Goal: Task Accomplishment & Management: Use online tool/utility

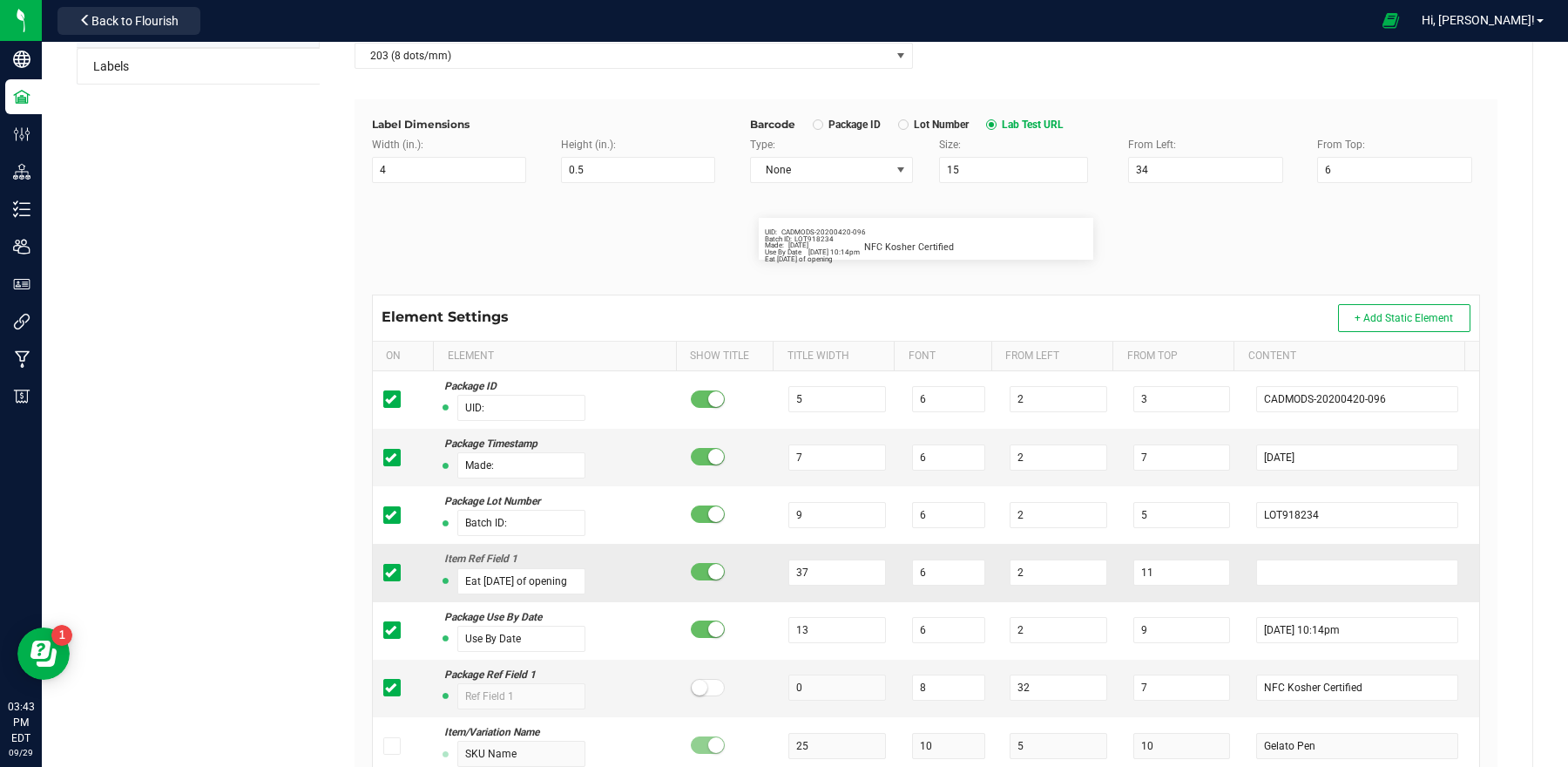
scroll to position [410, 0]
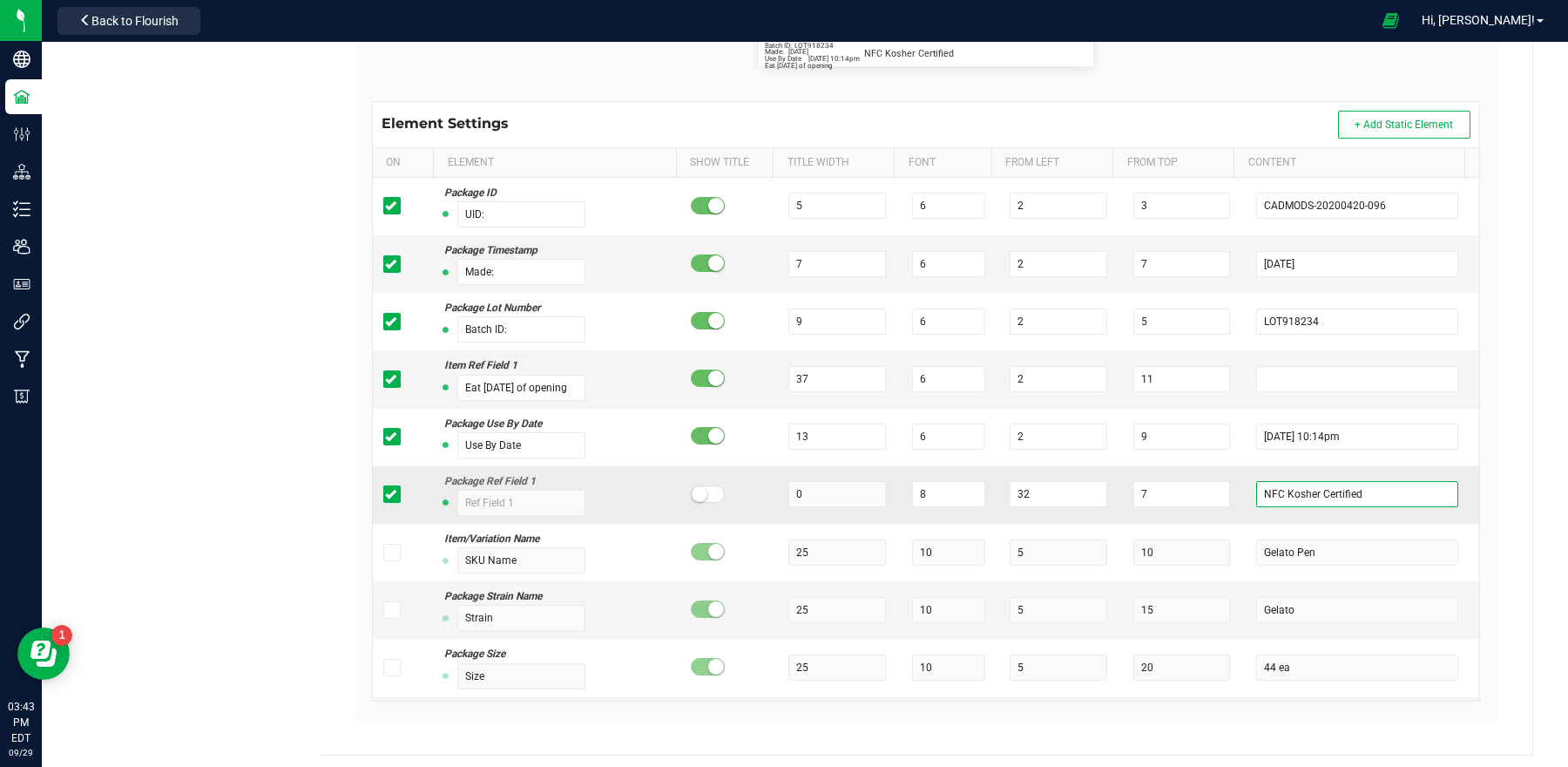
click at [1367, 498] on input "NFC Kosher Certified" at bounding box center [1357, 493] width 202 height 26
click at [1172, 498] on input "7" at bounding box center [1182, 493] width 97 height 26
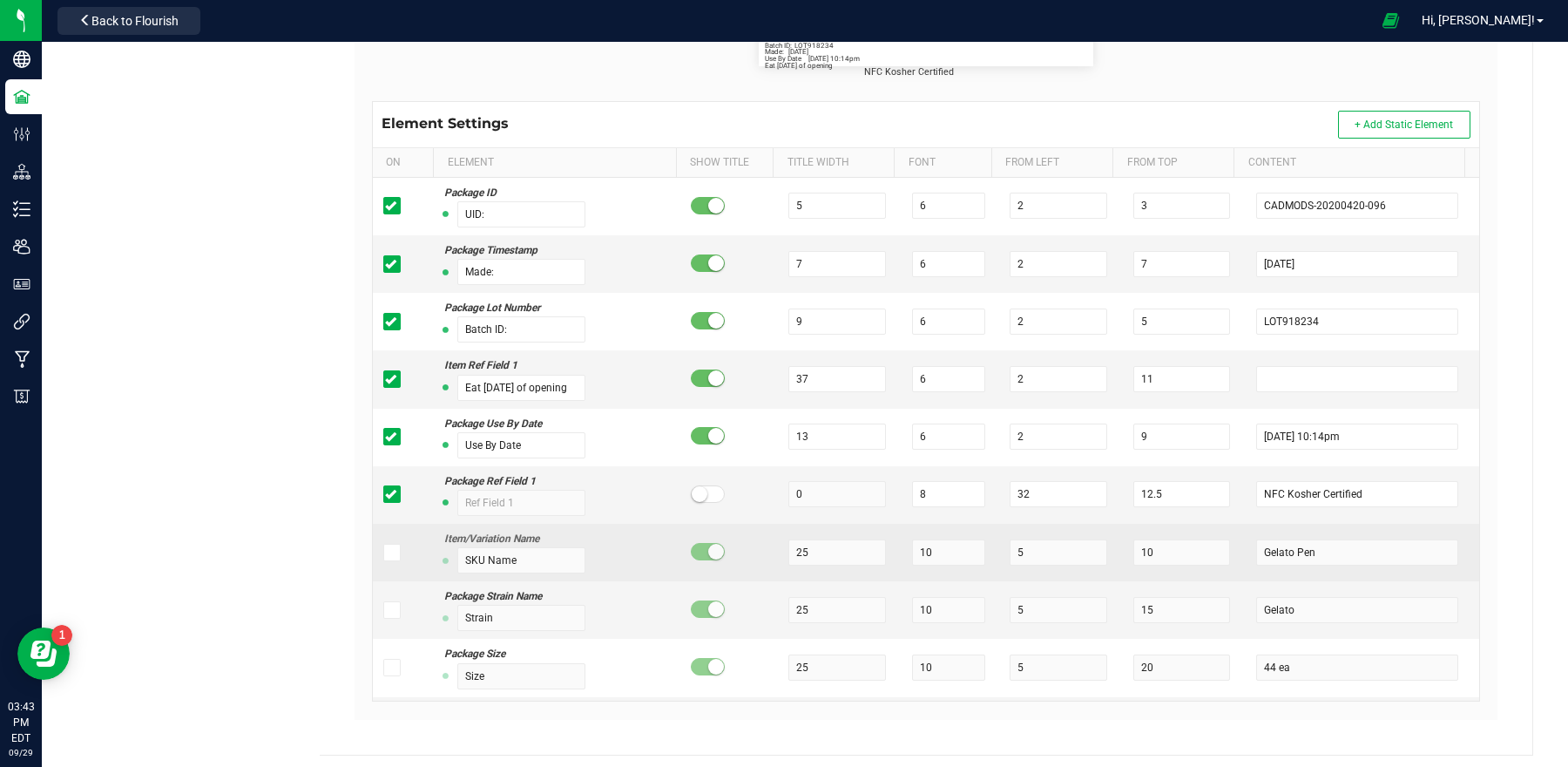
click at [1158, 542] on td "10" at bounding box center [1184, 552] width 123 height 57
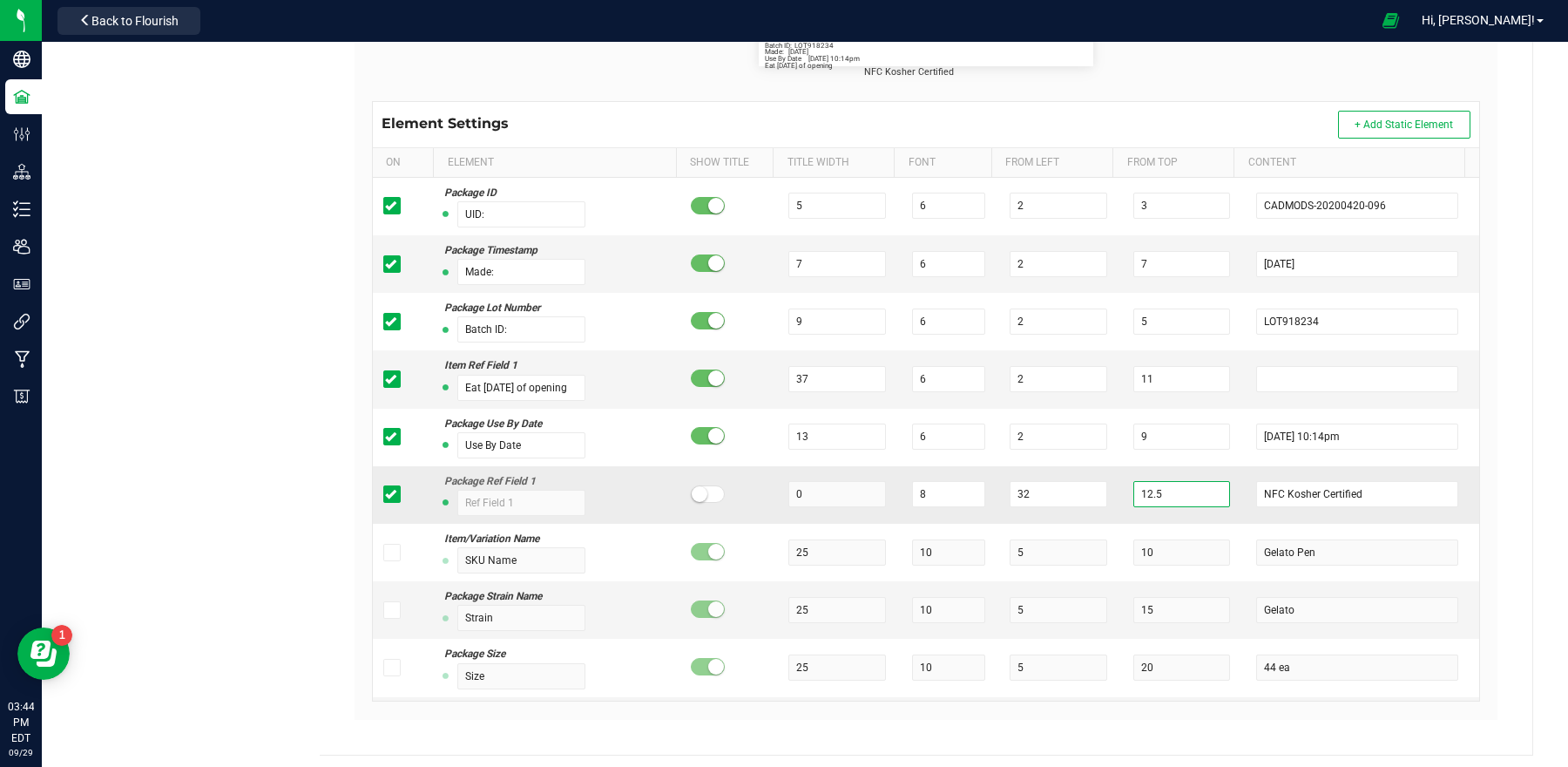
click at [1161, 502] on input "12.5" at bounding box center [1182, 493] width 97 height 26
type input "12.7"
click at [1052, 501] on input "32" at bounding box center [1058, 493] width 97 height 26
type input "3"
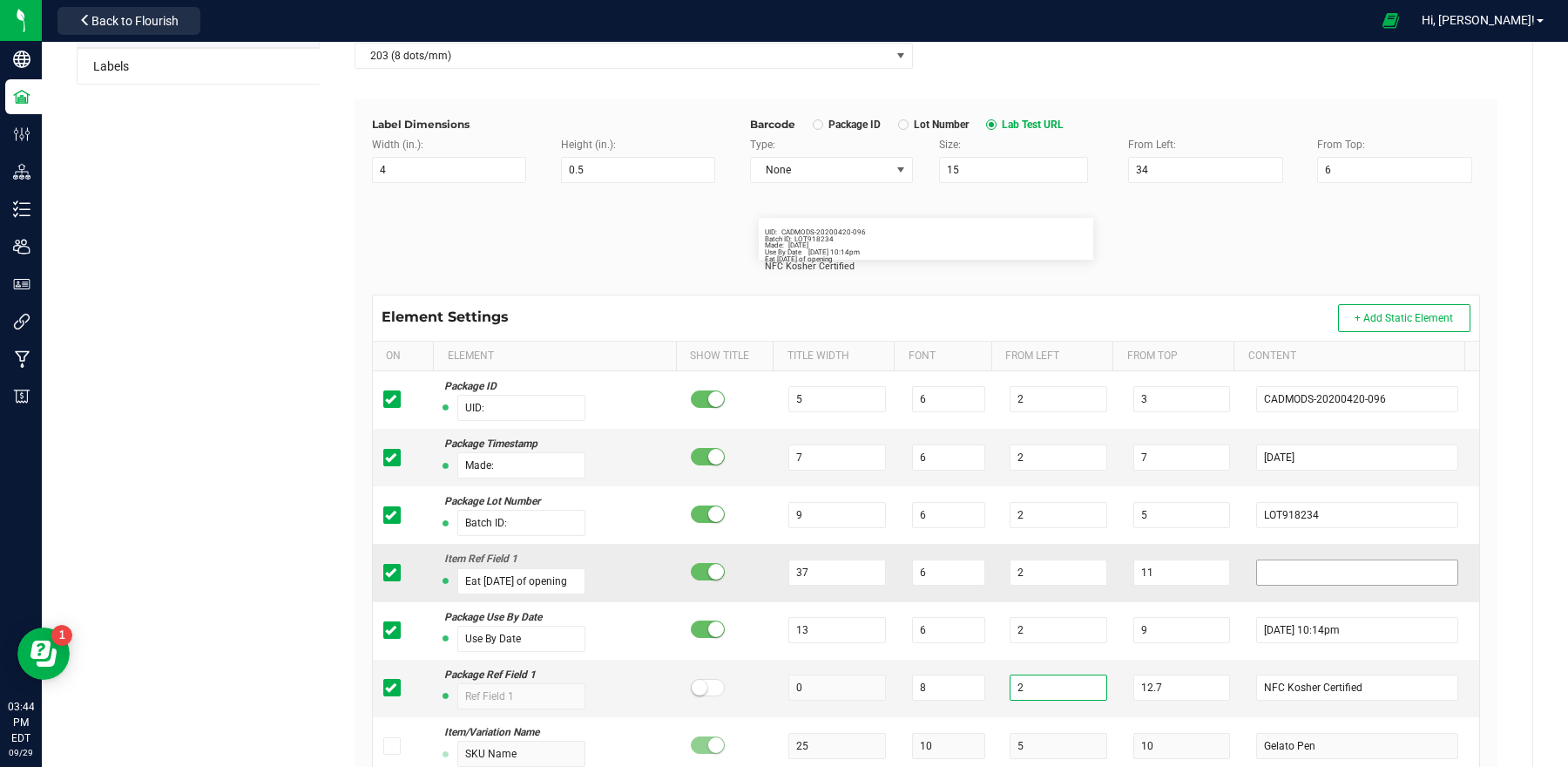
scroll to position [0, 0]
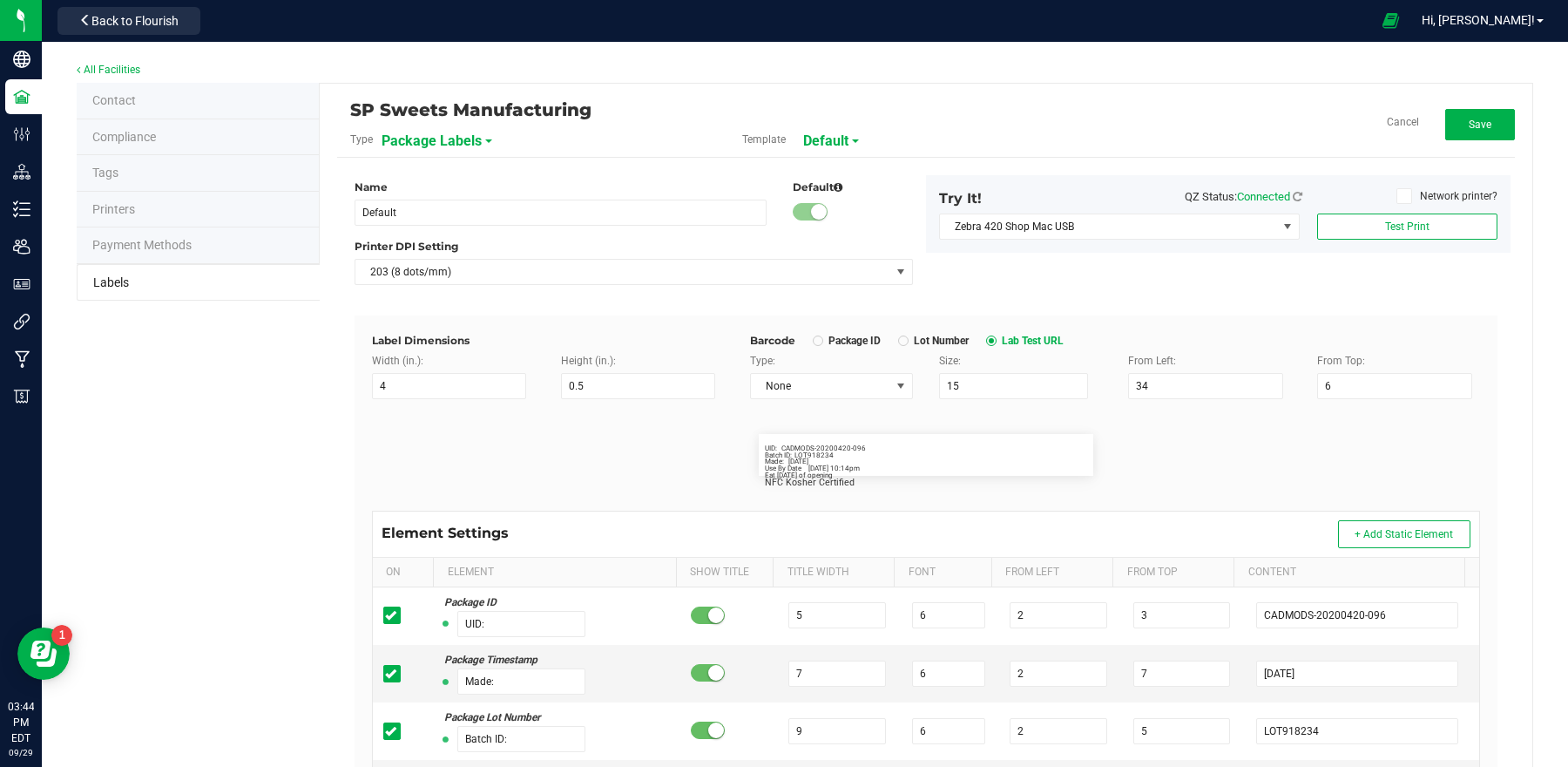
type input "2"
click at [1486, 306] on div "Name Default Default Printer DPI Setting 203 (8 dots/mm) Try It! QZ Status: Con…" at bounding box center [926, 245] width 1169 height 140
click at [1414, 219] on button "Test Print" at bounding box center [1407, 226] width 181 height 26
click at [1392, 216] on button "Test Print" at bounding box center [1407, 226] width 181 height 26
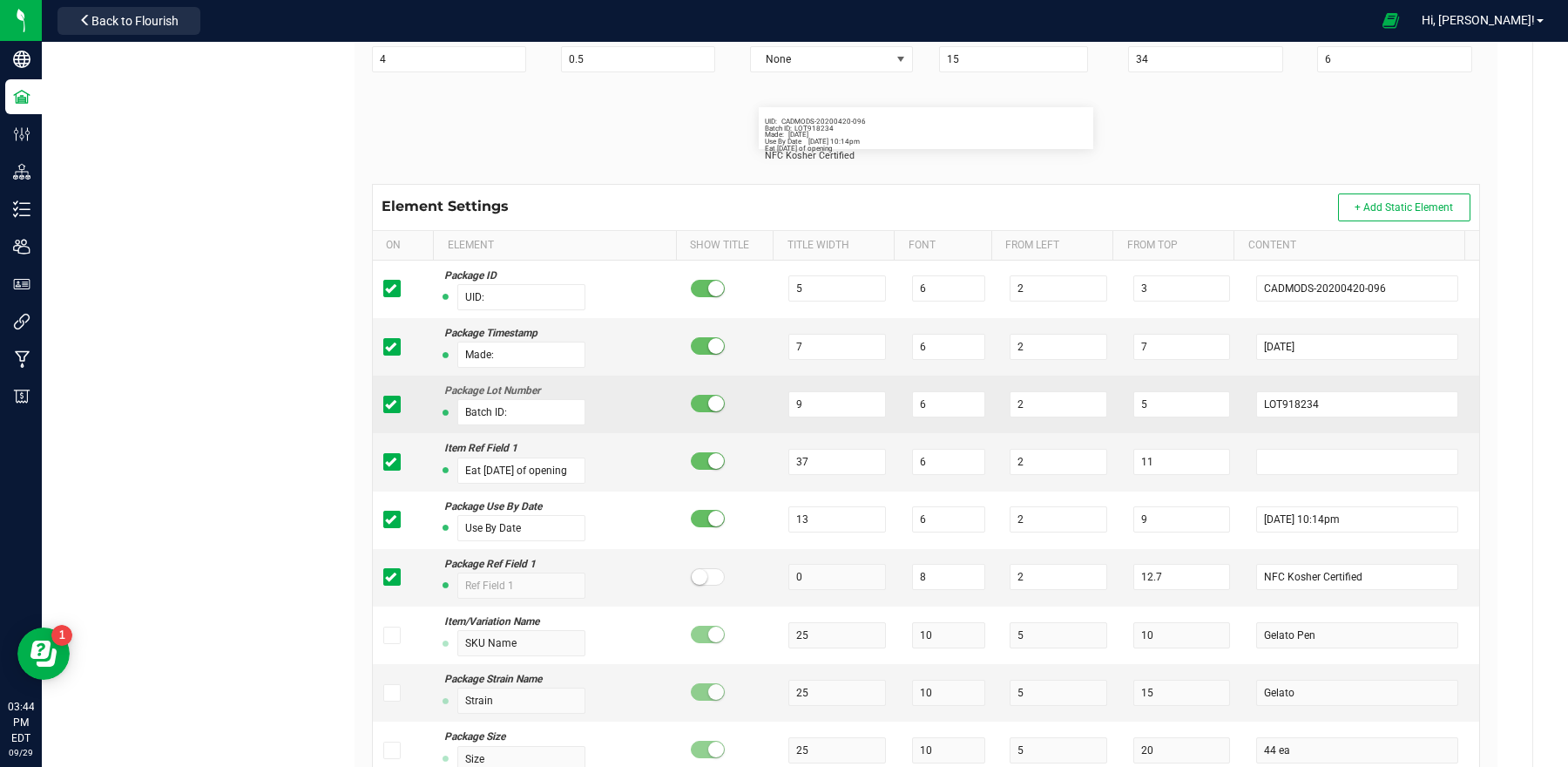
scroll to position [416, 0]
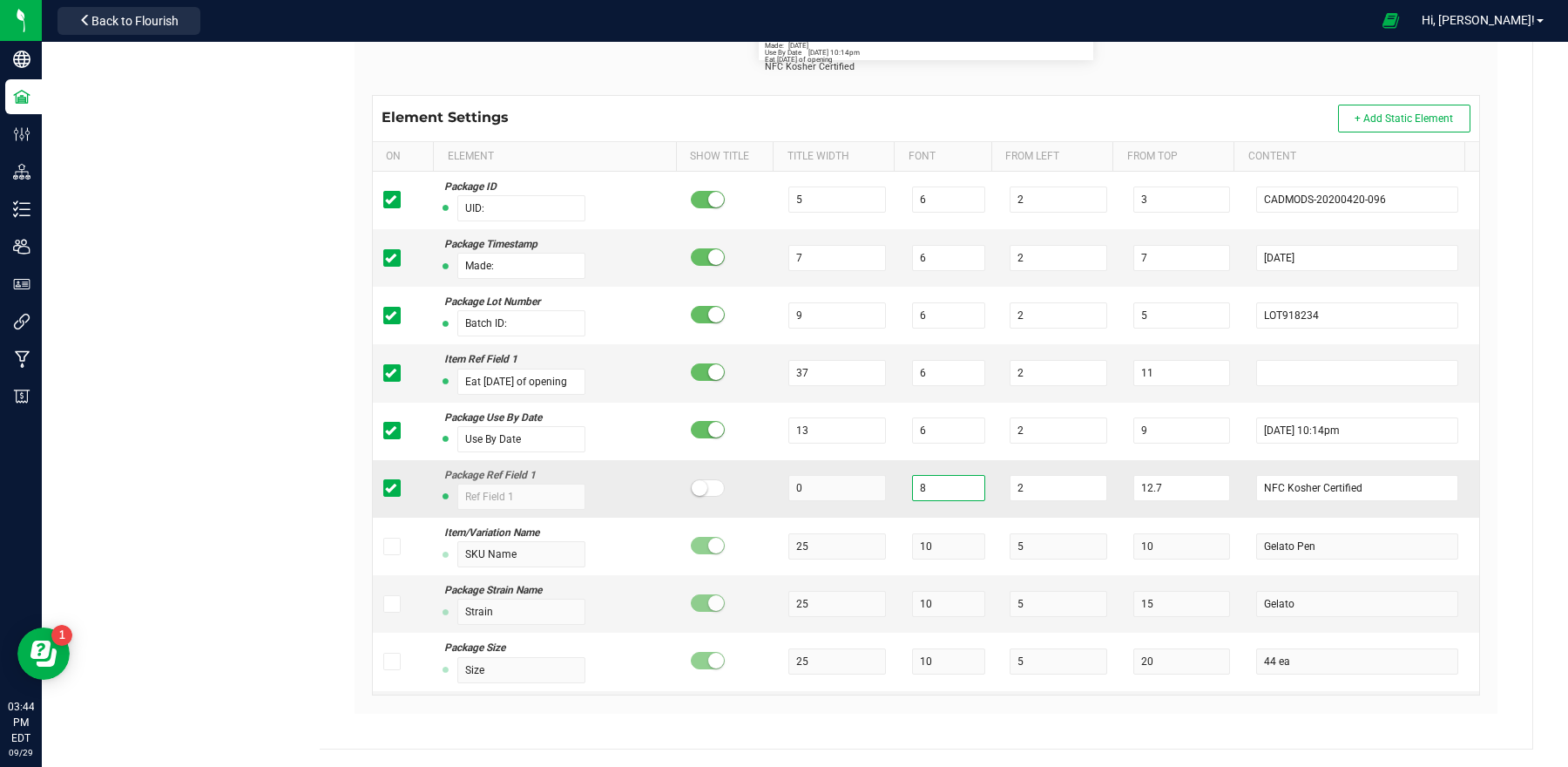
click at [948, 498] on input "8" at bounding box center [948, 488] width 73 height 26
type input "6"
click at [1502, 423] on div "SP Sweets Manufacturing Type Package Labels Template Default Cancel Save Name D…" at bounding box center [926, 207] width 1212 height 1080
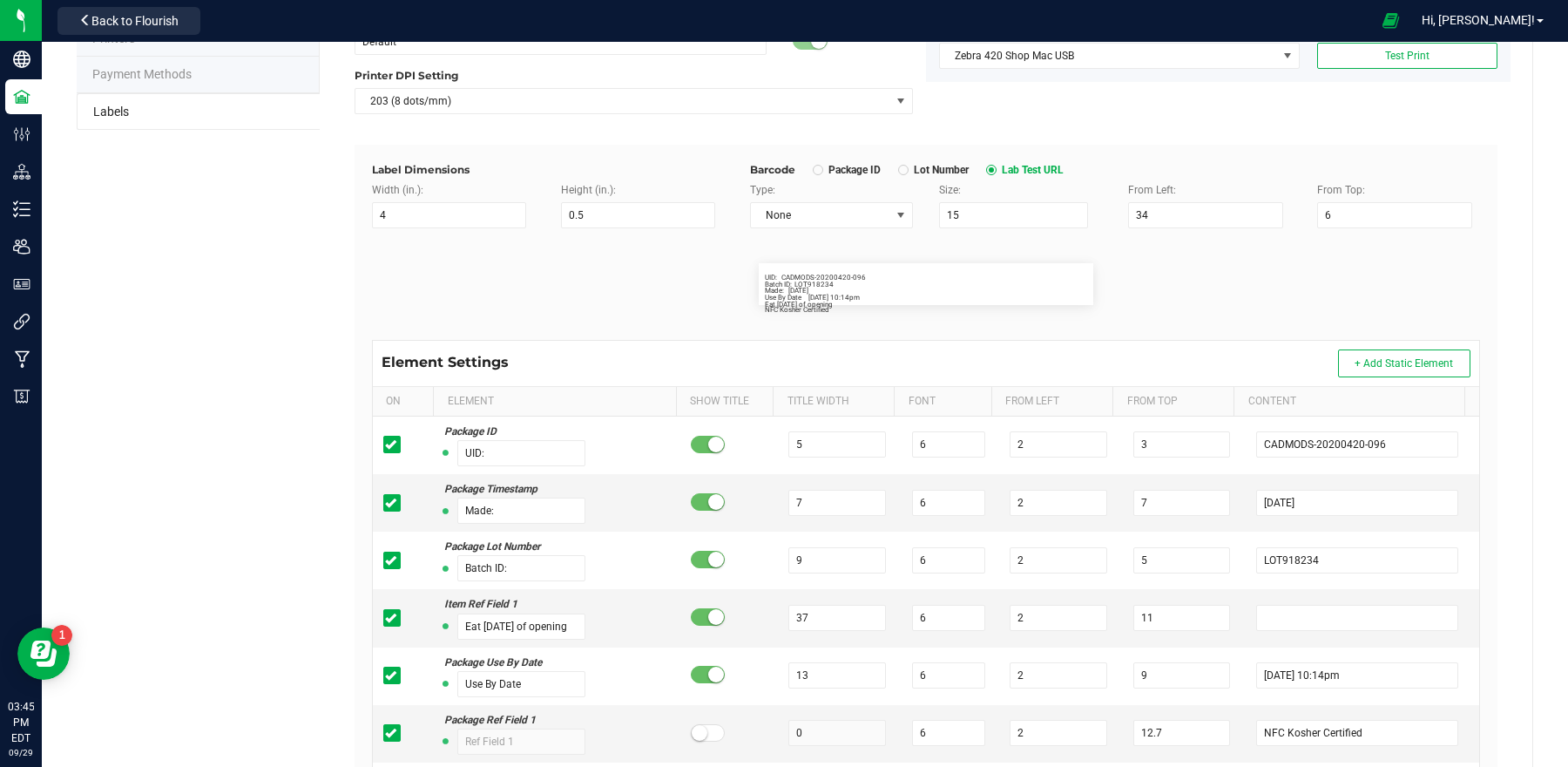
scroll to position [153, 0]
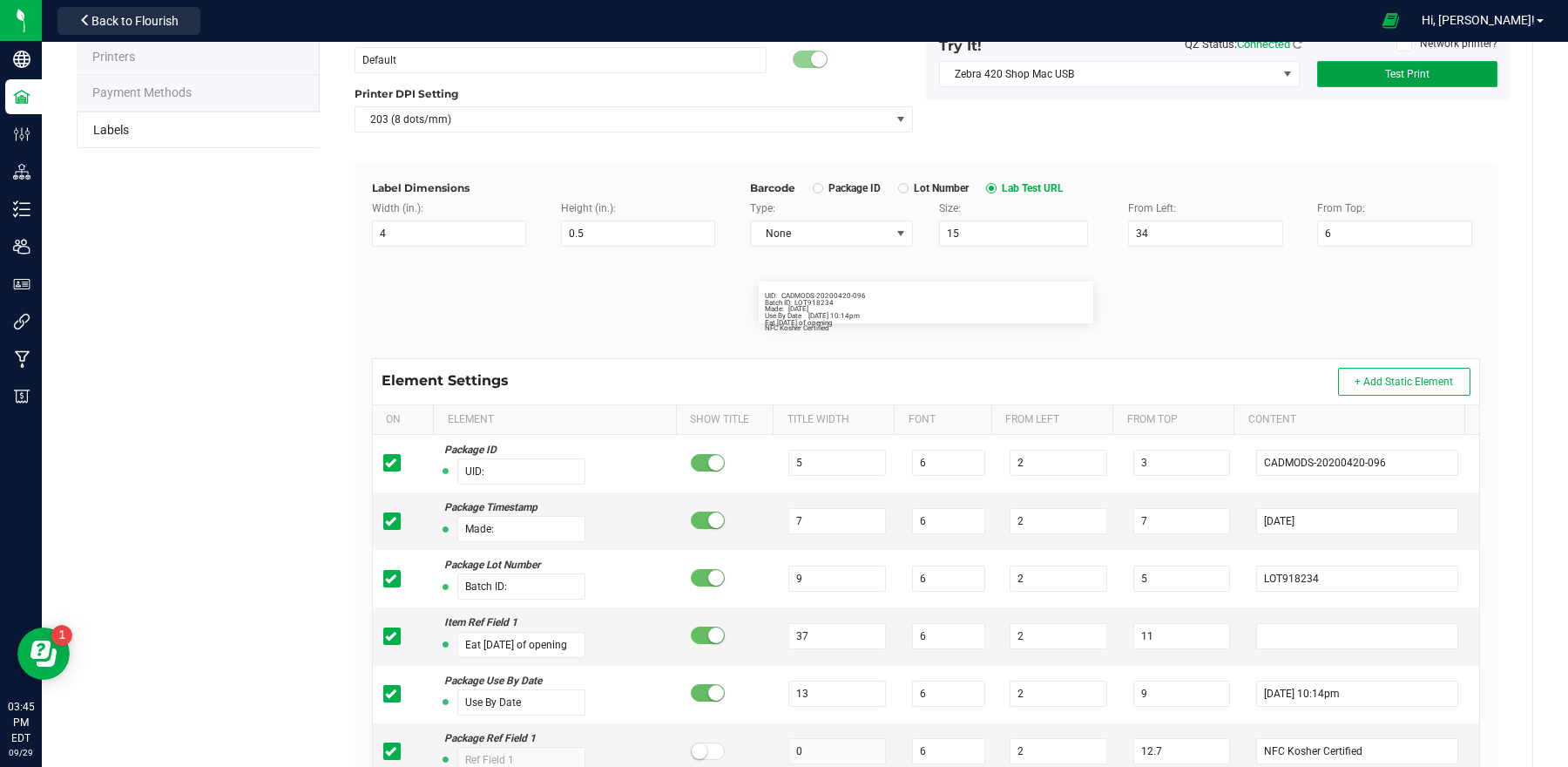
click at [1355, 67] on button "Test Print" at bounding box center [1407, 74] width 181 height 26
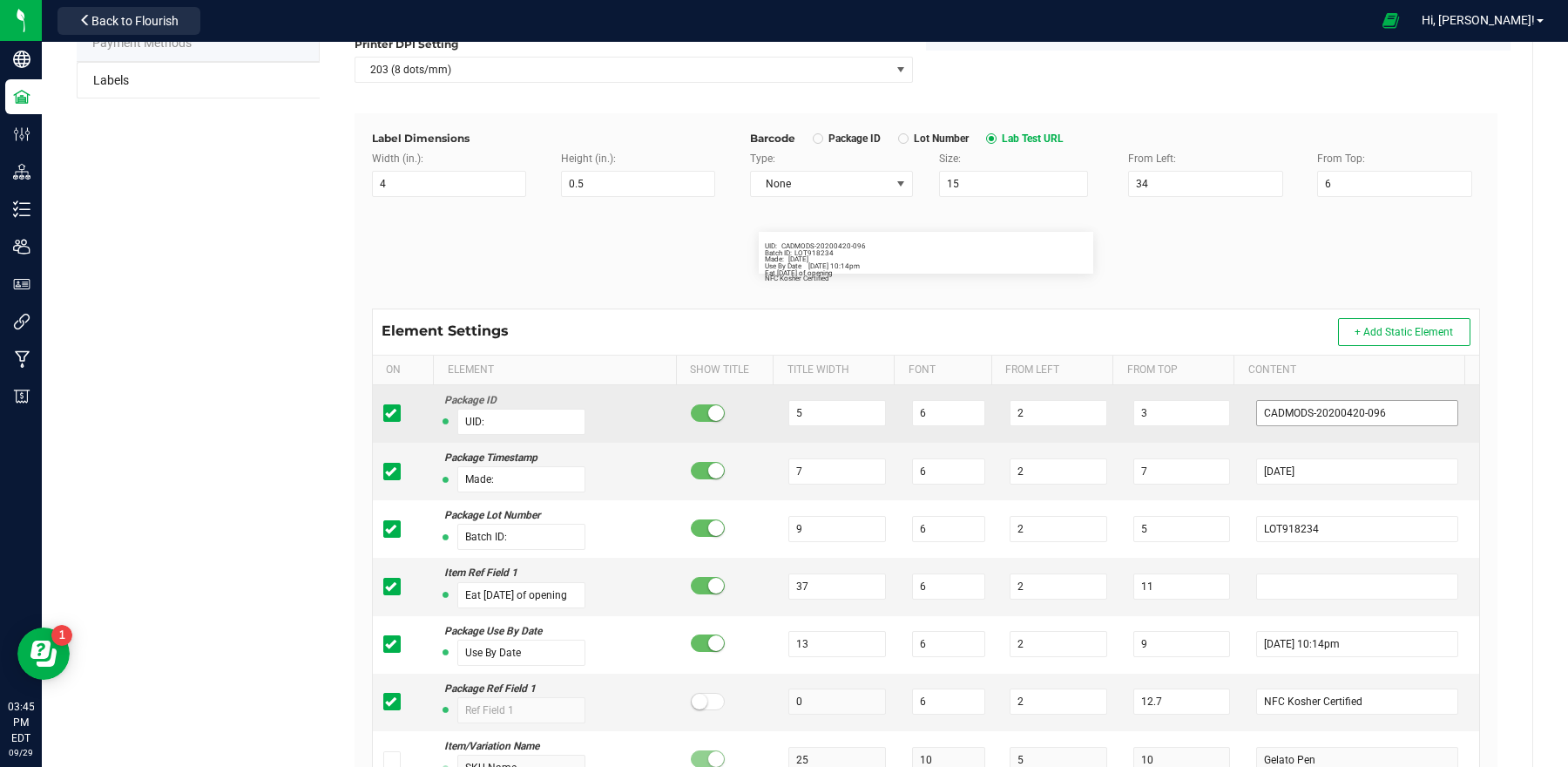
scroll to position [273, 0]
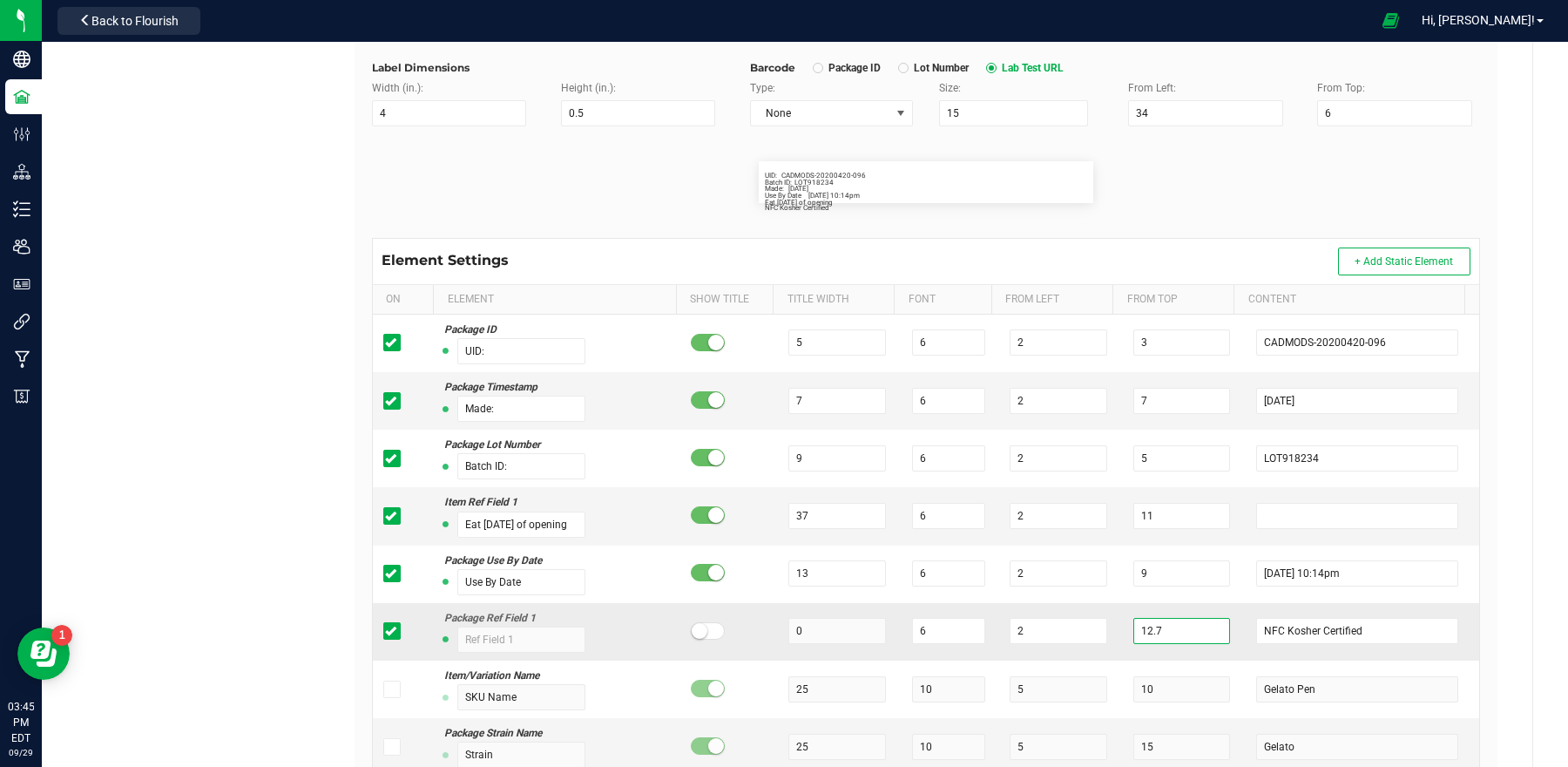
click at [1167, 626] on input "12.7" at bounding box center [1182, 630] width 97 height 26
click at [1163, 634] on input "12.7" at bounding box center [1182, 630] width 97 height 26
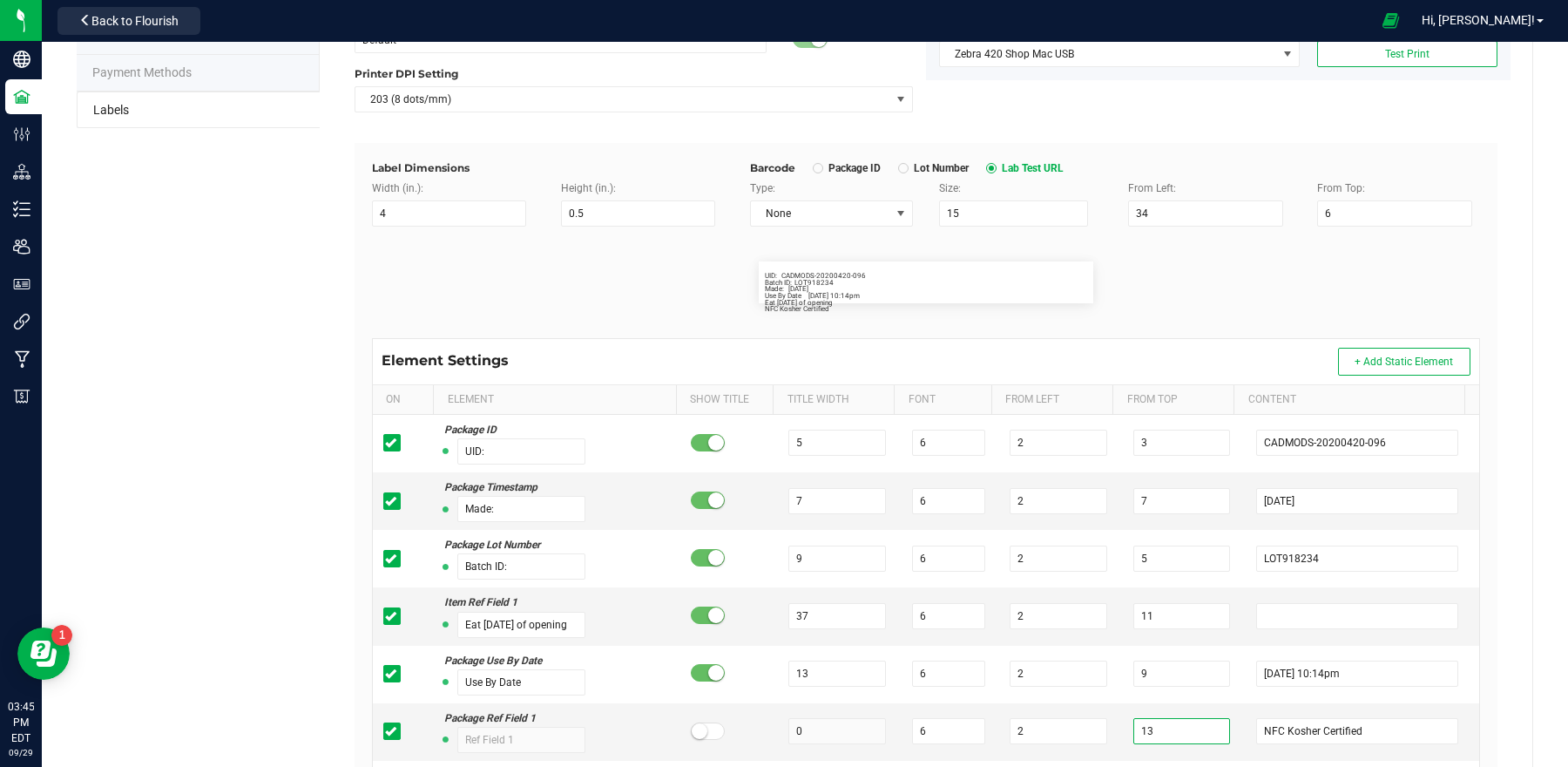
scroll to position [0, 0]
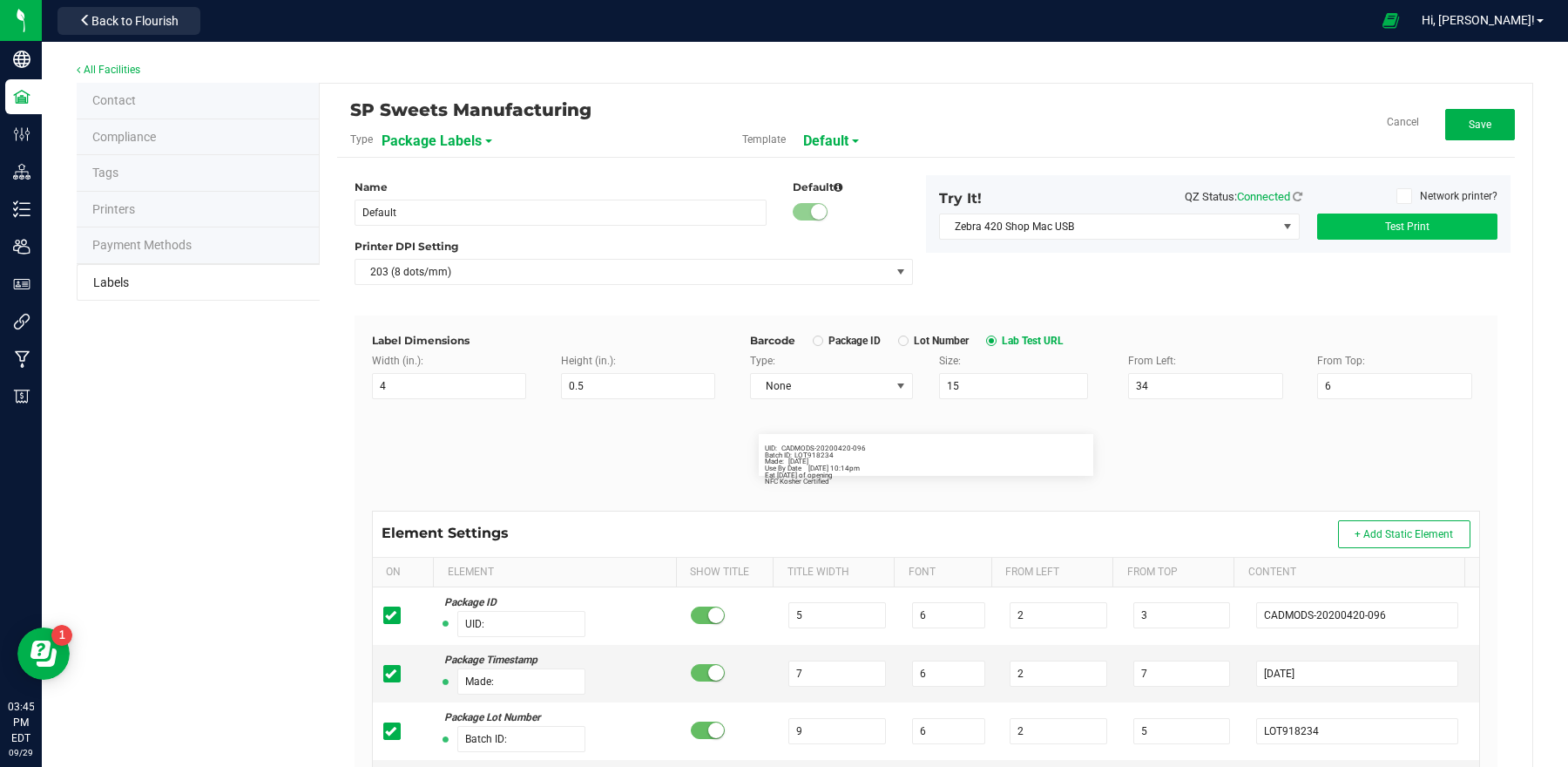
type input "13"
click at [1348, 233] on button "Test Print" at bounding box center [1407, 226] width 181 height 26
click at [1445, 134] on button "Save" at bounding box center [1480, 124] width 70 height 31
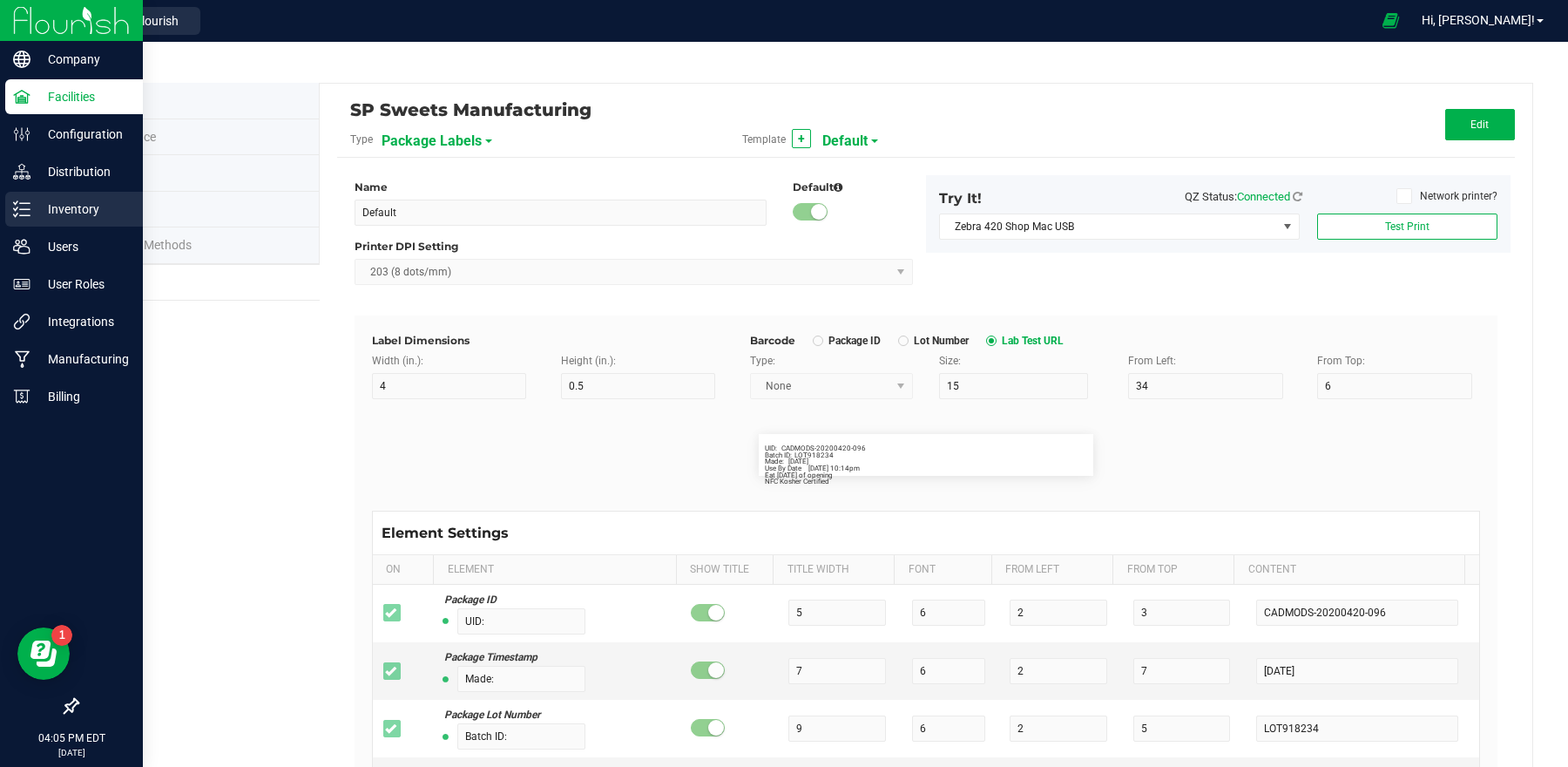
click at [74, 199] on p "Inventory" at bounding box center [83, 208] width 104 height 21
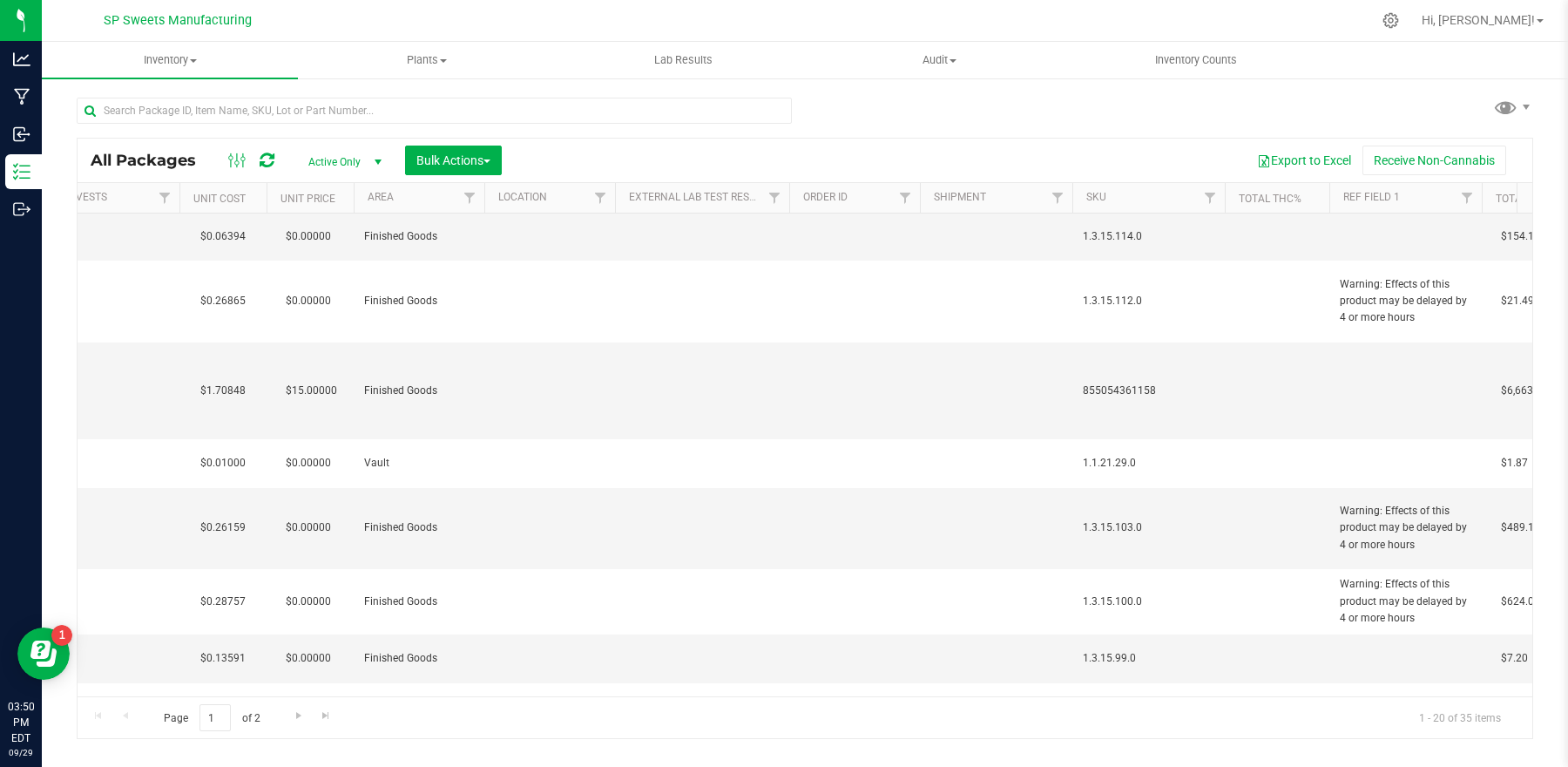
scroll to position [0, 1112]
click at [1379, 232] on td at bounding box center [1399, 236] width 153 height 48
click at [1379, 232] on input "text" at bounding box center [1395, 236] width 146 height 27
type input "NFC KOSHER CERTIFIED"
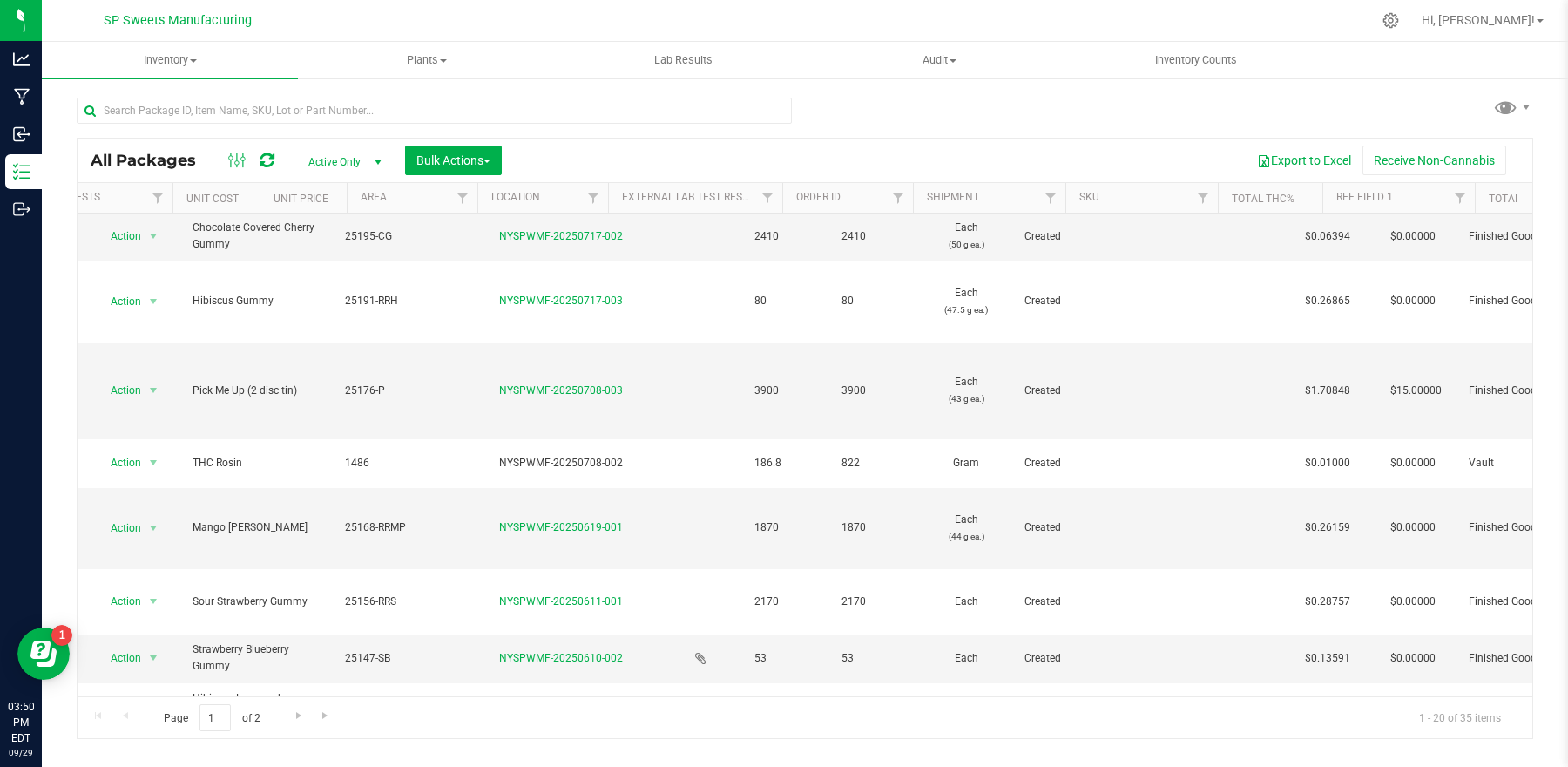
scroll to position [0, 0]
click at [153, 231] on span "select" at bounding box center [154, 236] width 14 height 14
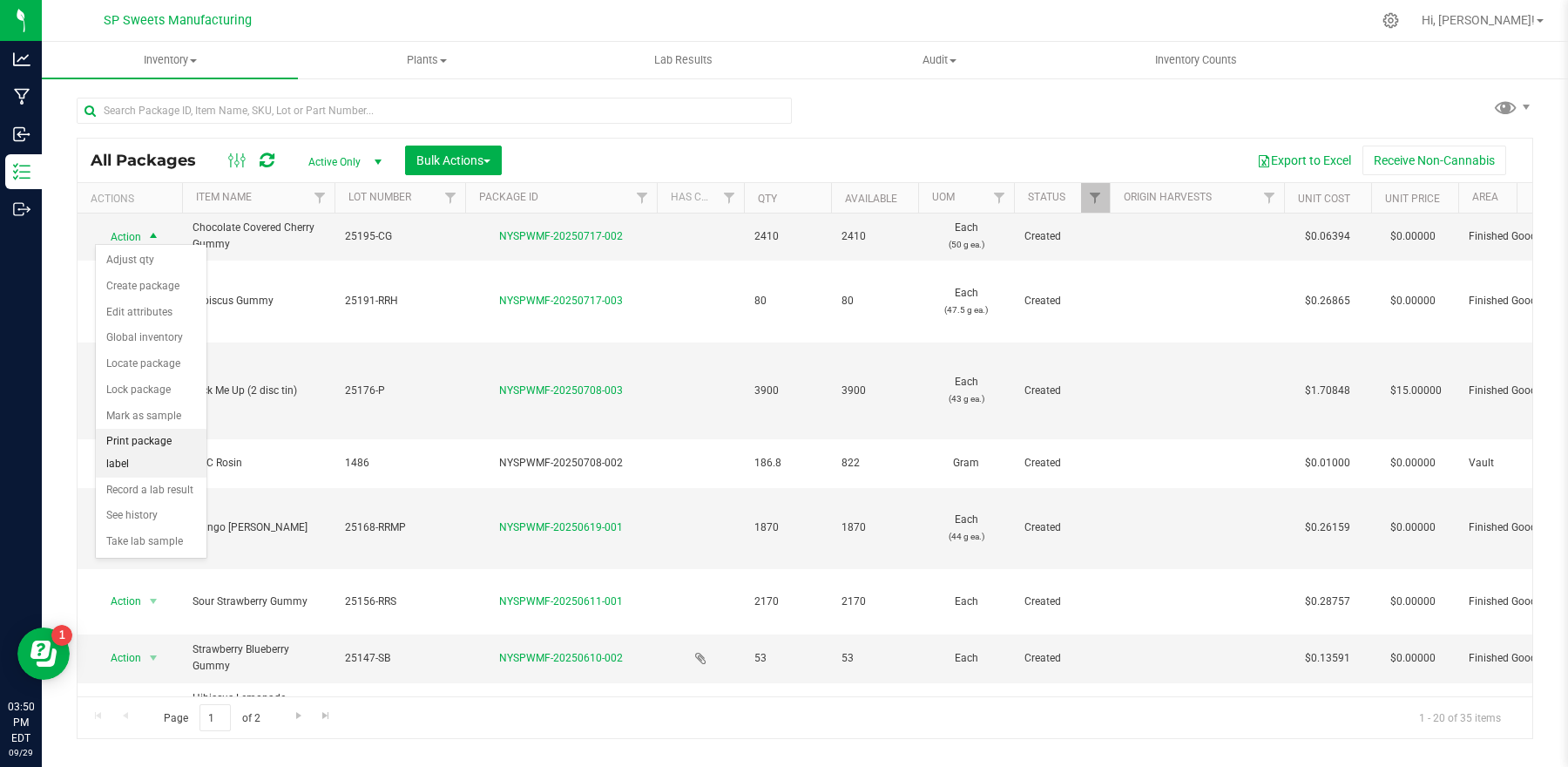
drag, startPoint x: 161, startPoint y: 450, endPoint x: 162, endPoint y: 438, distance: 12.0
click at [161, 449] on li "Print package label" at bounding box center [151, 452] width 110 height 48
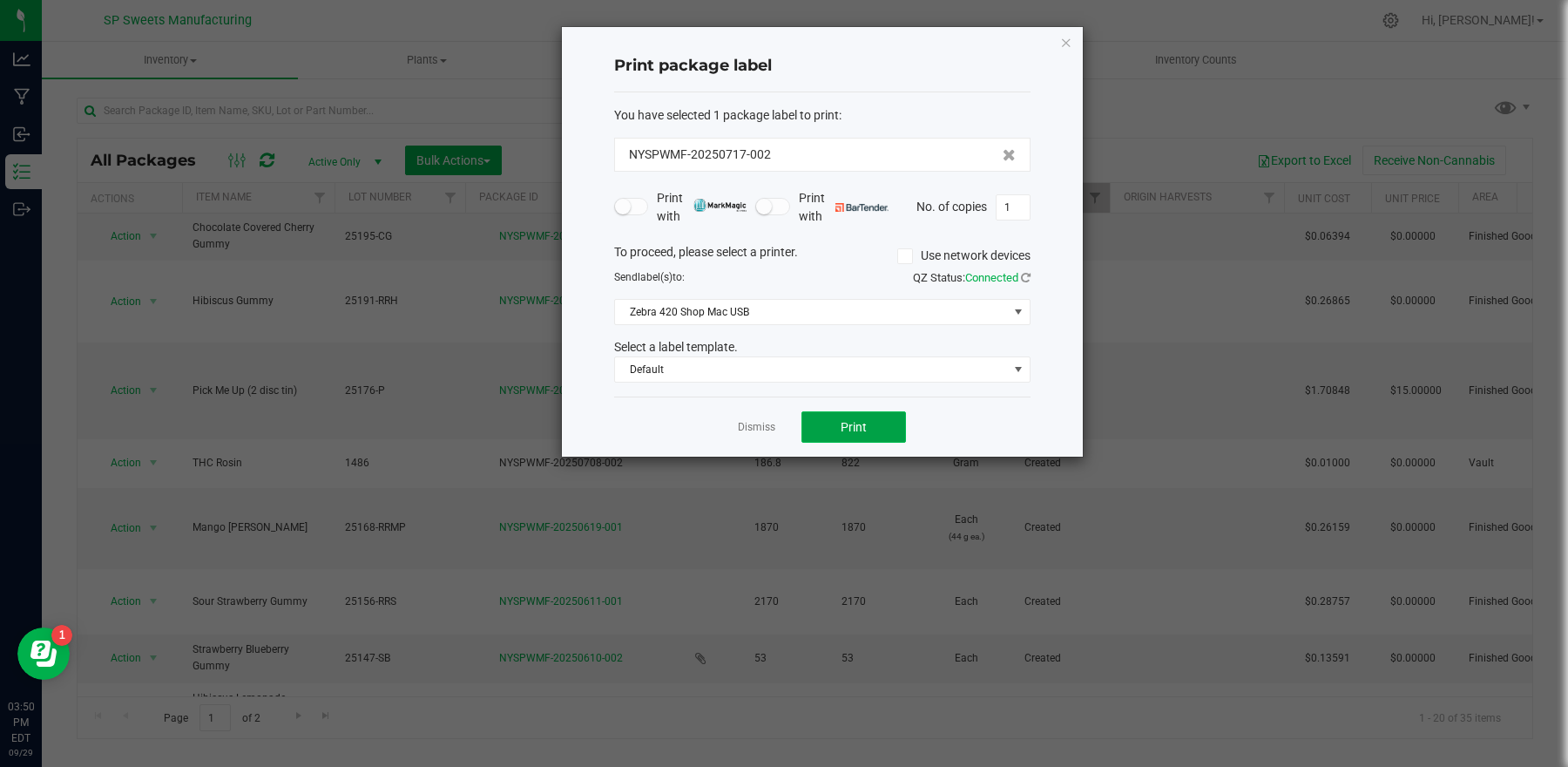
click at [878, 423] on button "Print" at bounding box center [853, 427] width 104 height 31
click at [882, 437] on button "Print" at bounding box center [853, 427] width 104 height 31
click at [1026, 207] on input "1" at bounding box center [1013, 207] width 33 height 24
type input "59"
click at [876, 423] on button "Print" at bounding box center [853, 427] width 104 height 31
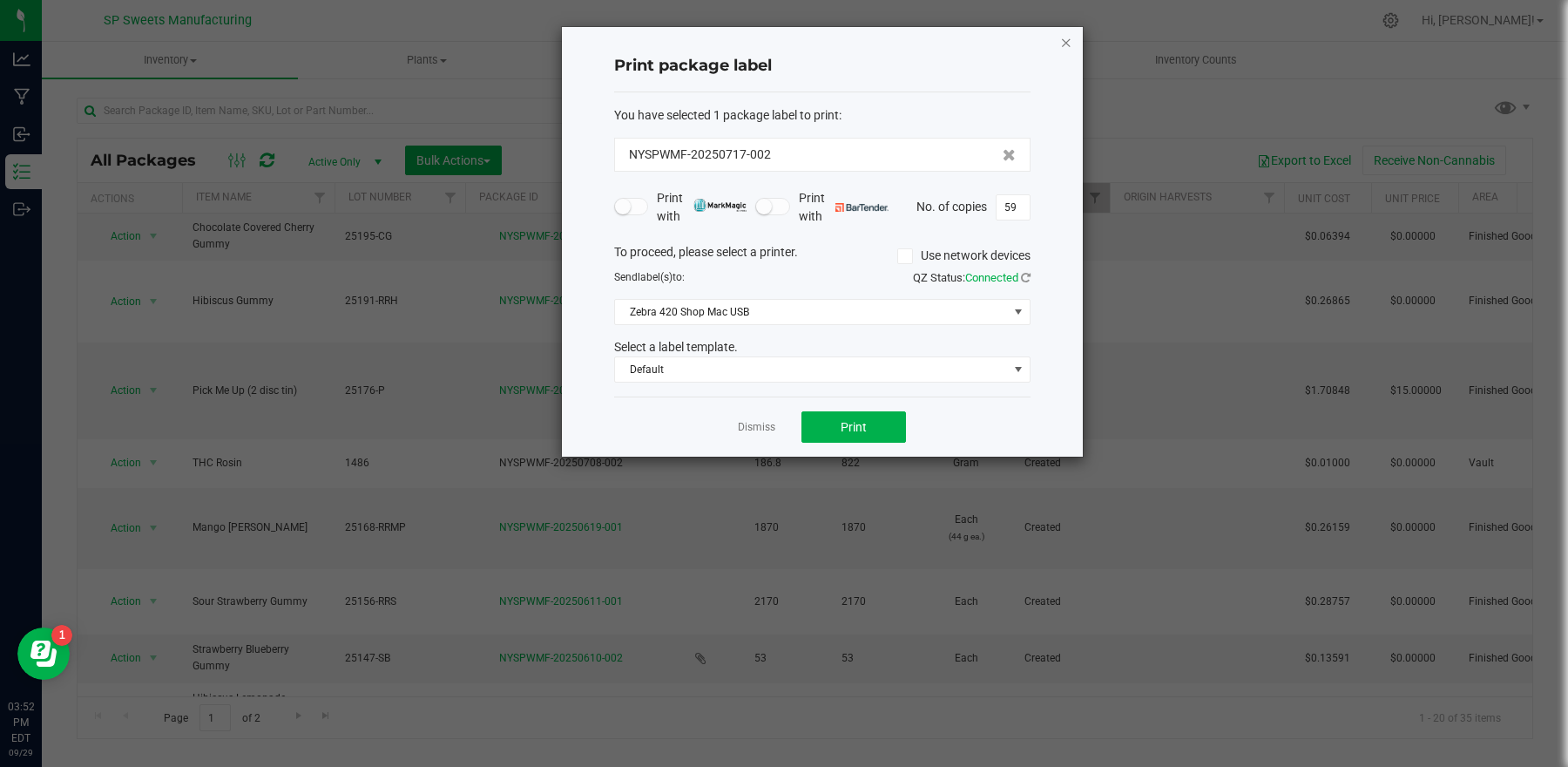
click at [1064, 48] on icon "button" at bounding box center [1067, 41] width 13 height 21
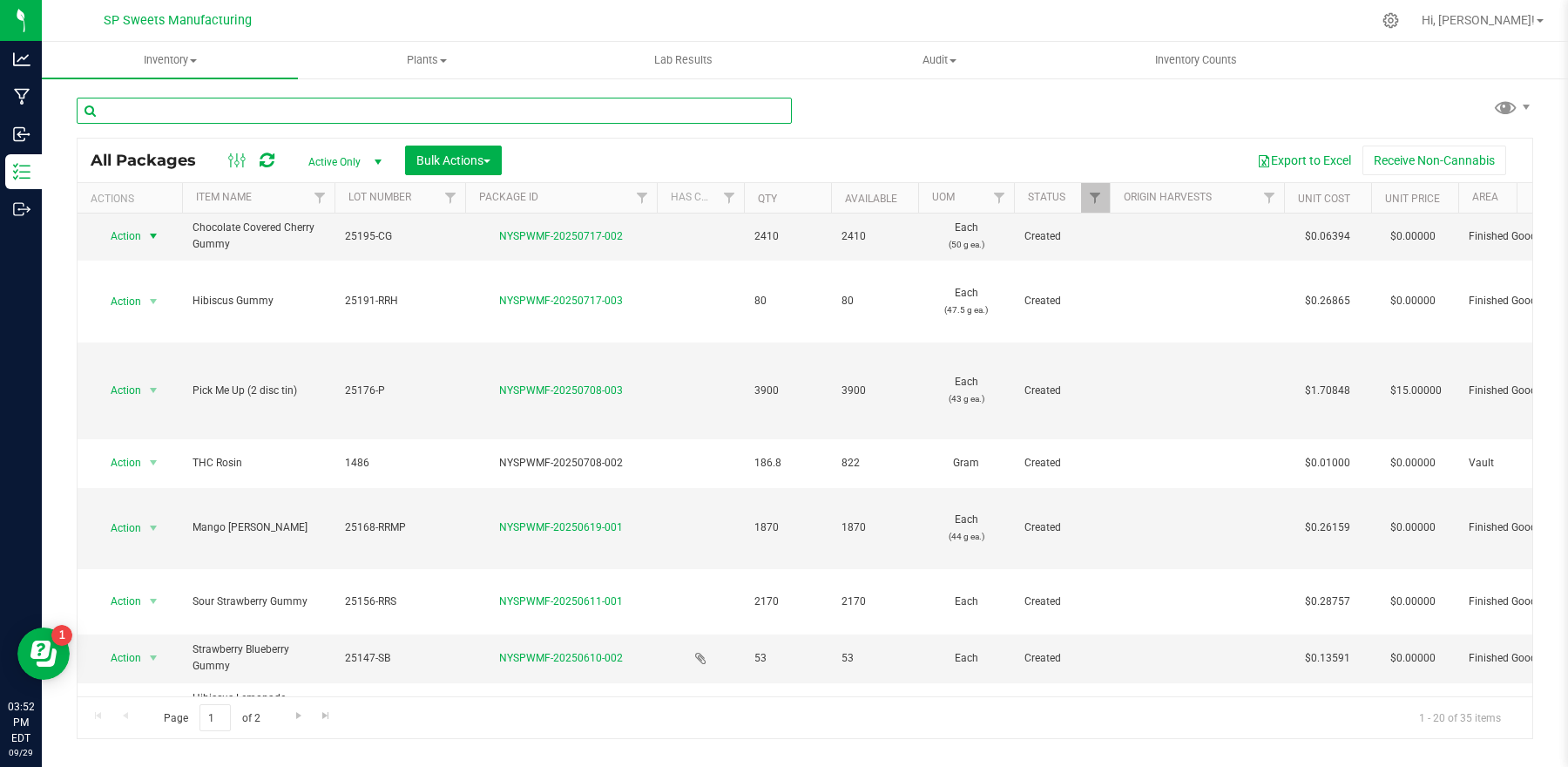
click at [365, 112] on input "text" at bounding box center [434, 110] width 715 height 26
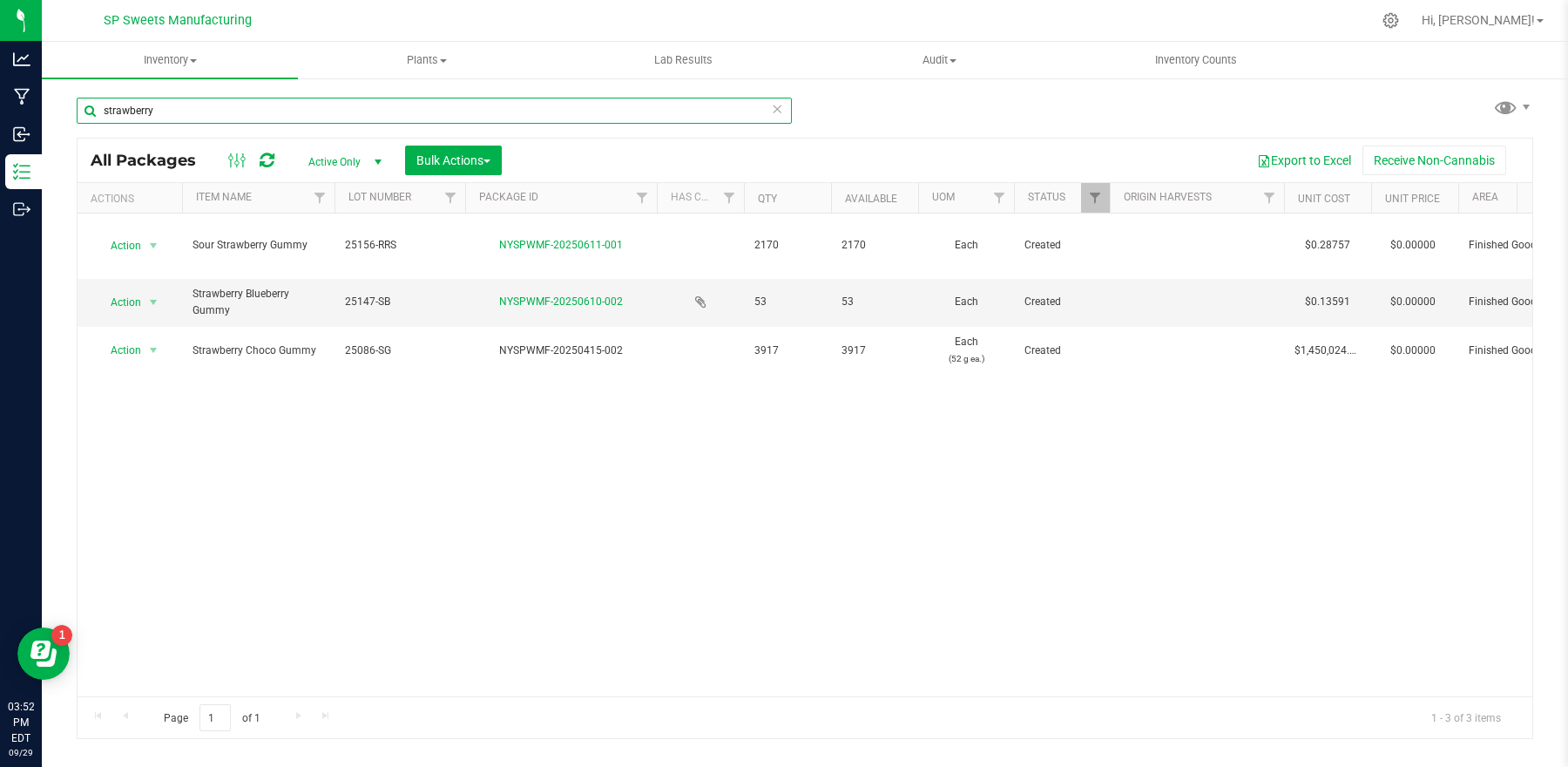
type input "strawberry"
click at [285, 428] on div "Action Action Adjust qty Create package Edit attributes Global inventory Locate…" at bounding box center [805, 454] width 1455 height 482
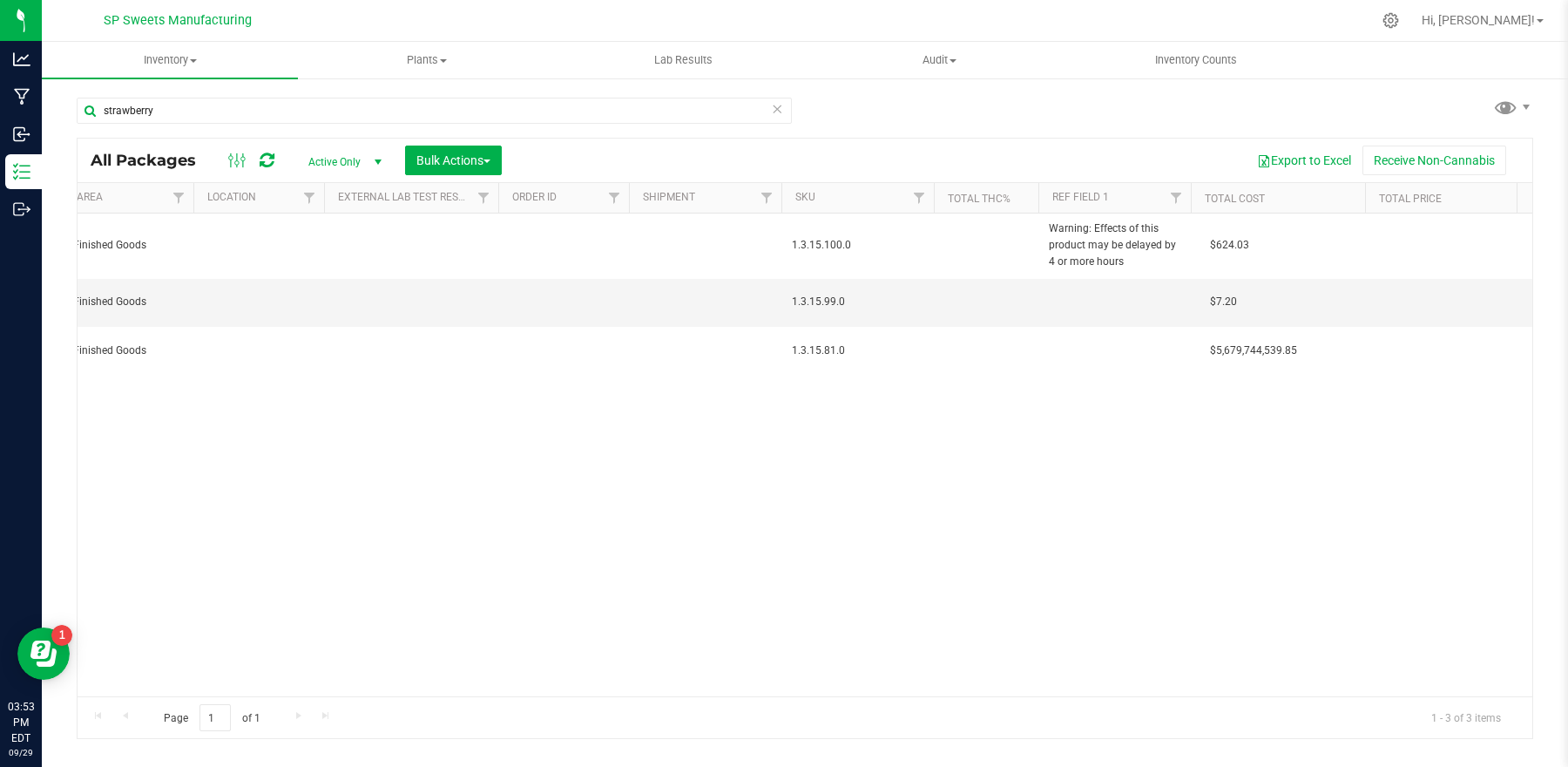
scroll to position [0, 1486]
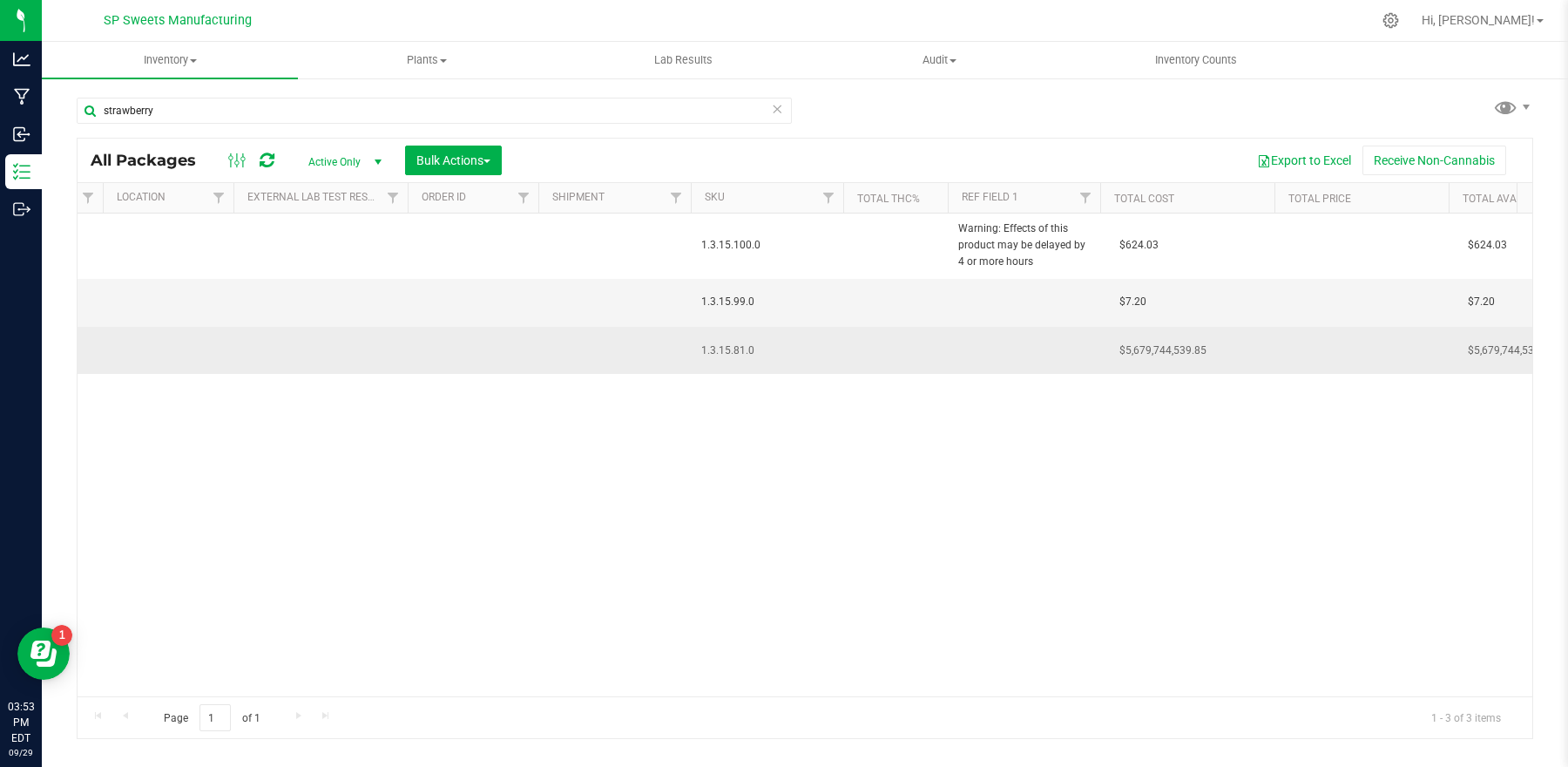
click at [991, 344] on td at bounding box center [1024, 350] width 153 height 47
click at [994, 349] on input "text" at bounding box center [1020, 350] width 146 height 27
click at [993, 349] on input "text" at bounding box center [1020, 350] width 146 height 27
type input "NFC KOSHER CERTIFIED"
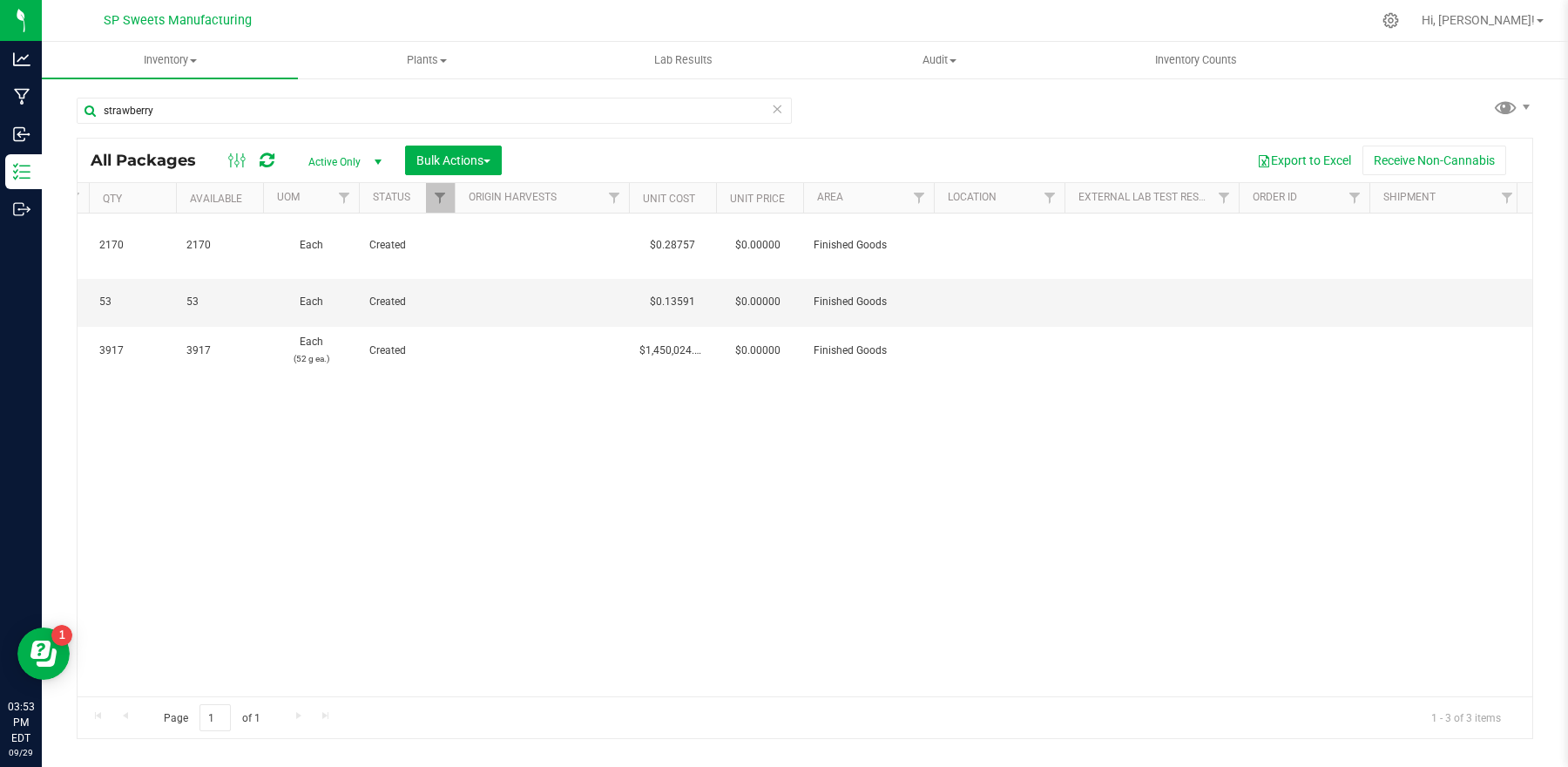
scroll to position [0, 0]
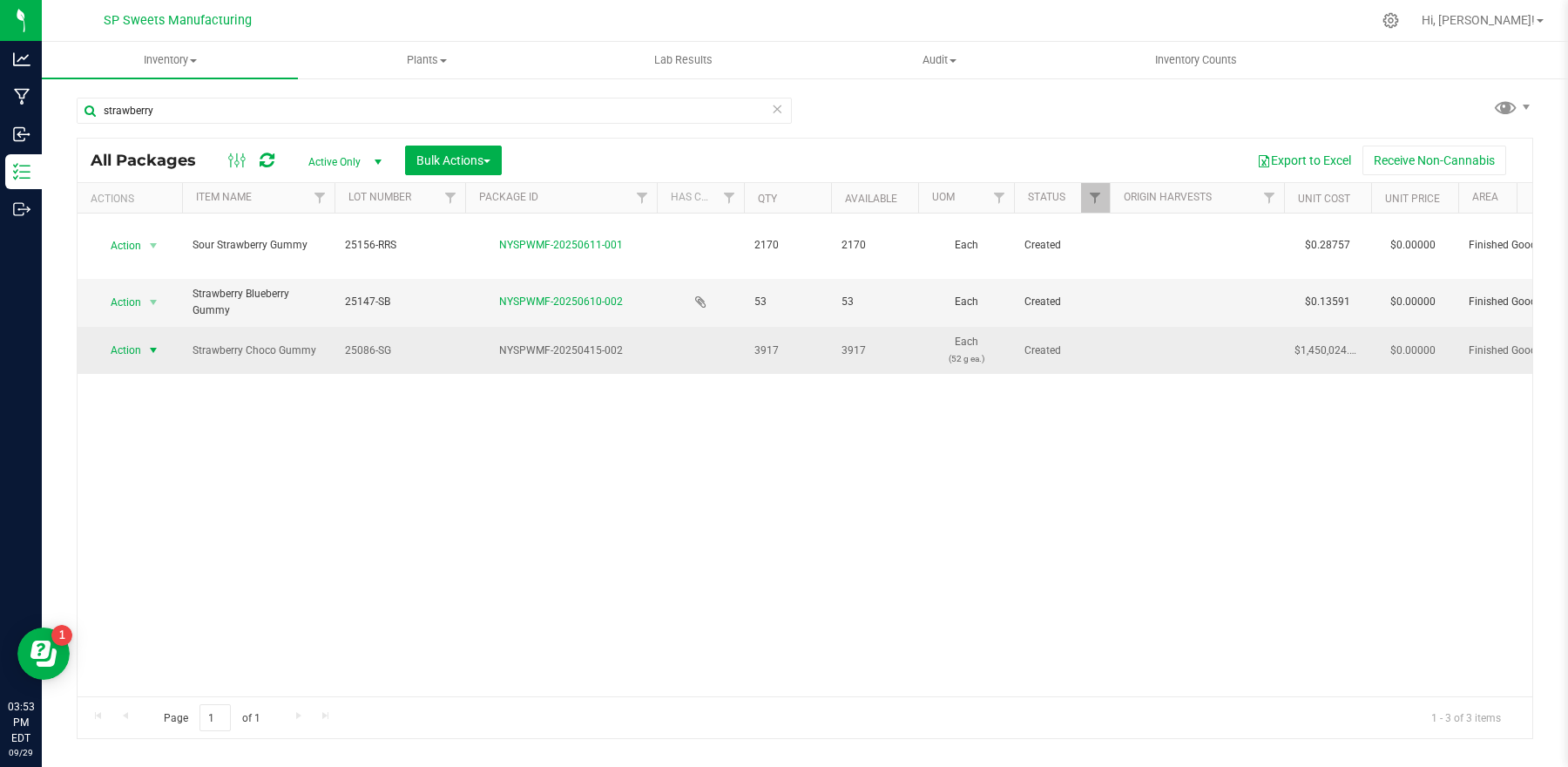
click at [133, 357] on span "Action" at bounding box center [119, 349] width 47 height 24
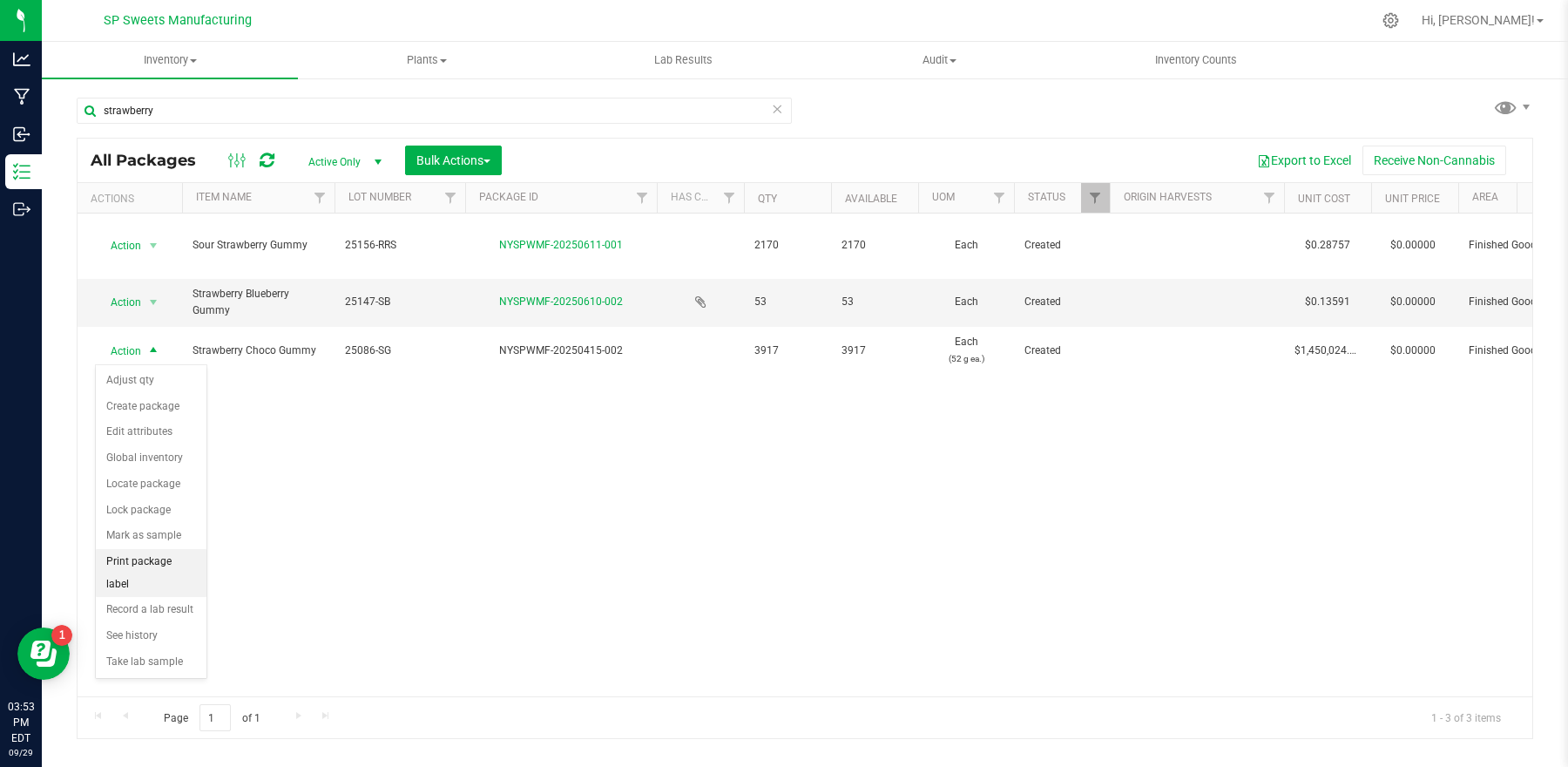
click at [155, 569] on li "Print package label" at bounding box center [151, 572] width 110 height 48
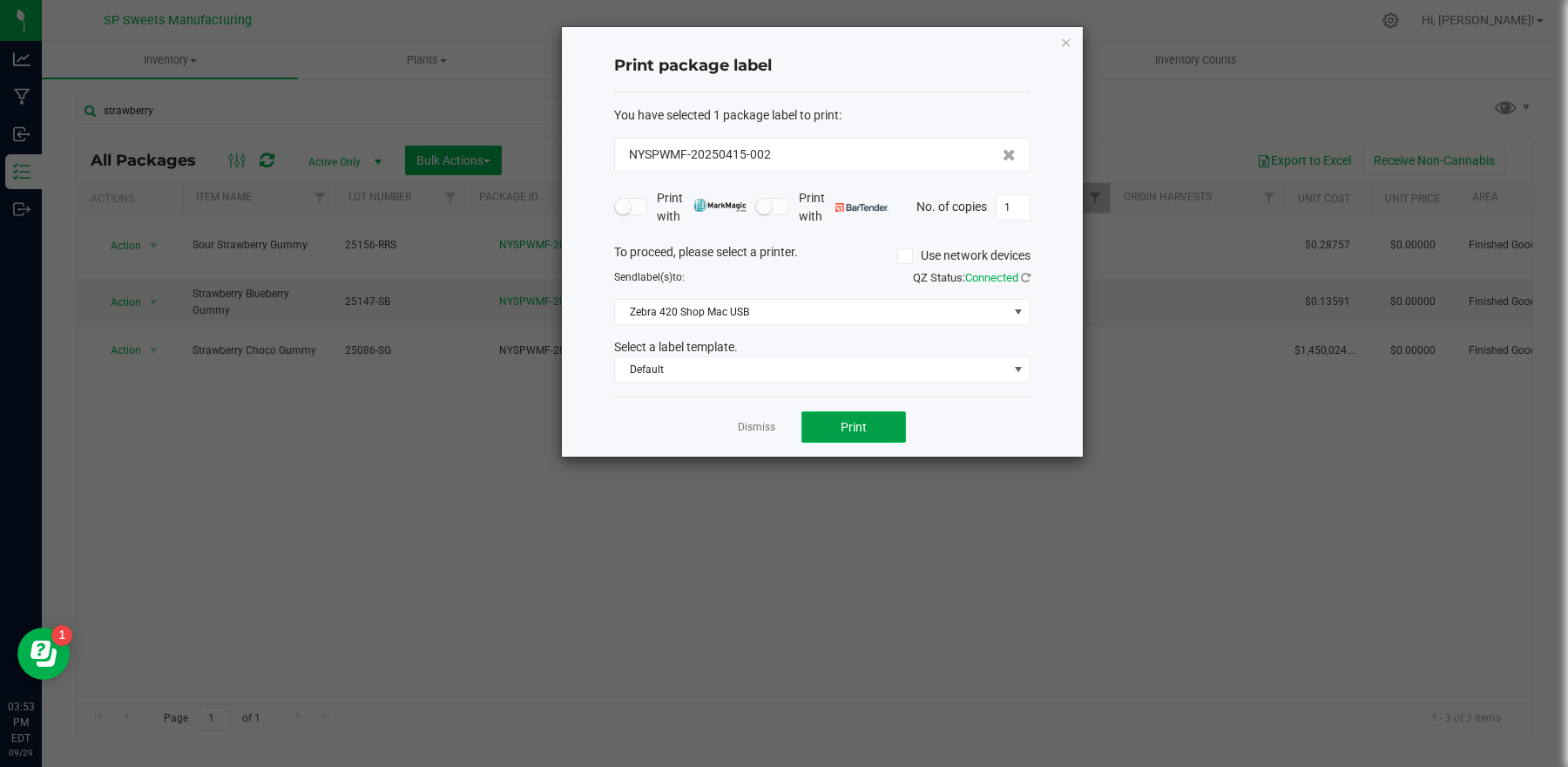
click at [859, 428] on span "Print" at bounding box center [853, 428] width 26 height 14
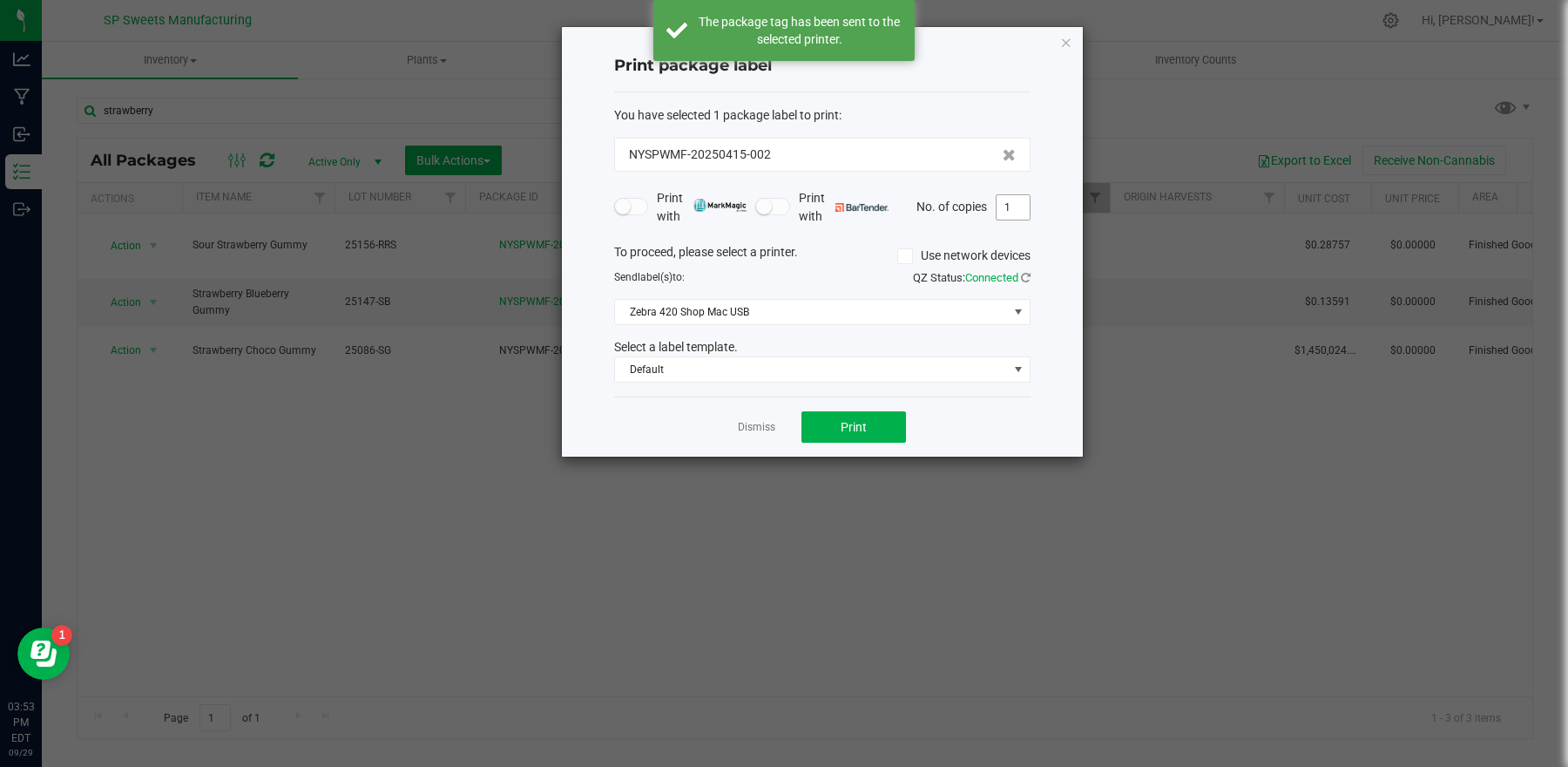
click at [1017, 206] on input "1" at bounding box center [1013, 207] width 33 height 24
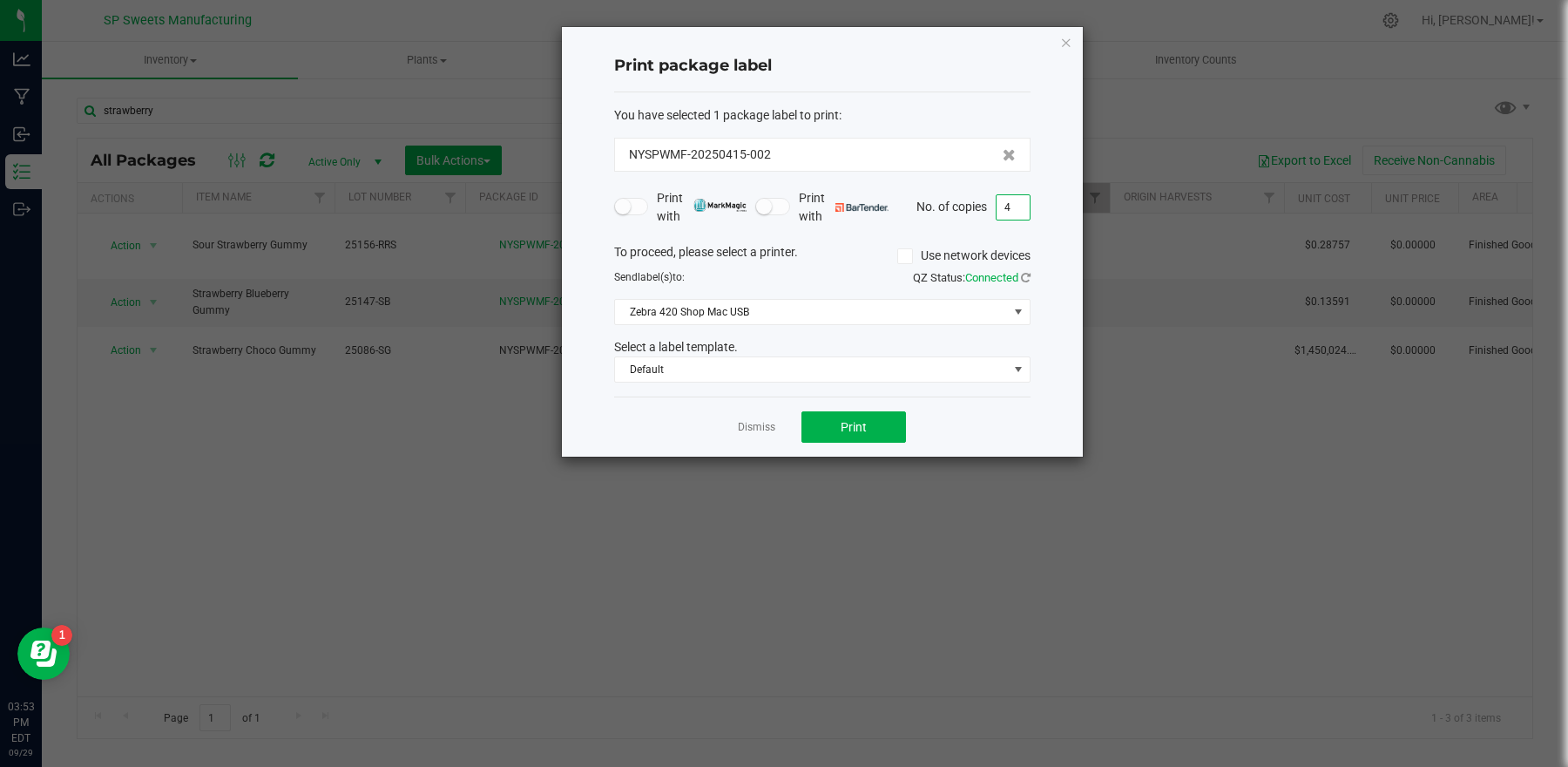
type input "4"
click at [900, 418] on button "Print" at bounding box center [853, 427] width 104 height 31
drag, startPoint x: 1067, startPoint y: 44, endPoint x: 1069, endPoint y: 56, distance: 12.2
click at [1068, 44] on icon "button" at bounding box center [1067, 41] width 13 height 21
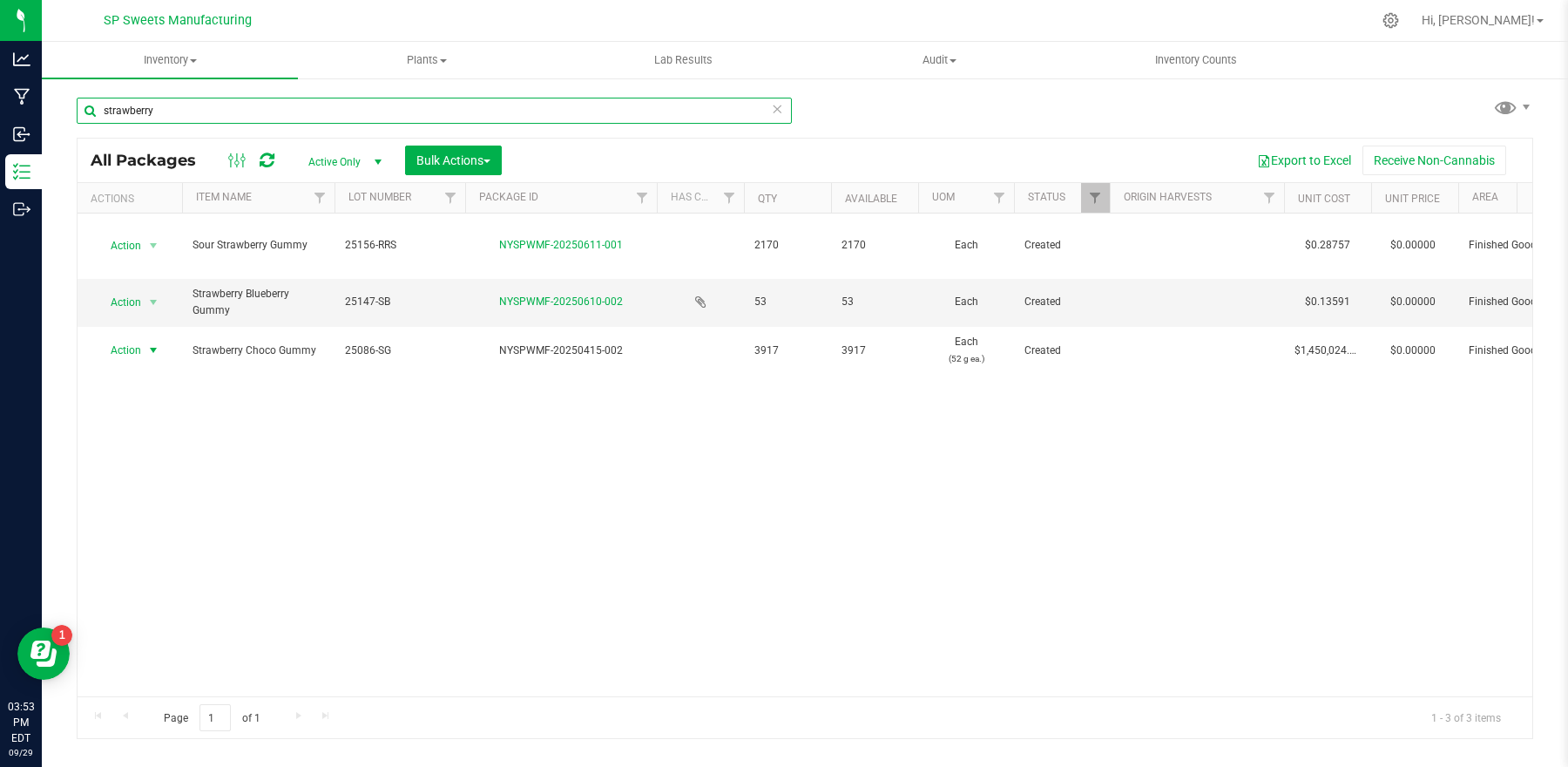
click at [483, 110] on input "strawberry" at bounding box center [434, 110] width 715 height 26
click at [484, 110] on input "strawberry" at bounding box center [434, 110] width 715 height 26
type input "orange"
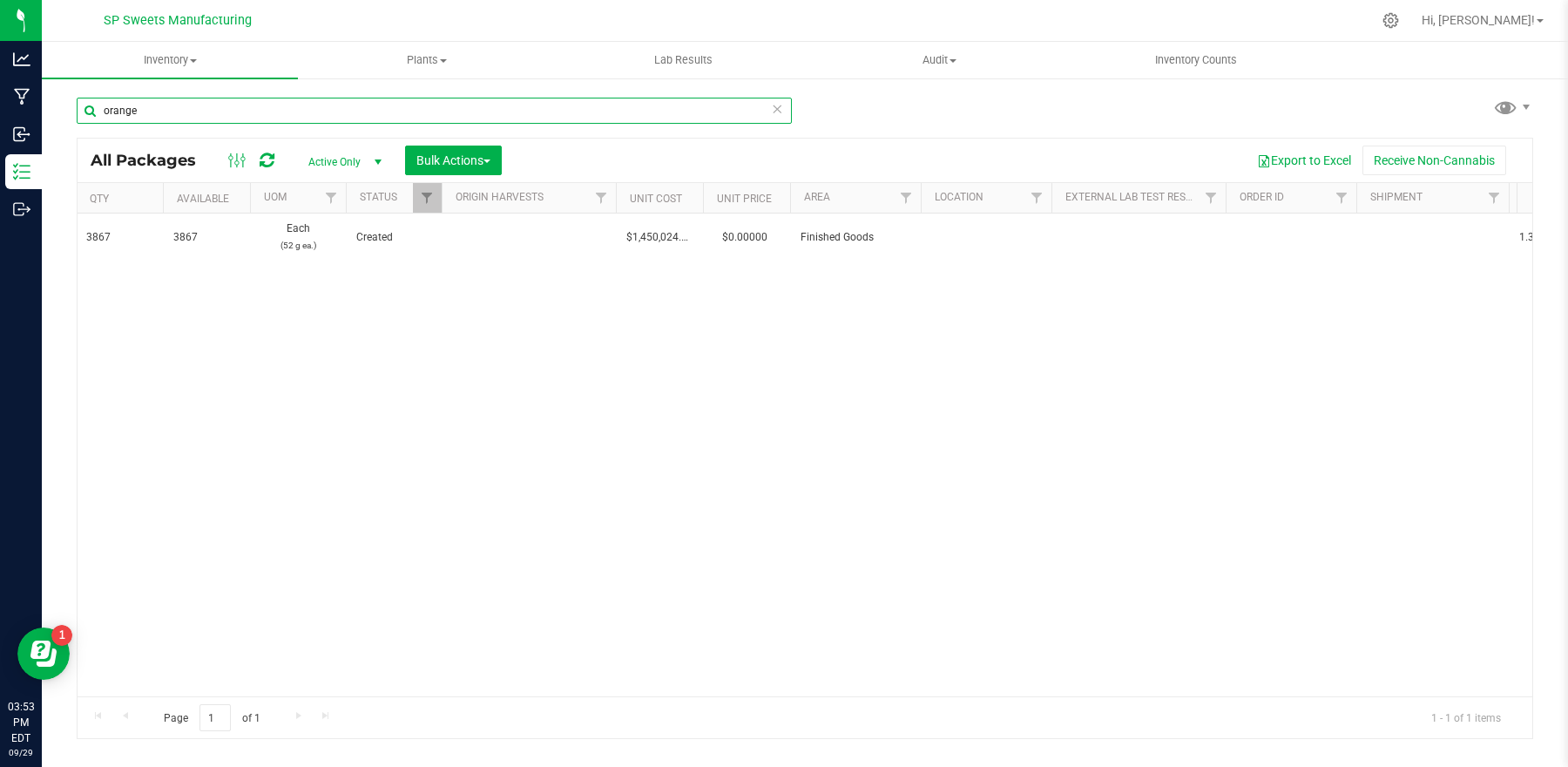
scroll to position [0, 741]
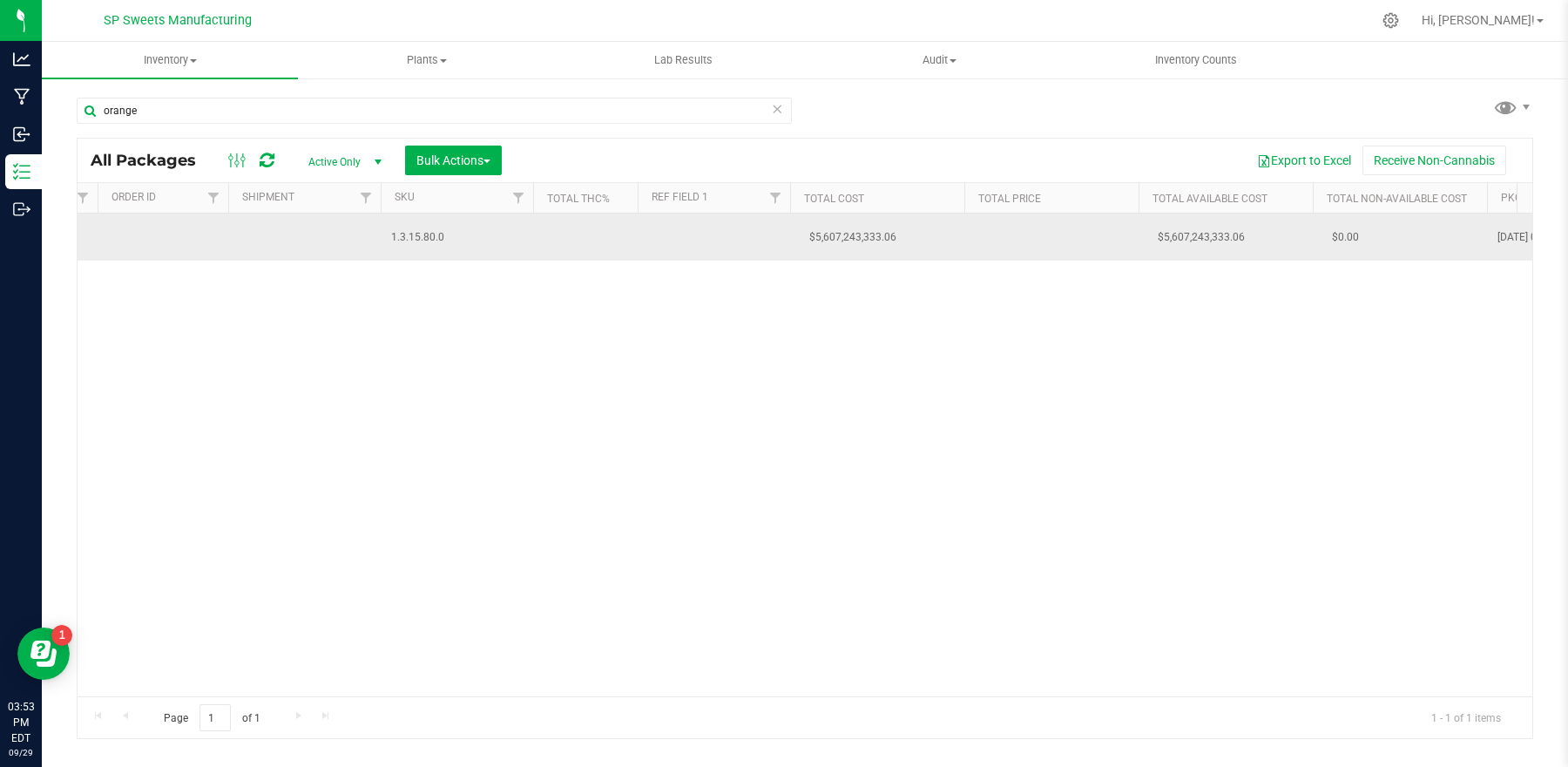
click at [687, 224] on td at bounding box center [714, 237] width 153 height 47
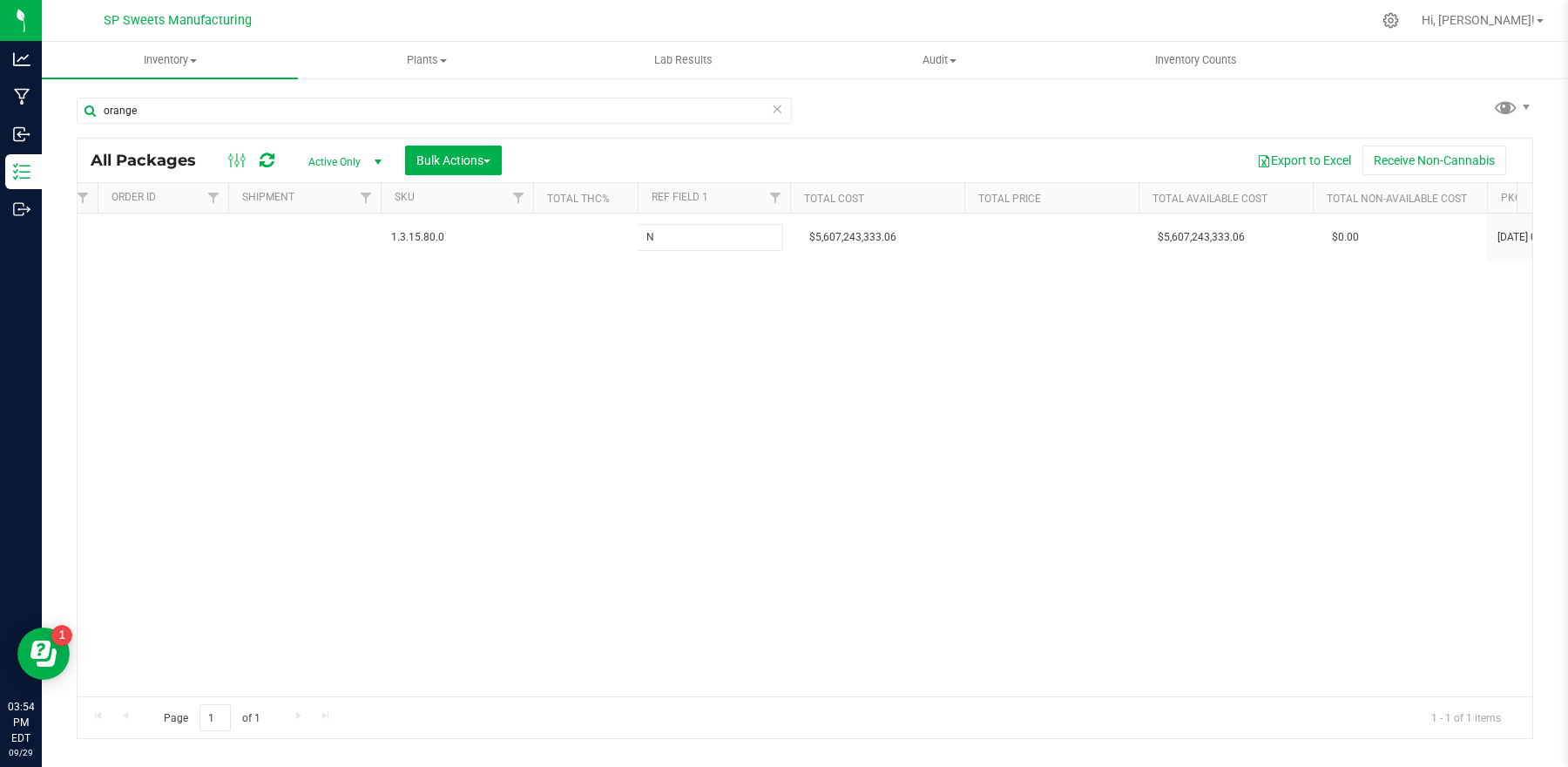
type input "NFC KOSHER CERTIFIED"
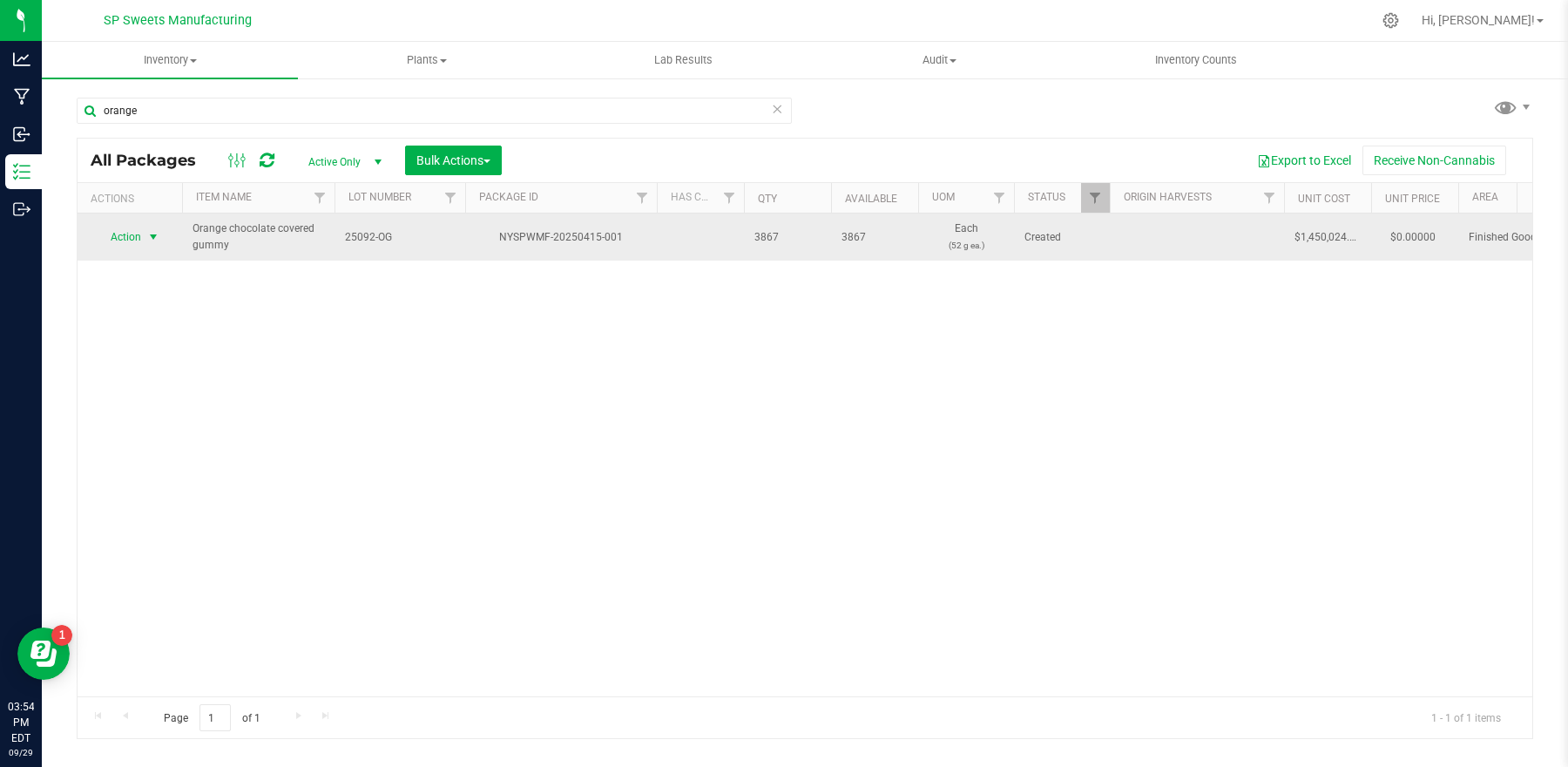
drag, startPoint x: 127, startPoint y: 235, endPoint x: 131, endPoint y: 244, distance: 9.8
click at [127, 235] on span "Action" at bounding box center [119, 236] width 47 height 24
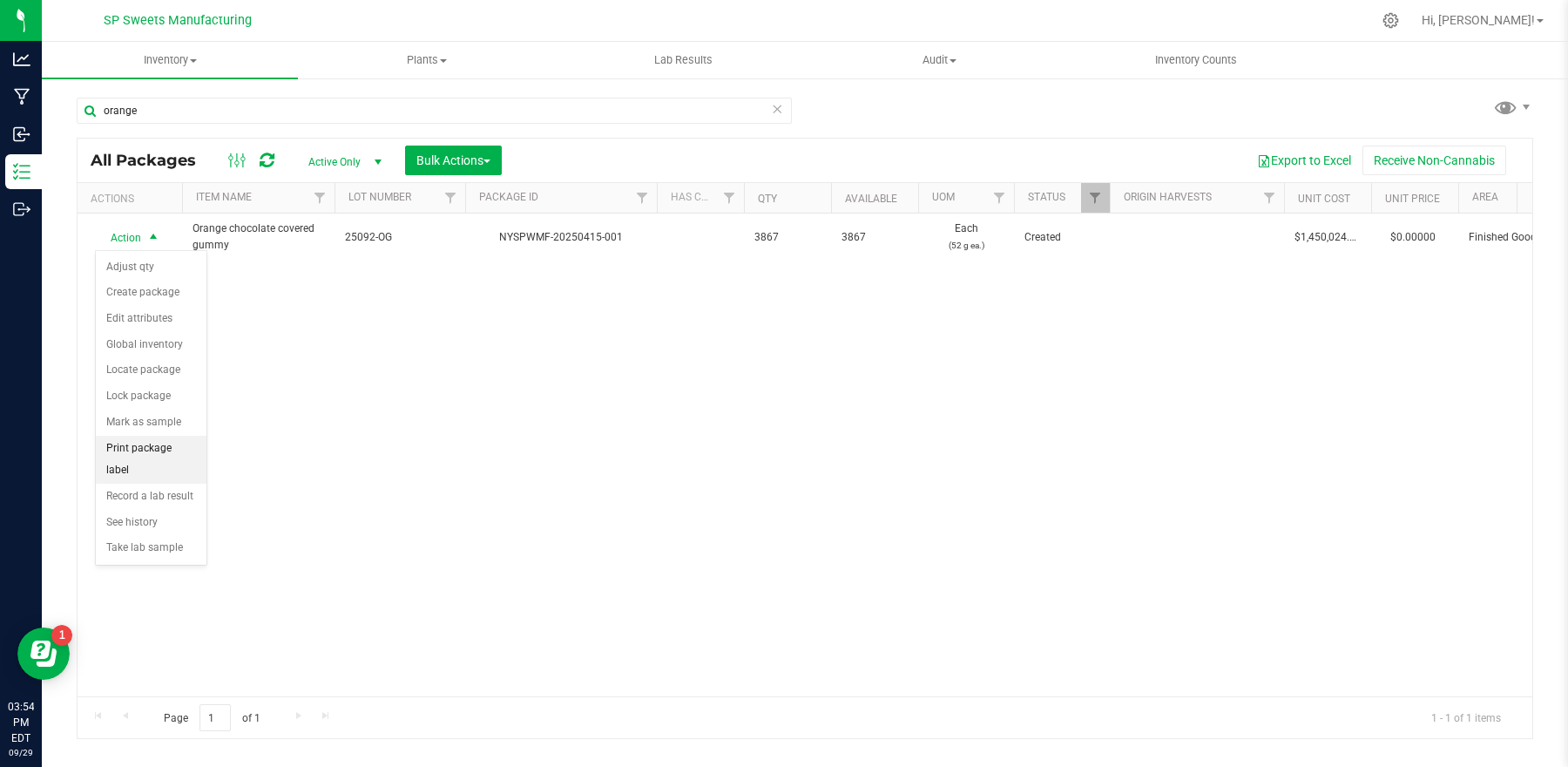
click at [183, 450] on li "Print package label" at bounding box center [151, 459] width 110 height 48
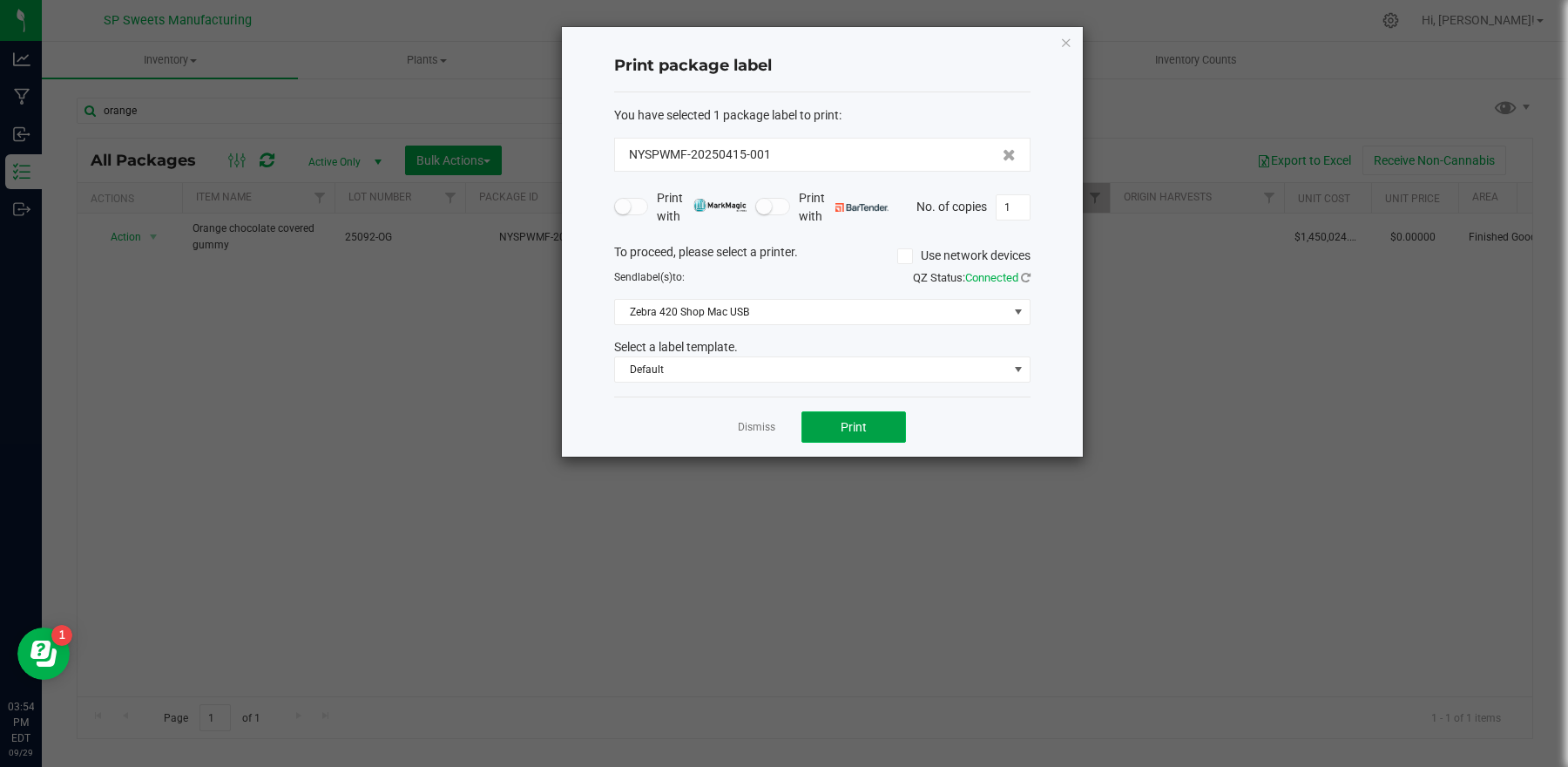
click at [851, 427] on span "Print" at bounding box center [853, 428] width 26 height 14
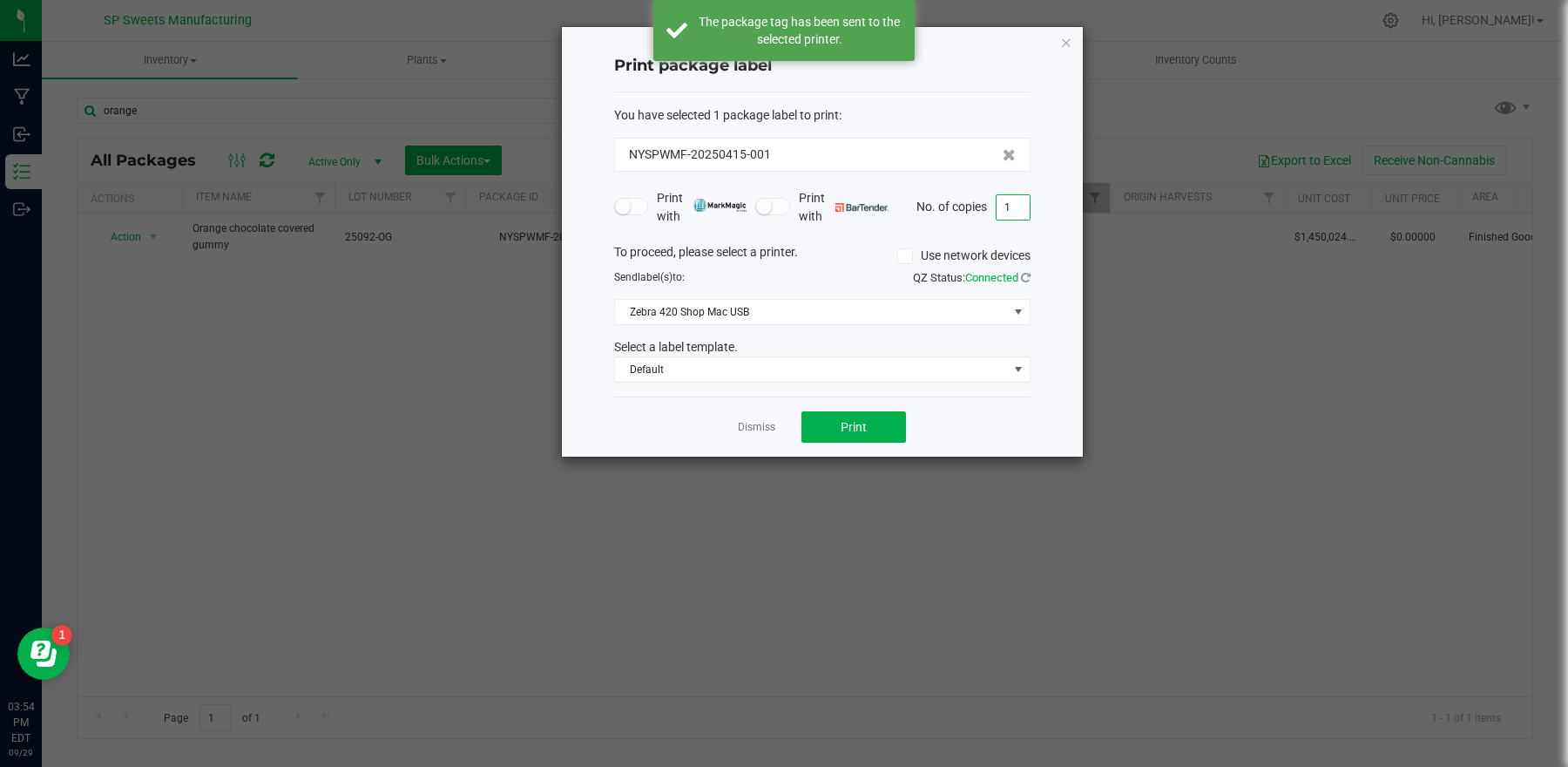
click at [1017, 212] on input "1" at bounding box center [1013, 207] width 33 height 24
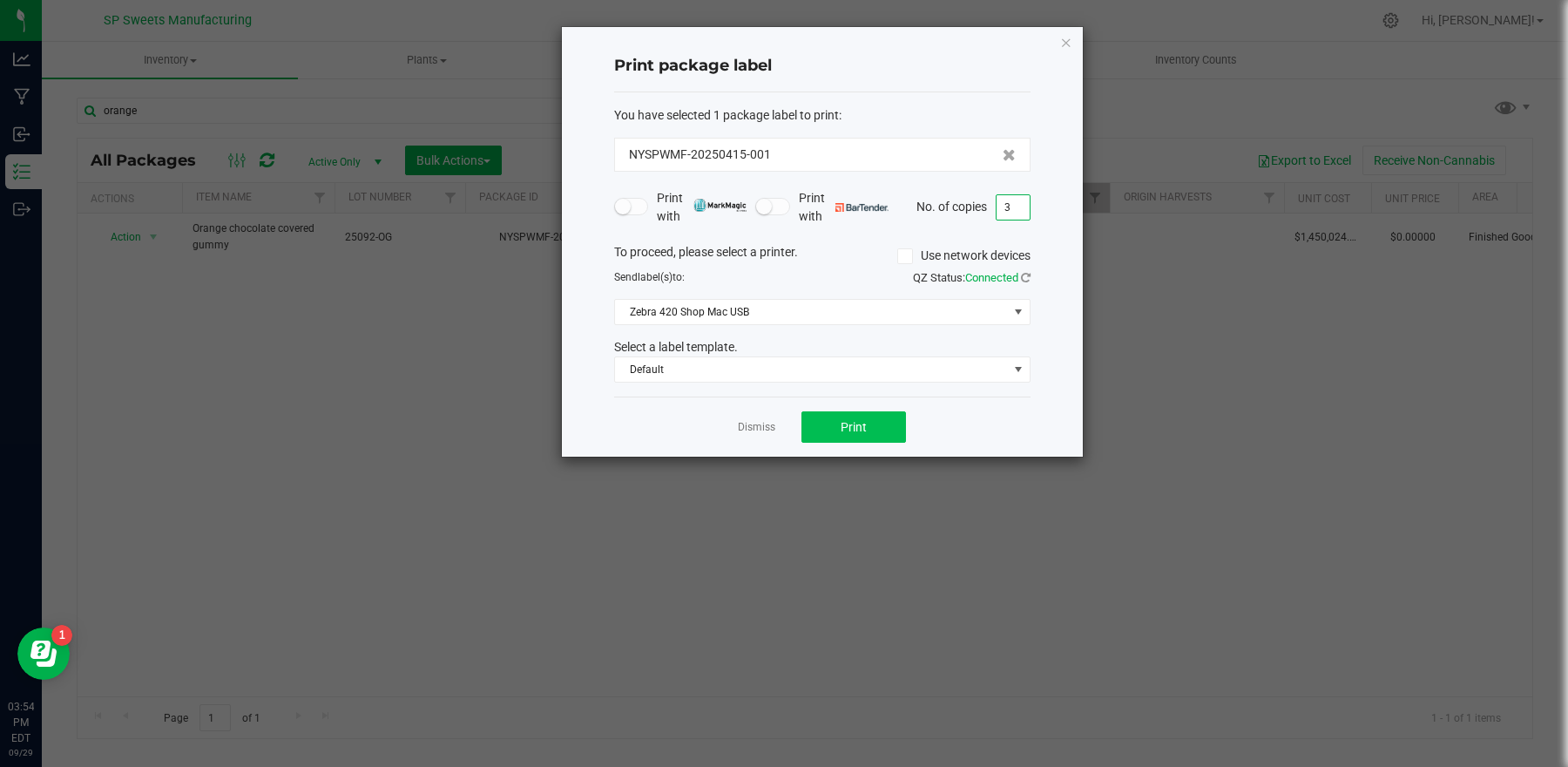
type input "3"
click at [877, 429] on button "Print" at bounding box center [853, 427] width 104 height 31
click at [1066, 48] on icon "button" at bounding box center [1067, 41] width 13 height 21
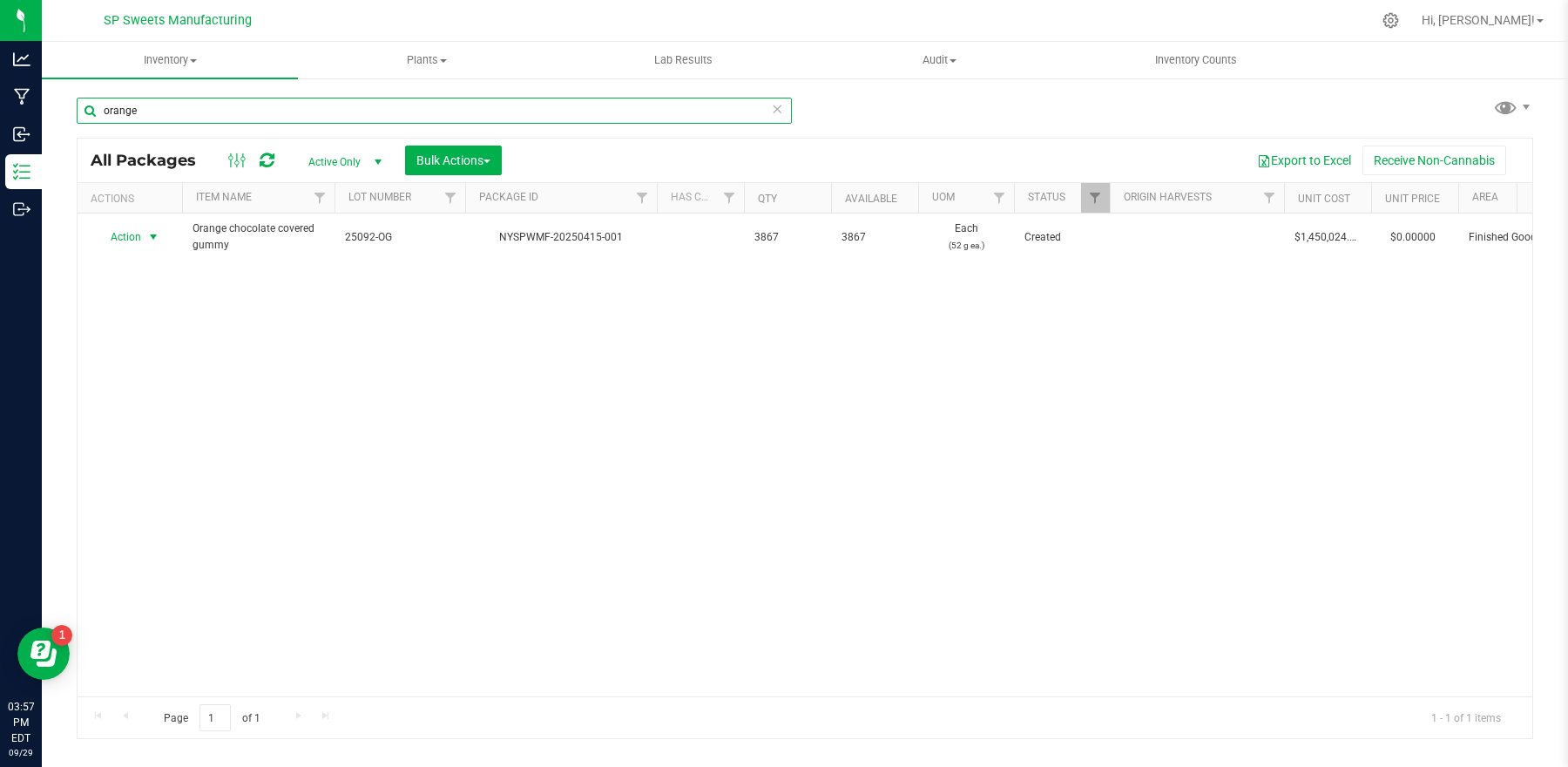
click at [234, 106] on input "orange" at bounding box center [434, 110] width 715 height 26
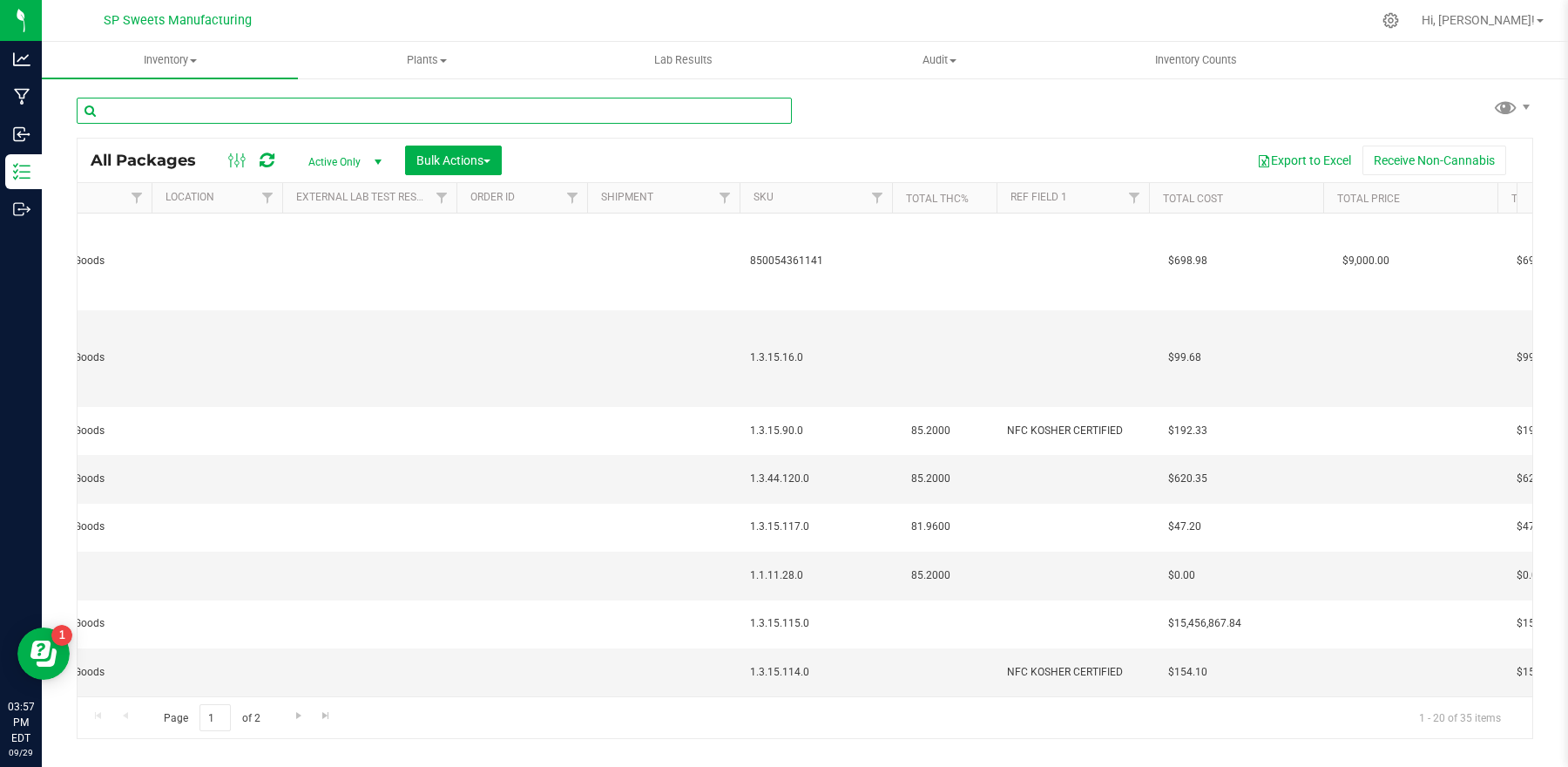
scroll to position [0, 1749]
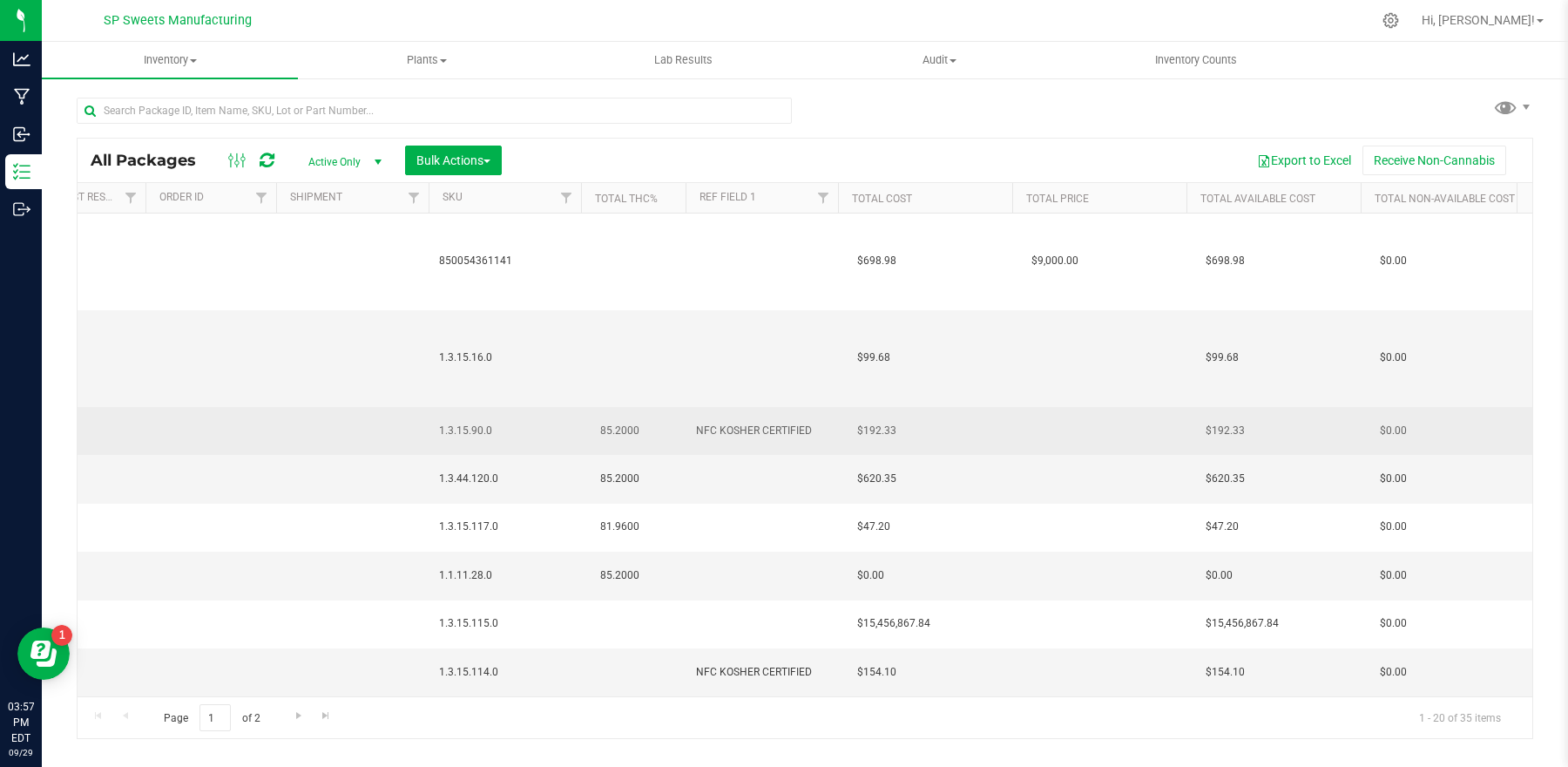
click at [755, 429] on span "NFC KOSHER CERTIFIED" at bounding box center [762, 431] width 131 height 16
click at [755, 429] on input "NFC KOSHER CERTIFIED" at bounding box center [758, 431] width 146 height 27
click at [754, 429] on input "NFC KOSHER CERTIFIED" at bounding box center [758, 431] width 146 height 27
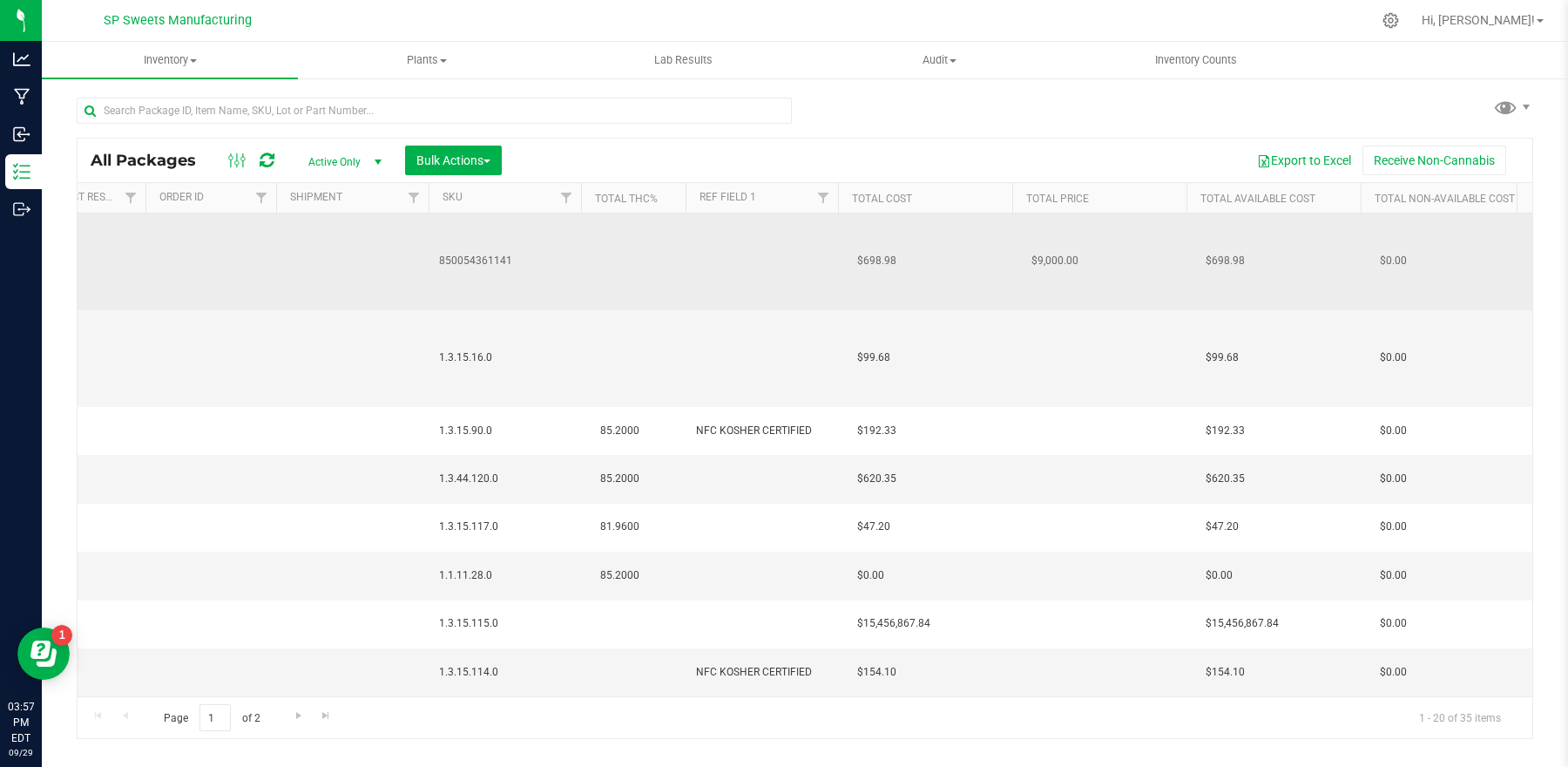
click at [733, 260] on td at bounding box center [762, 262] width 153 height 97
click at [733, 260] on input "text" at bounding box center [758, 261] width 146 height 27
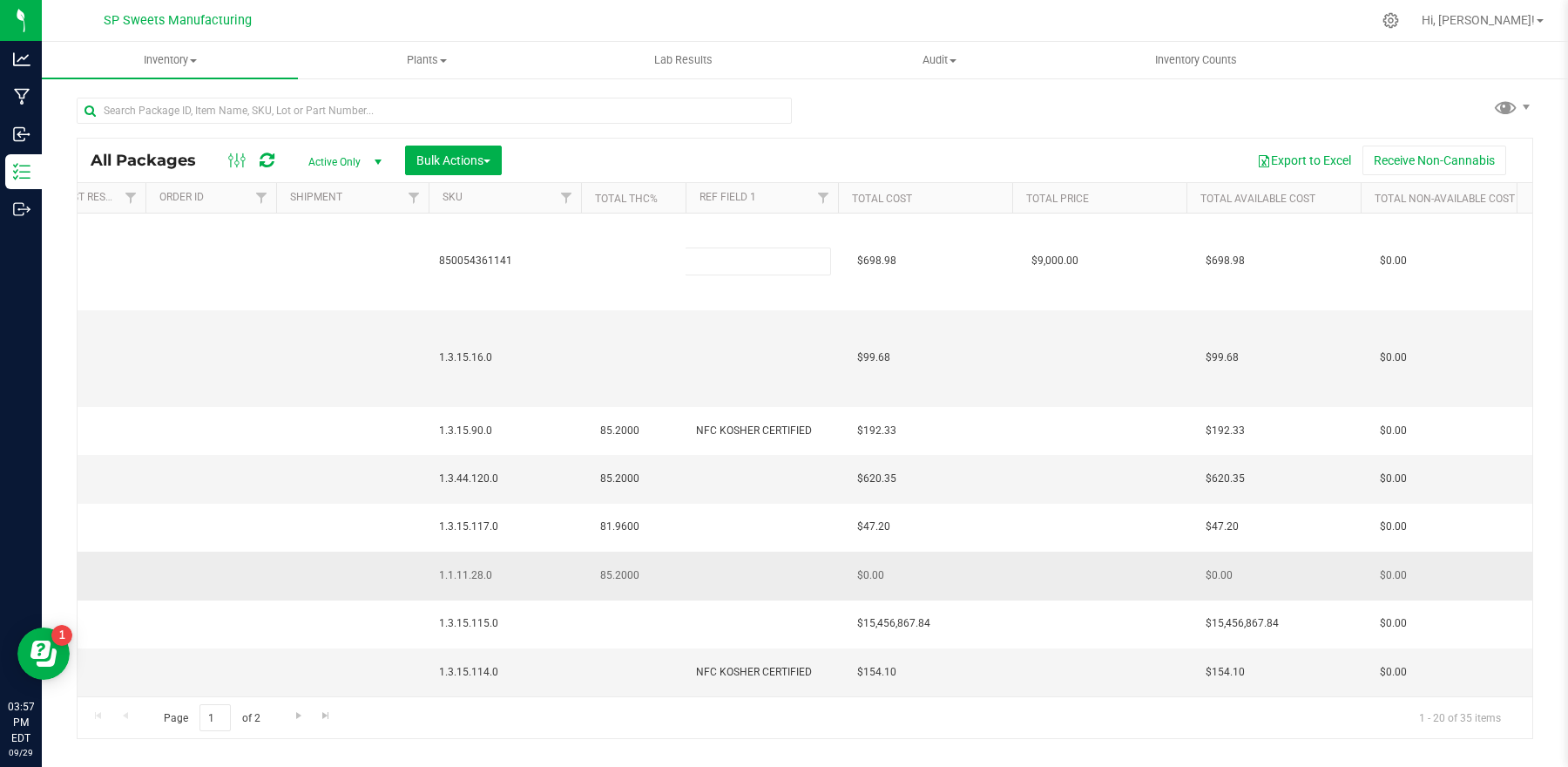
type input "NFC KOSHER CERTIFIED"
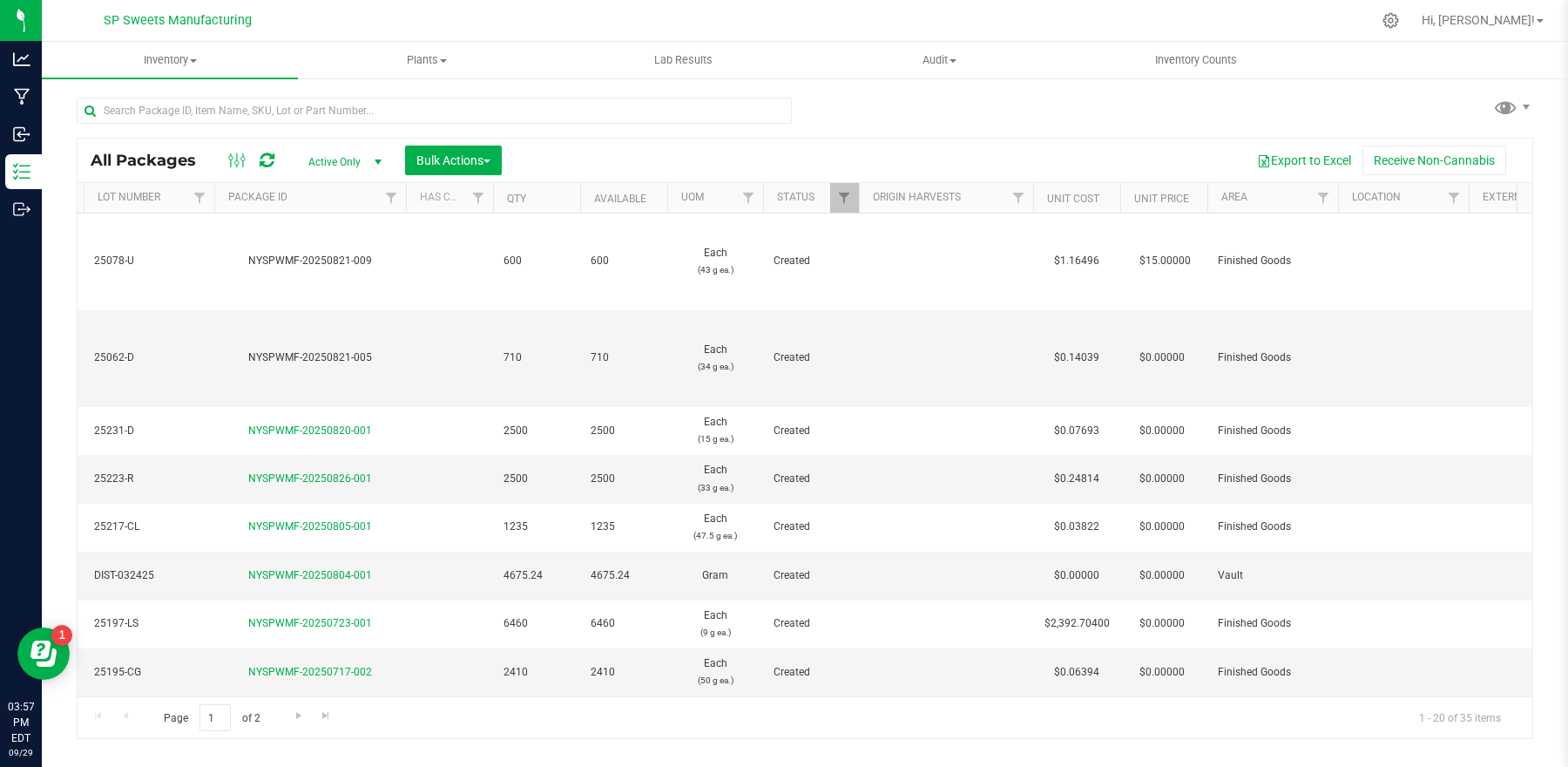
scroll to position [0, 782]
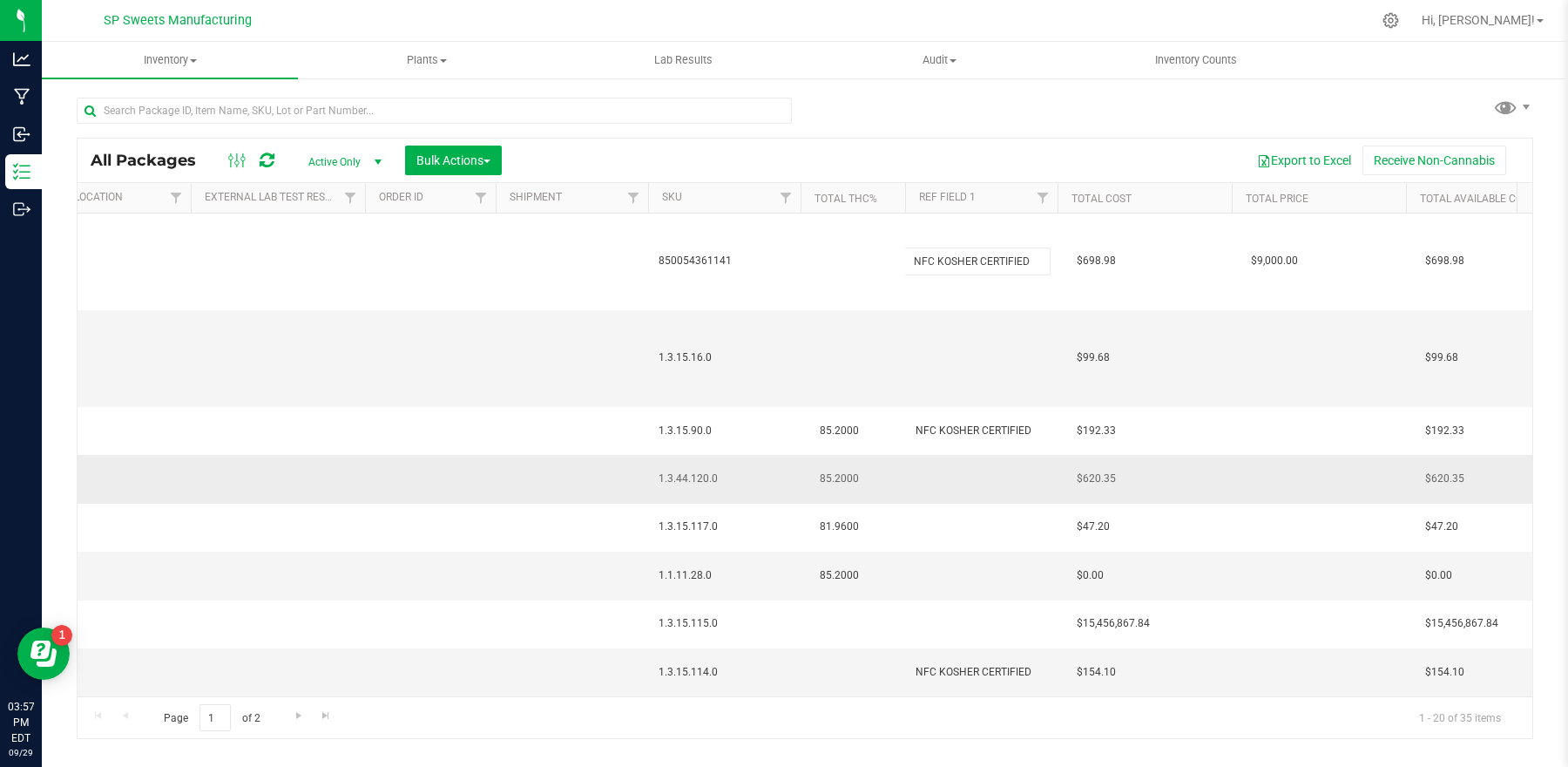
click at [923, 472] on div "All Packages Active Only Active Only Lab Samples Locked All Bulk Actions Add to…" at bounding box center [805, 437] width 1457 height 601
type input "[DATE]"
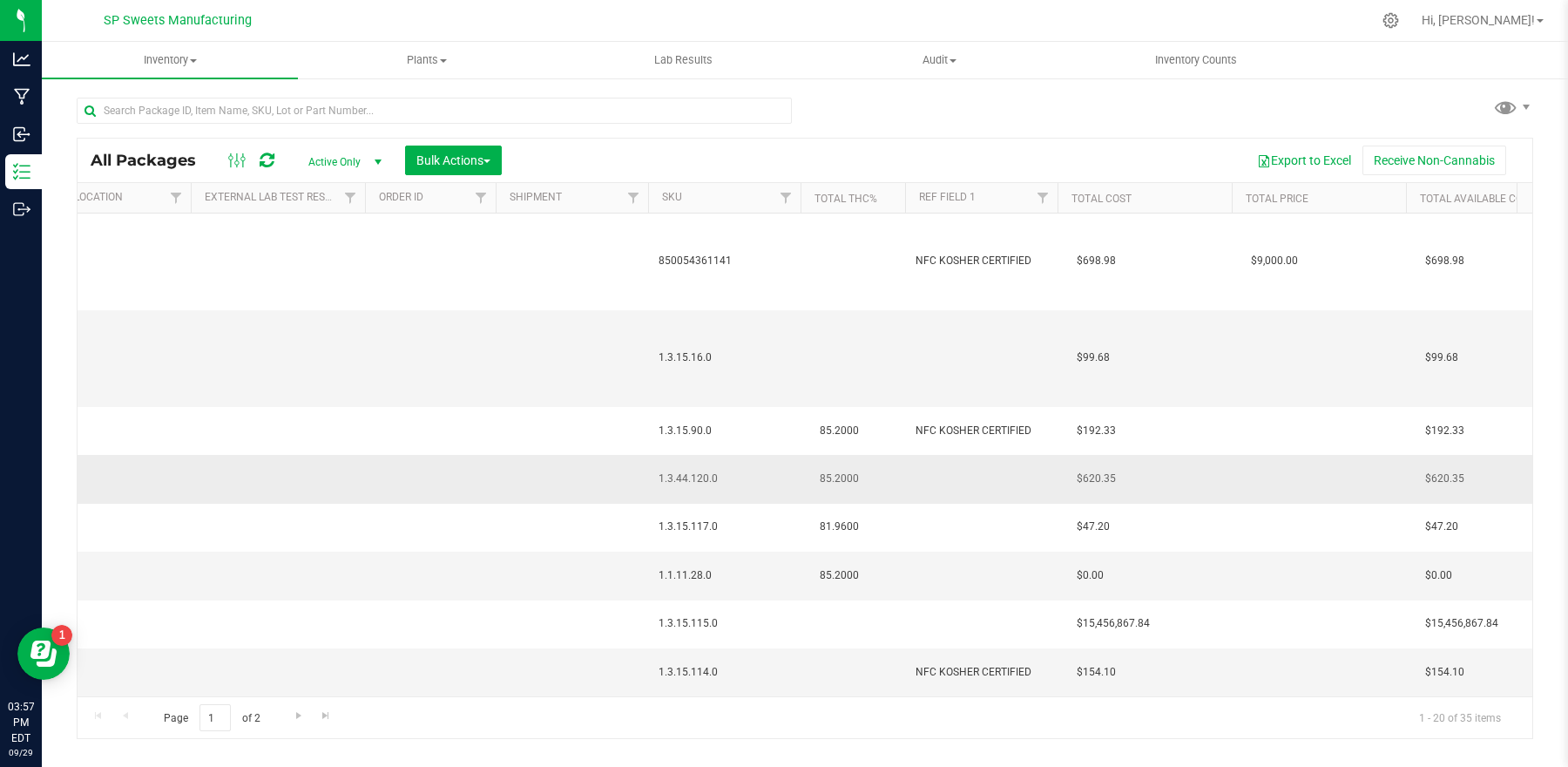
type input "[DATE]"
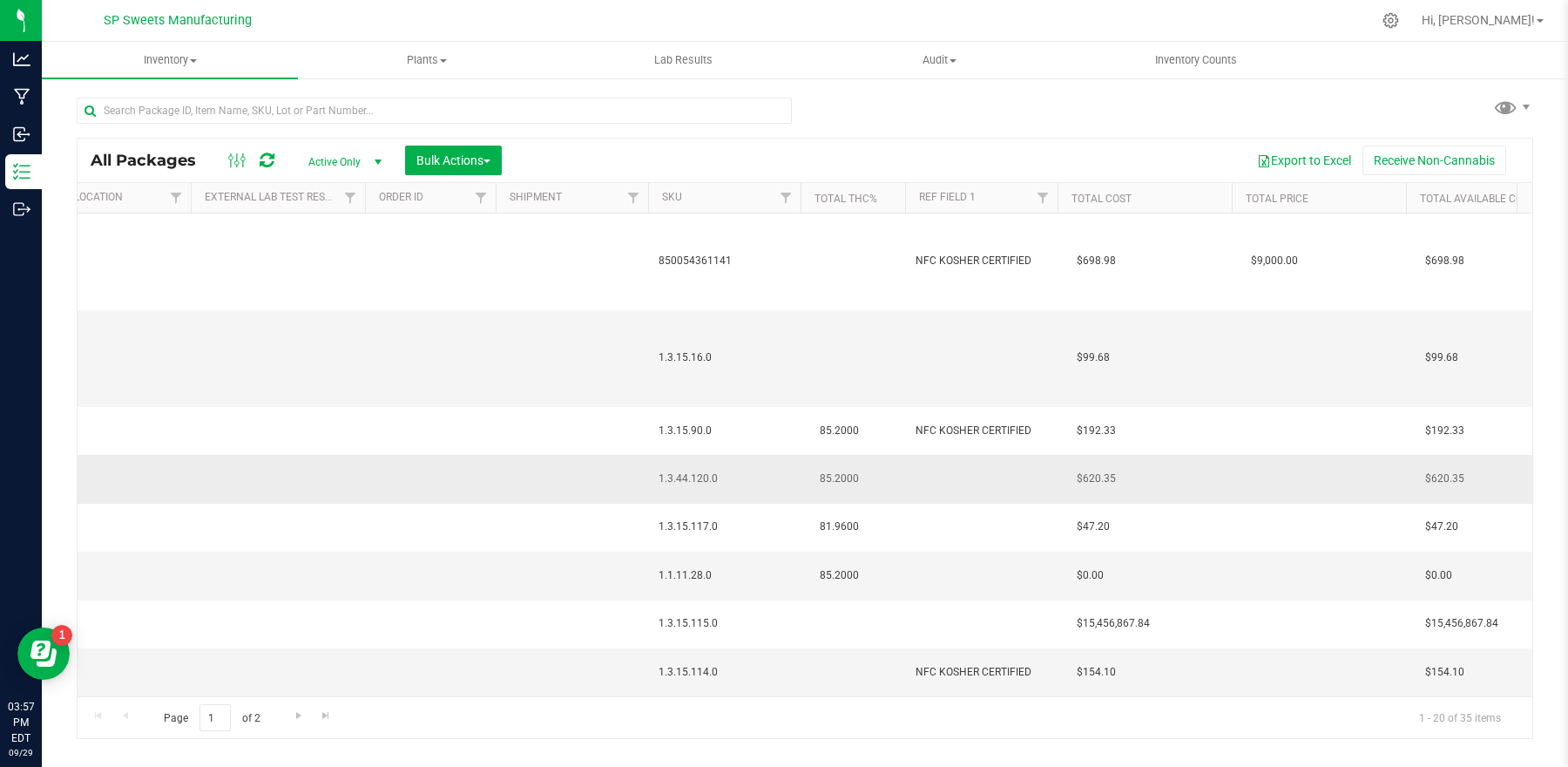
type input "[DATE]"
click at [934, 481] on td at bounding box center [982, 478] width 153 height 48
click at [934, 481] on input "text" at bounding box center [977, 479] width 146 height 27
type input "NFC KOSHER CERTIFIED"
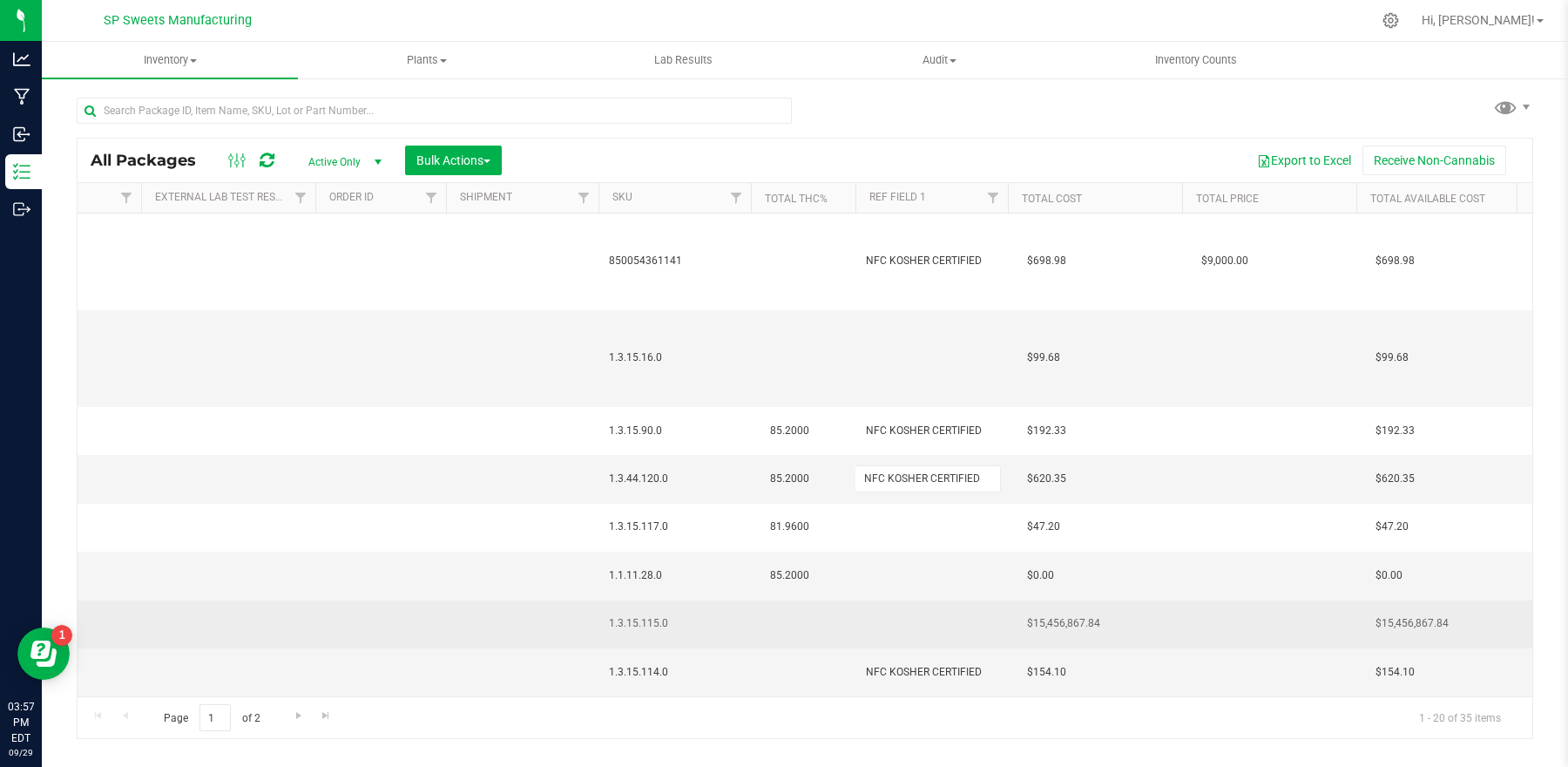
click at [892, 621] on div "All Packages Active Only Active Only Lab Samples Locked All Bulk Actions Add to…" at bounding box center [805, 437] width 1457 height 601
click at [903, 621] on td at bounding box center [932, 623] width 153 height 48
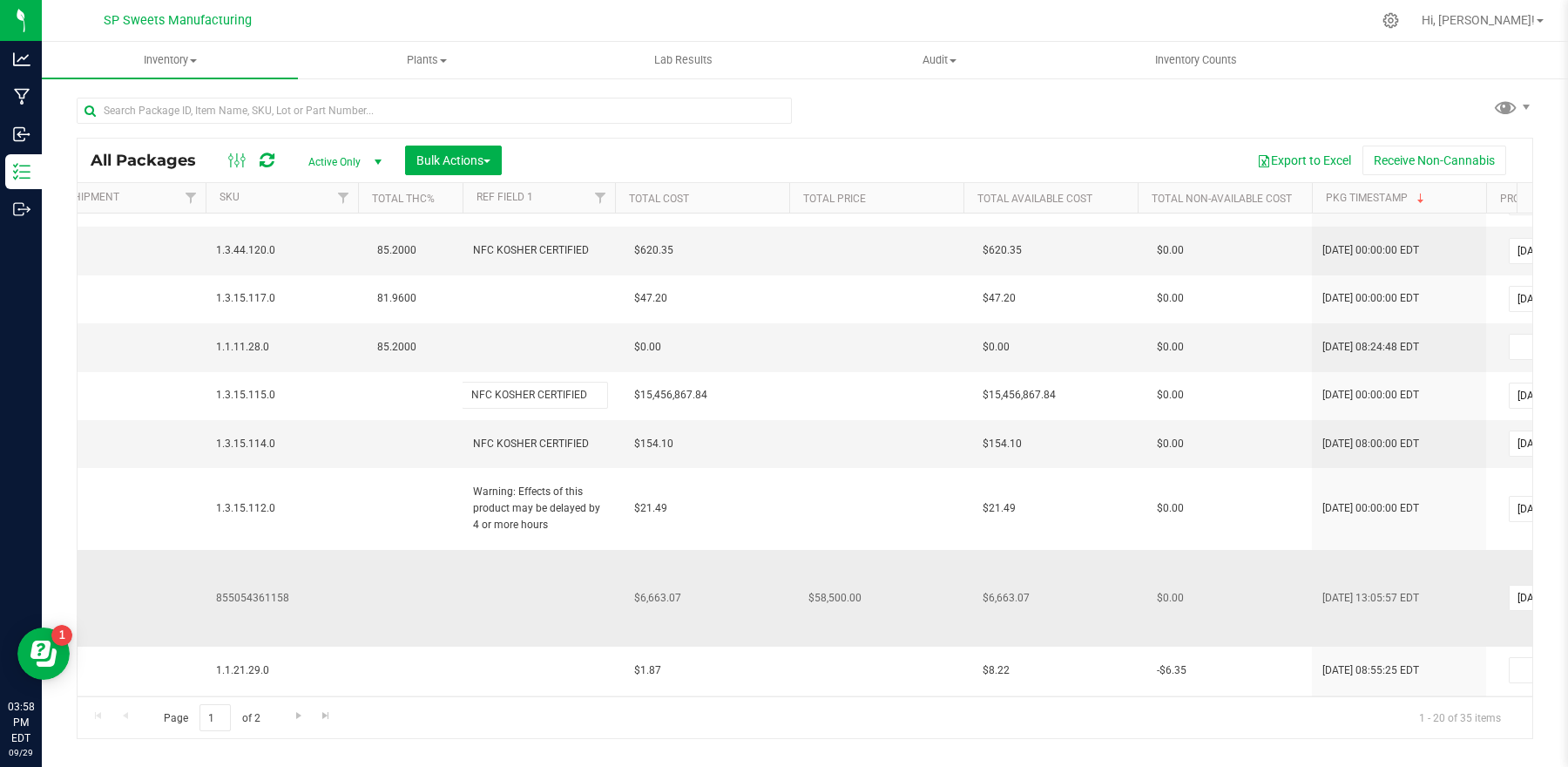
type input "NFC KOSHER CERTIFIED"
click at [510, 579] on div "All Packages Active Only Active Only Lab Samples Locked All Bulk Actions Add to…" at bounding box center [805, 437] width 1457 height 601
type input "[DATE]"
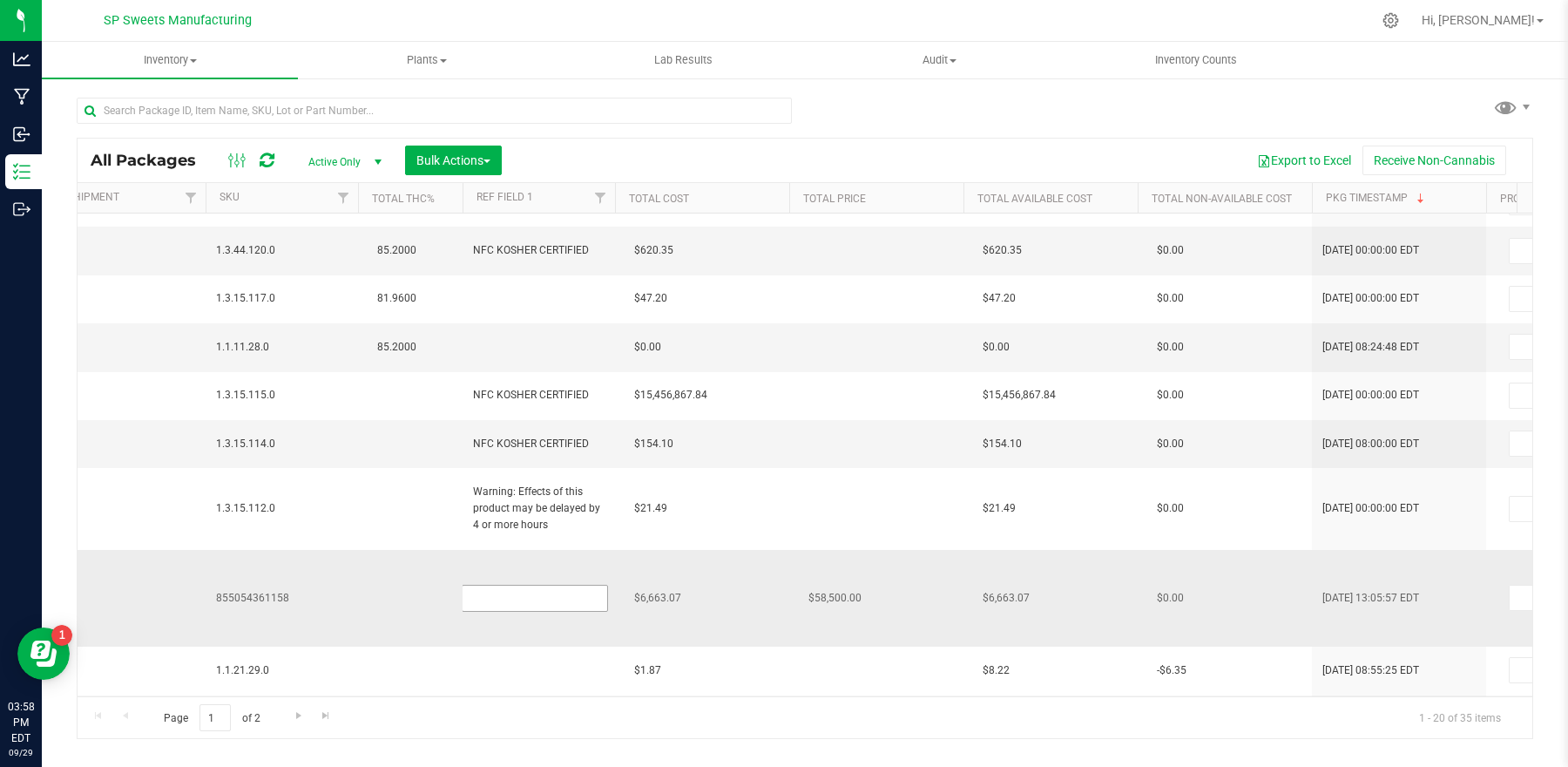
type input "[DATE]"
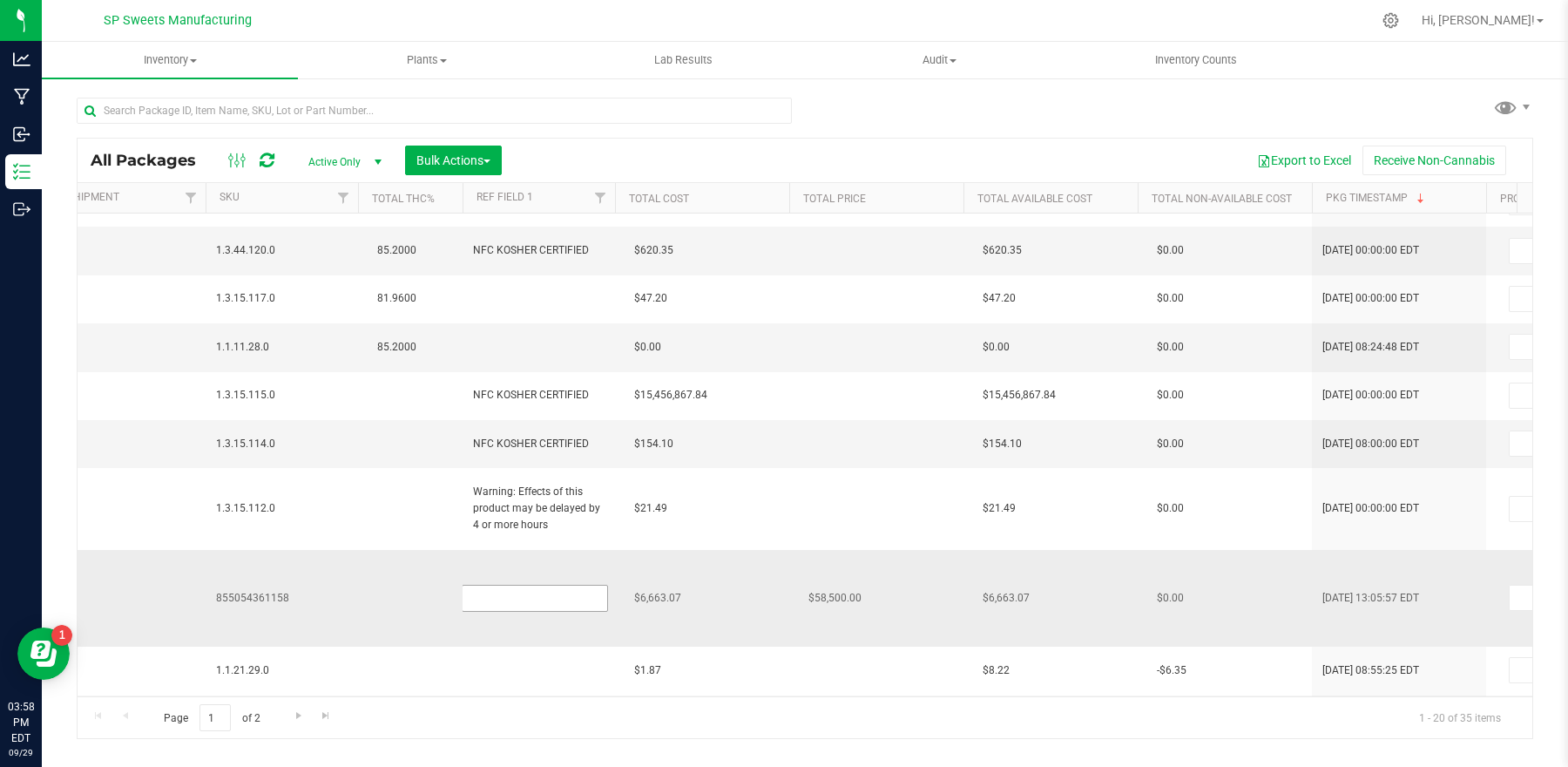
type input "[DATE]"
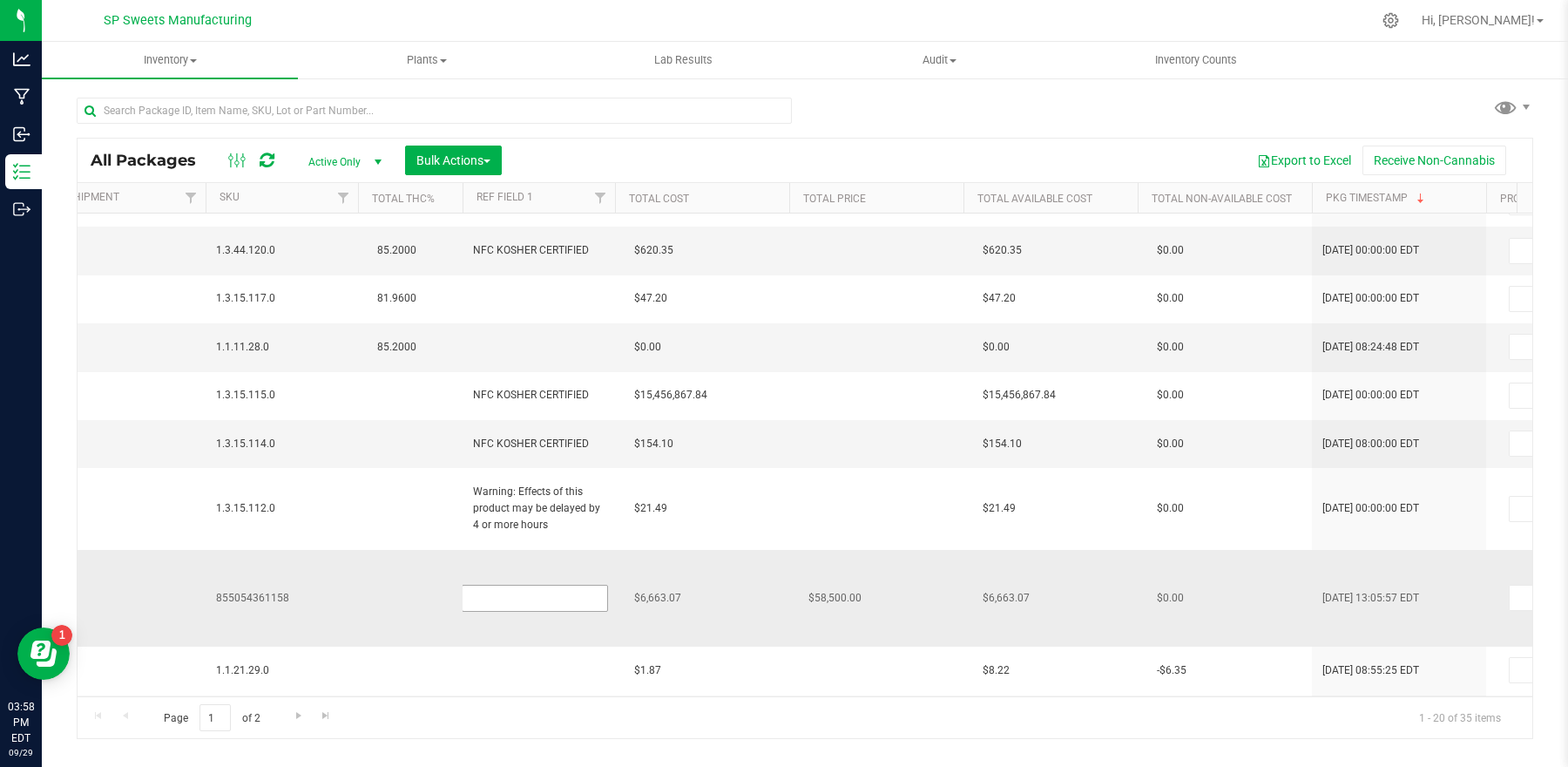
type input "[DATE]"
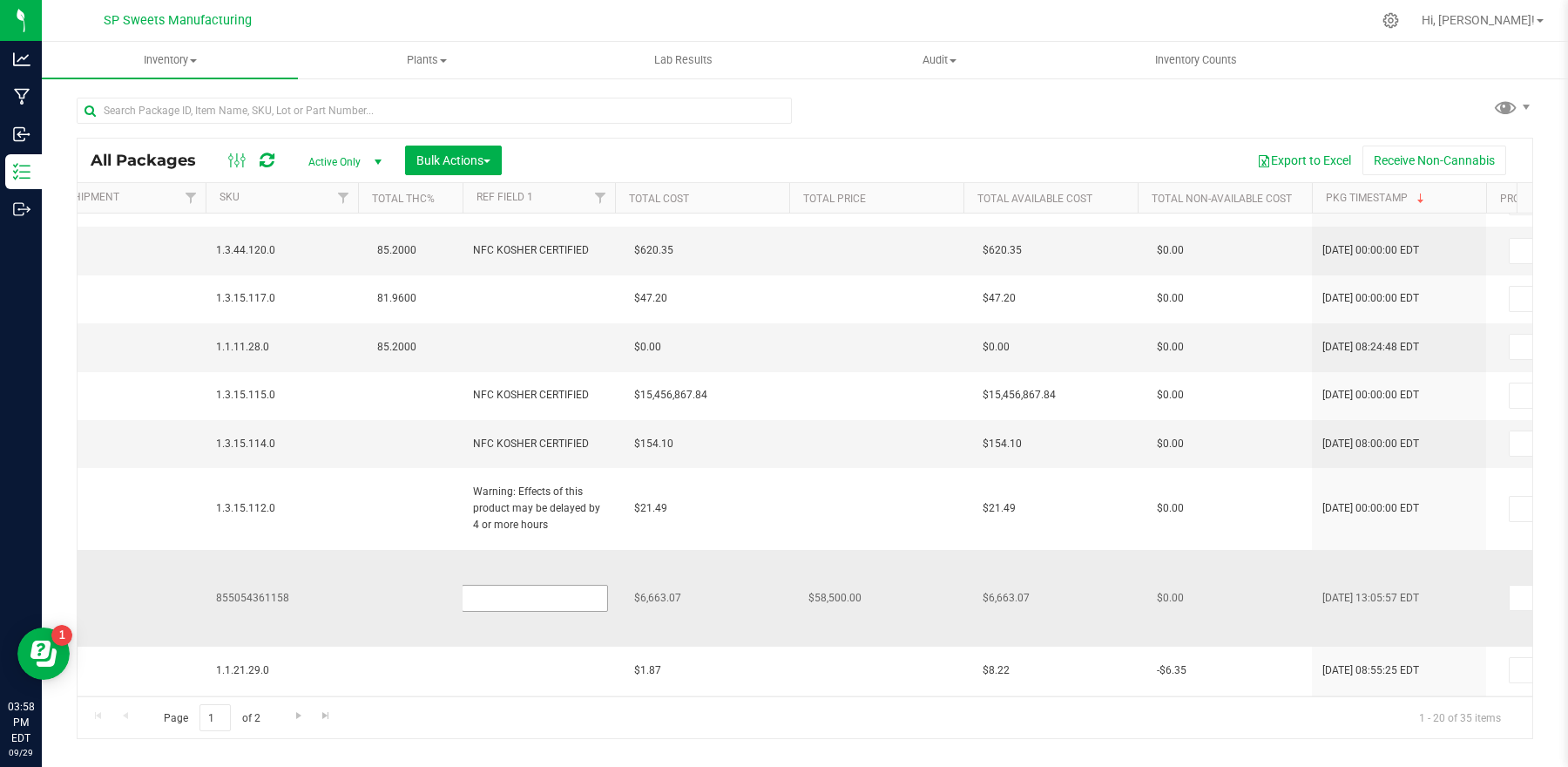
type input "[DATE]"
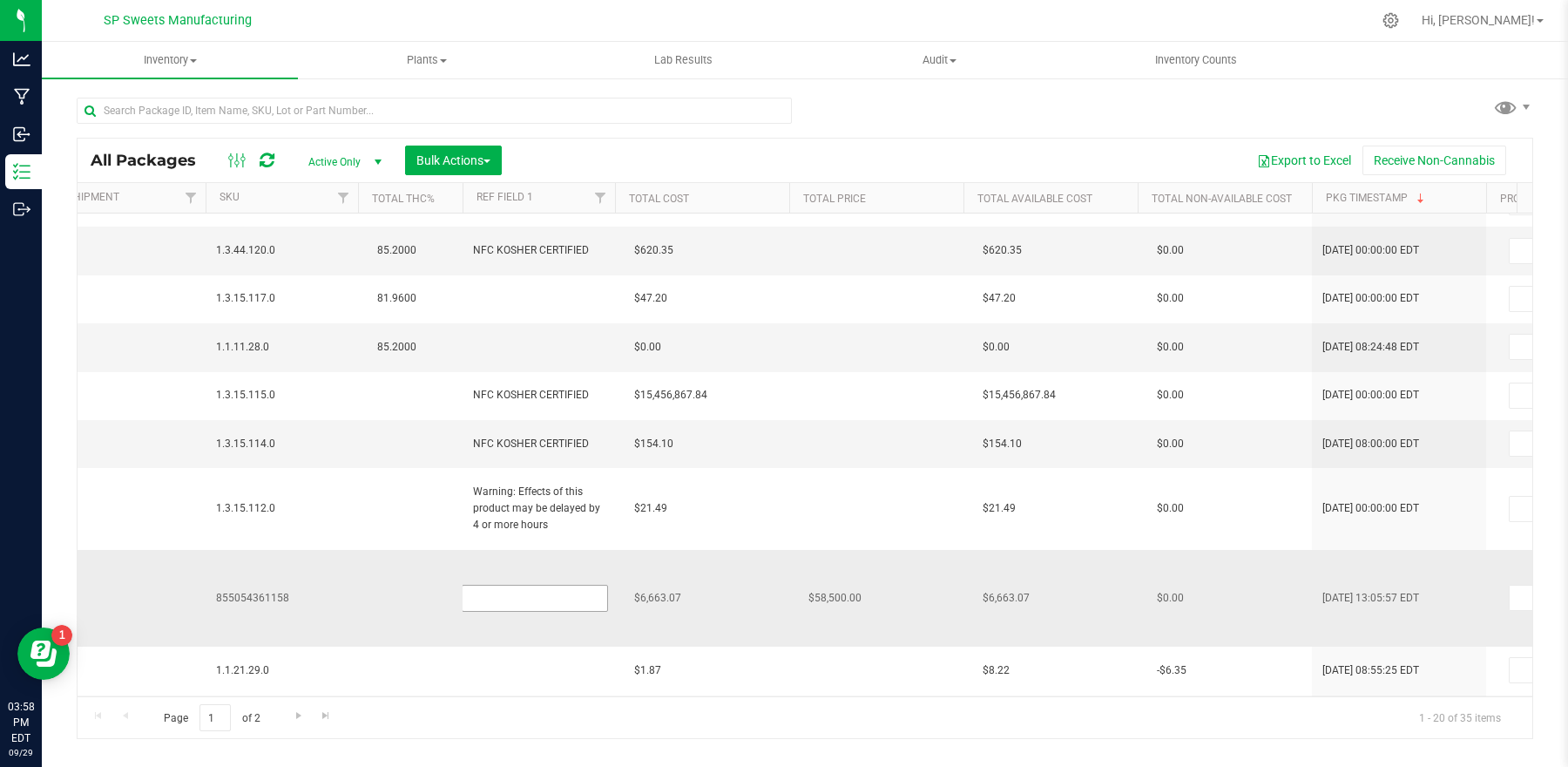
type input "[DATE]"
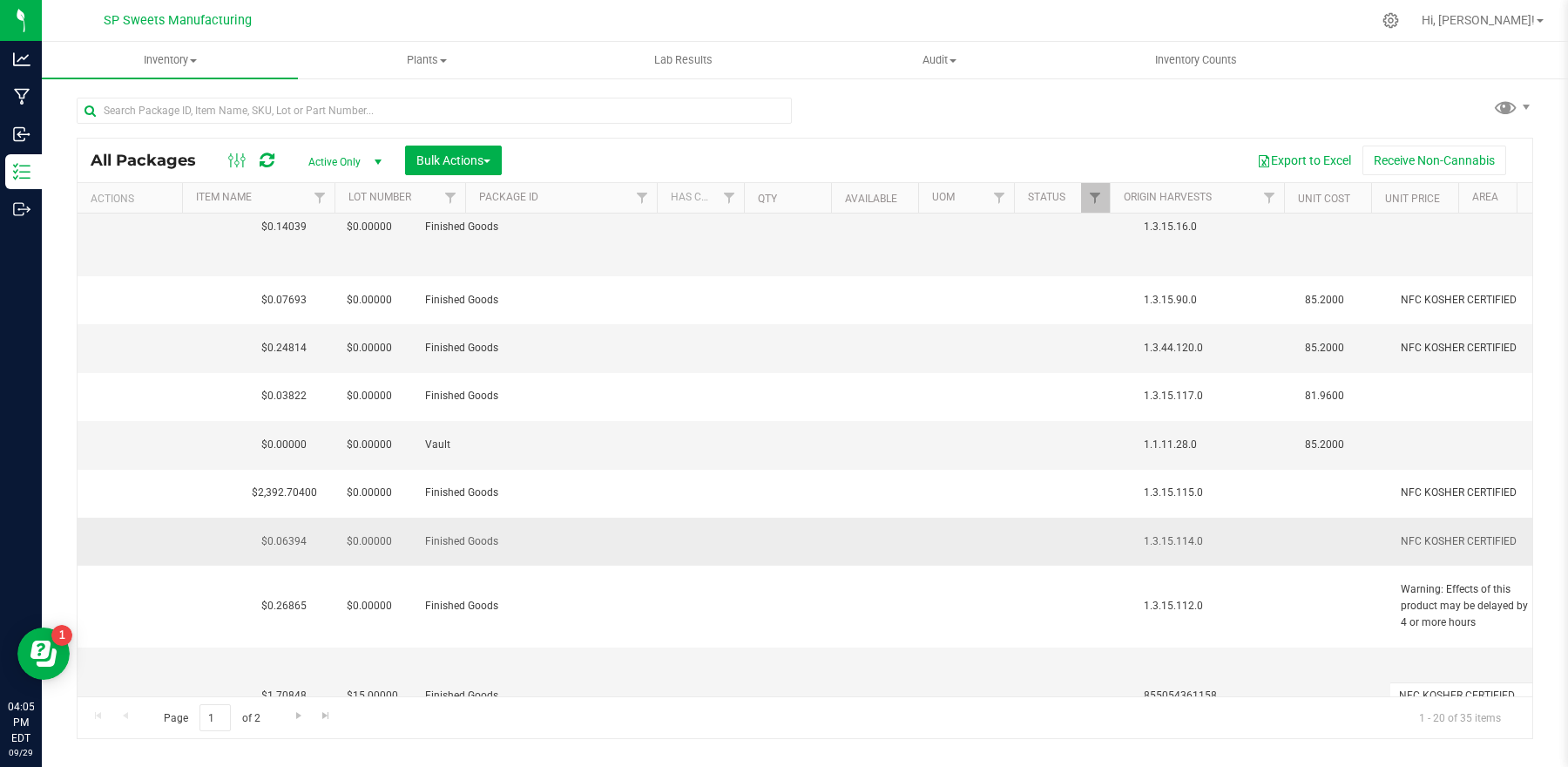
scroll to position [0, 1044]
type input "NFC KOSHER CERTIFIED"
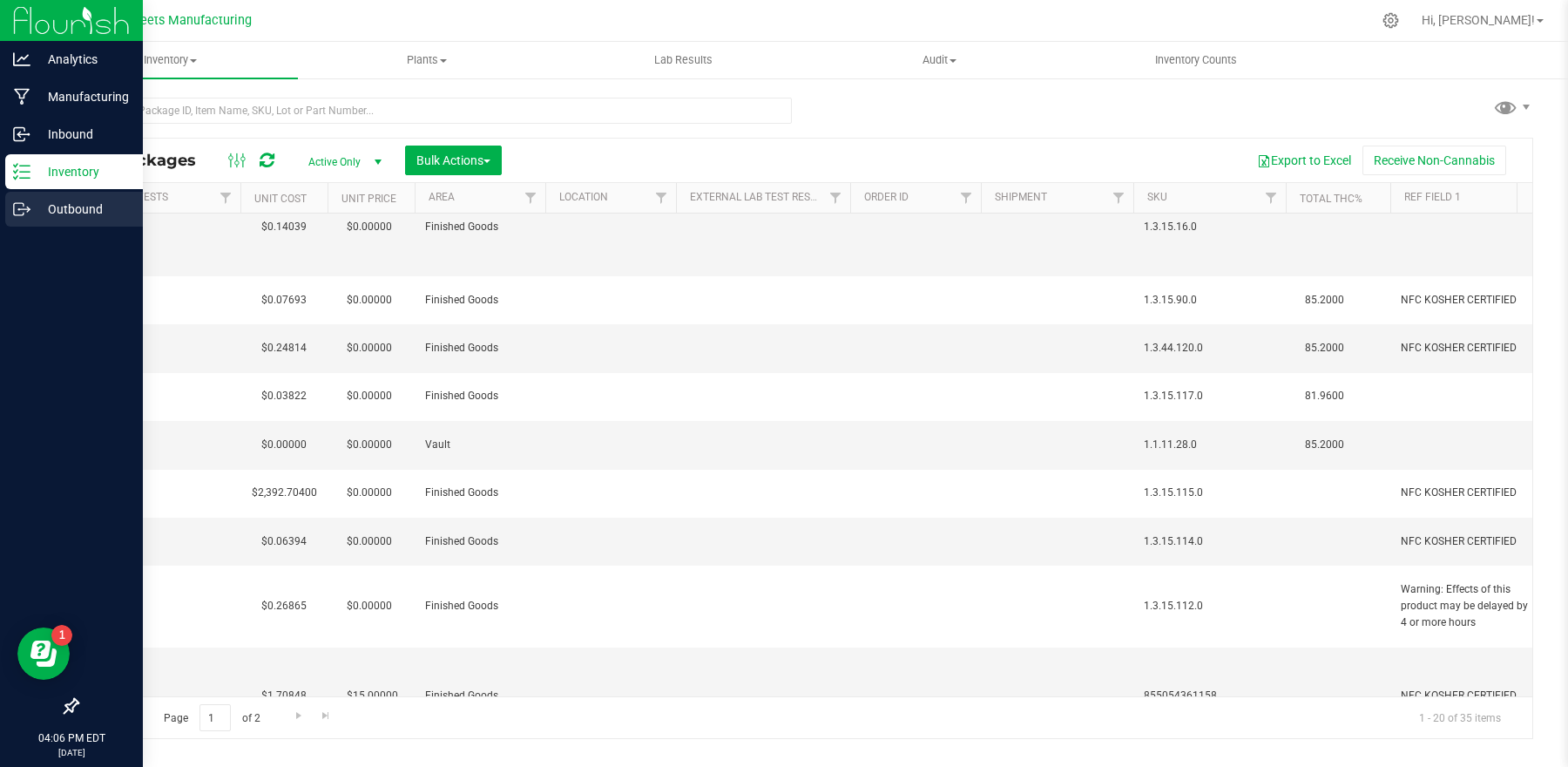
click at [68, 202] on p "Outbound" at bounding box center [83, 208] width 104 height 21
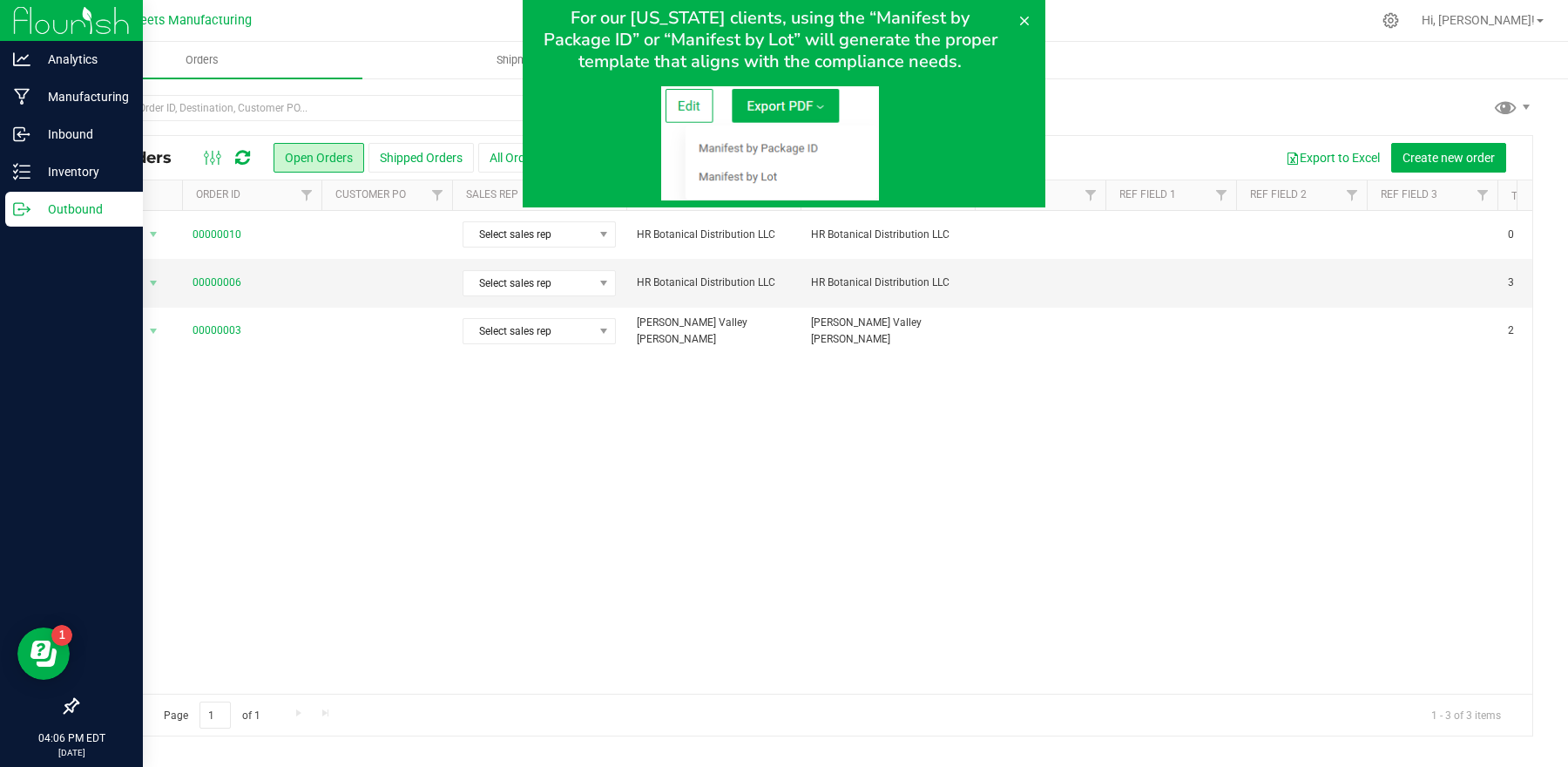
click at [24, 178] on div at bounding box center [784, 103] width 1568 height 207
click at [1033, 27] on button at bounding box center [1024, 21] width 28 height 28
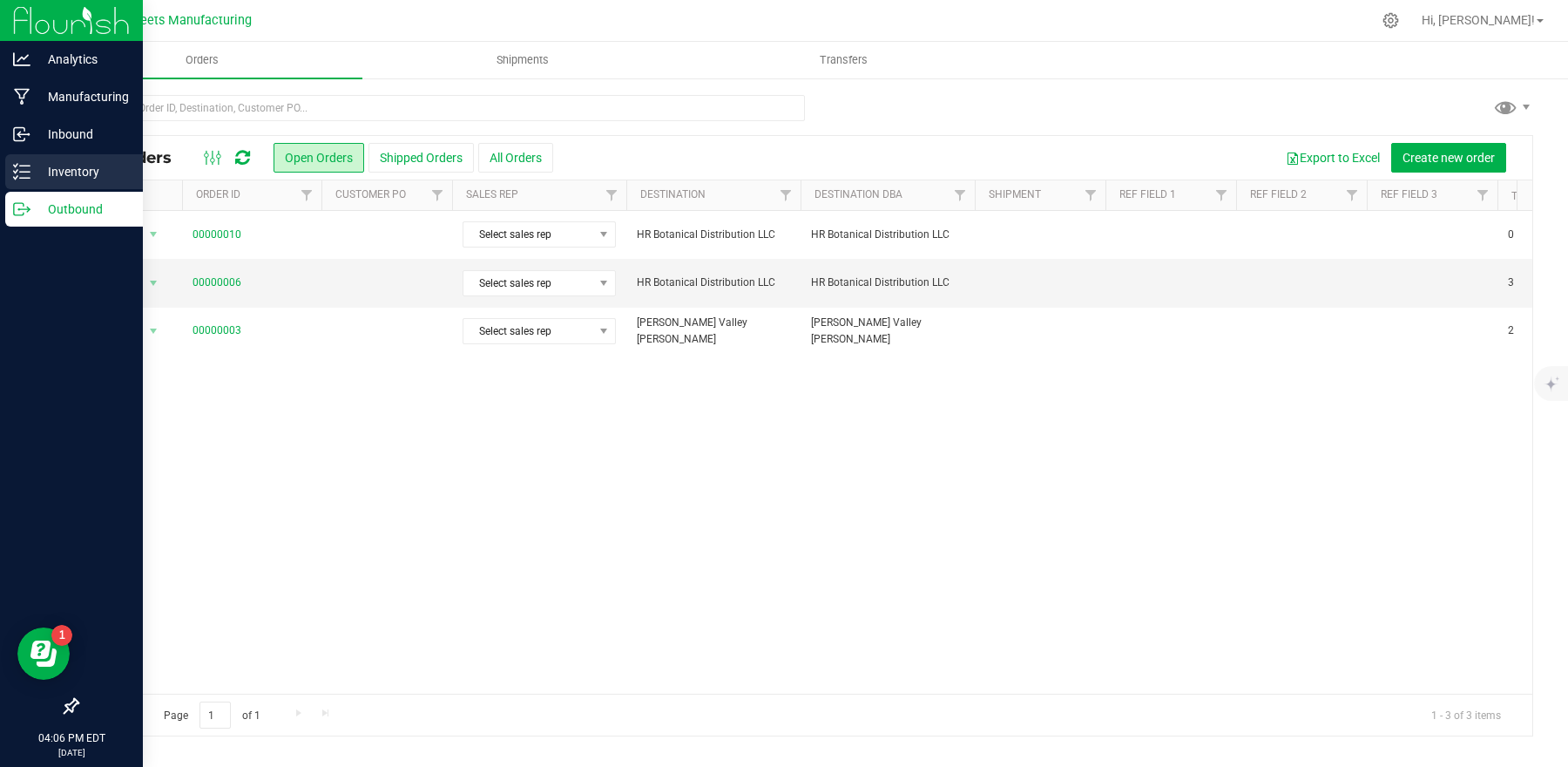
click at [57, 165] on p "Inventory" at bounding box center [83, 171] width 104 height 21
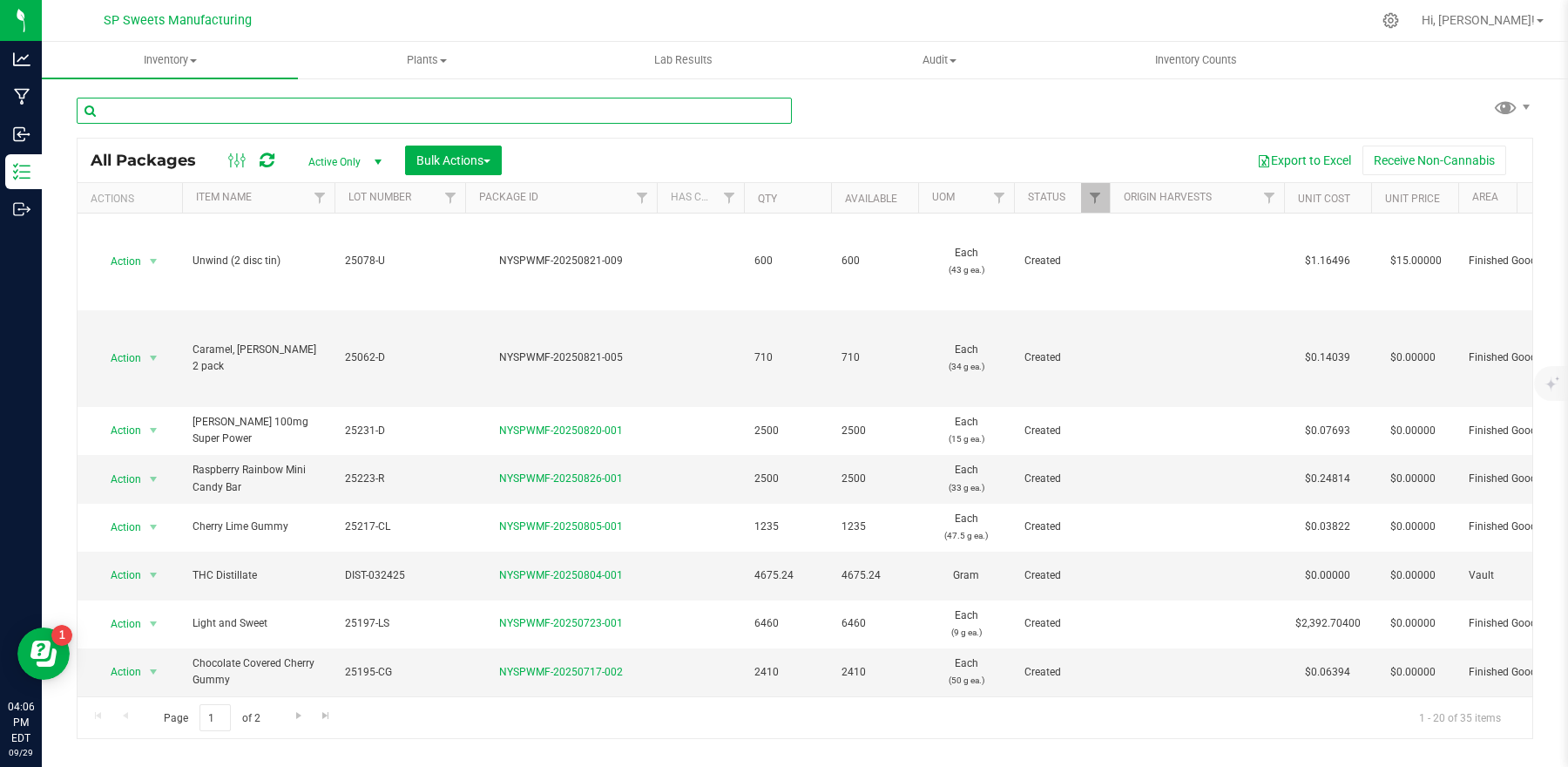
click at [253, 115] on input "text" at bounding box center [434, 110] width 715 height 26
type input "h"
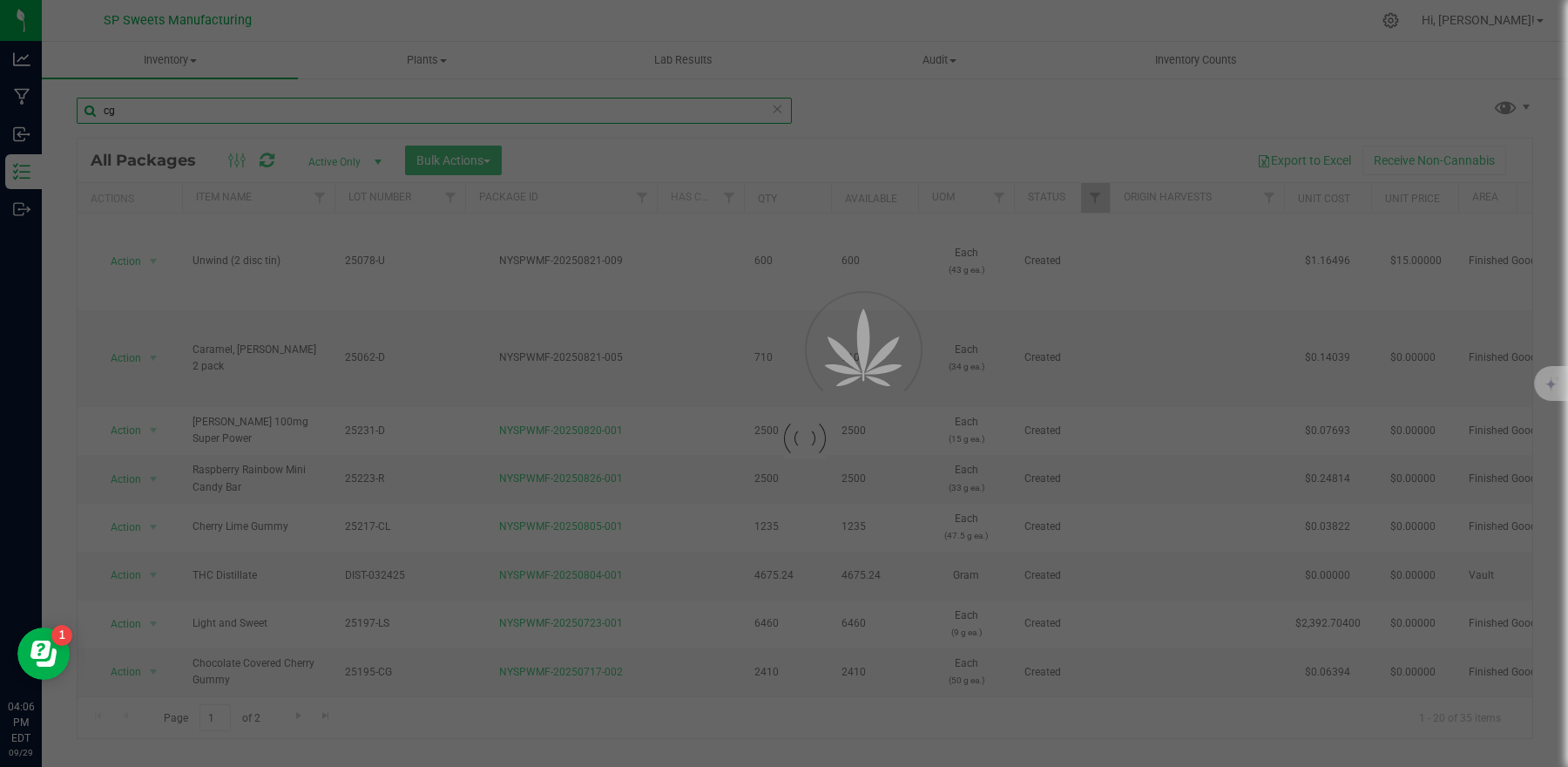
type input "cg"
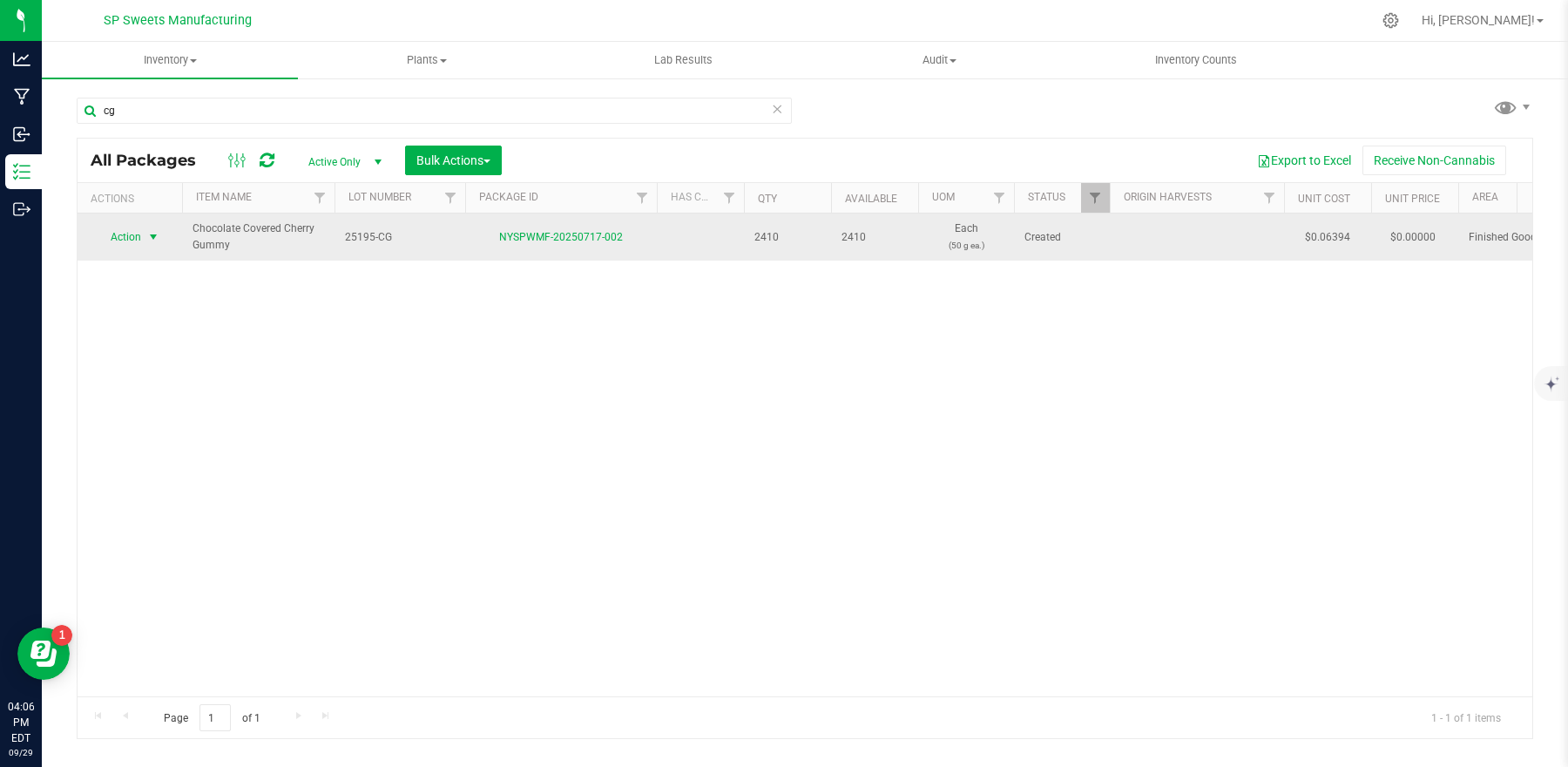
click at [116, 236] on span "Action" at bounding box center [119, 236] width 47 height 24
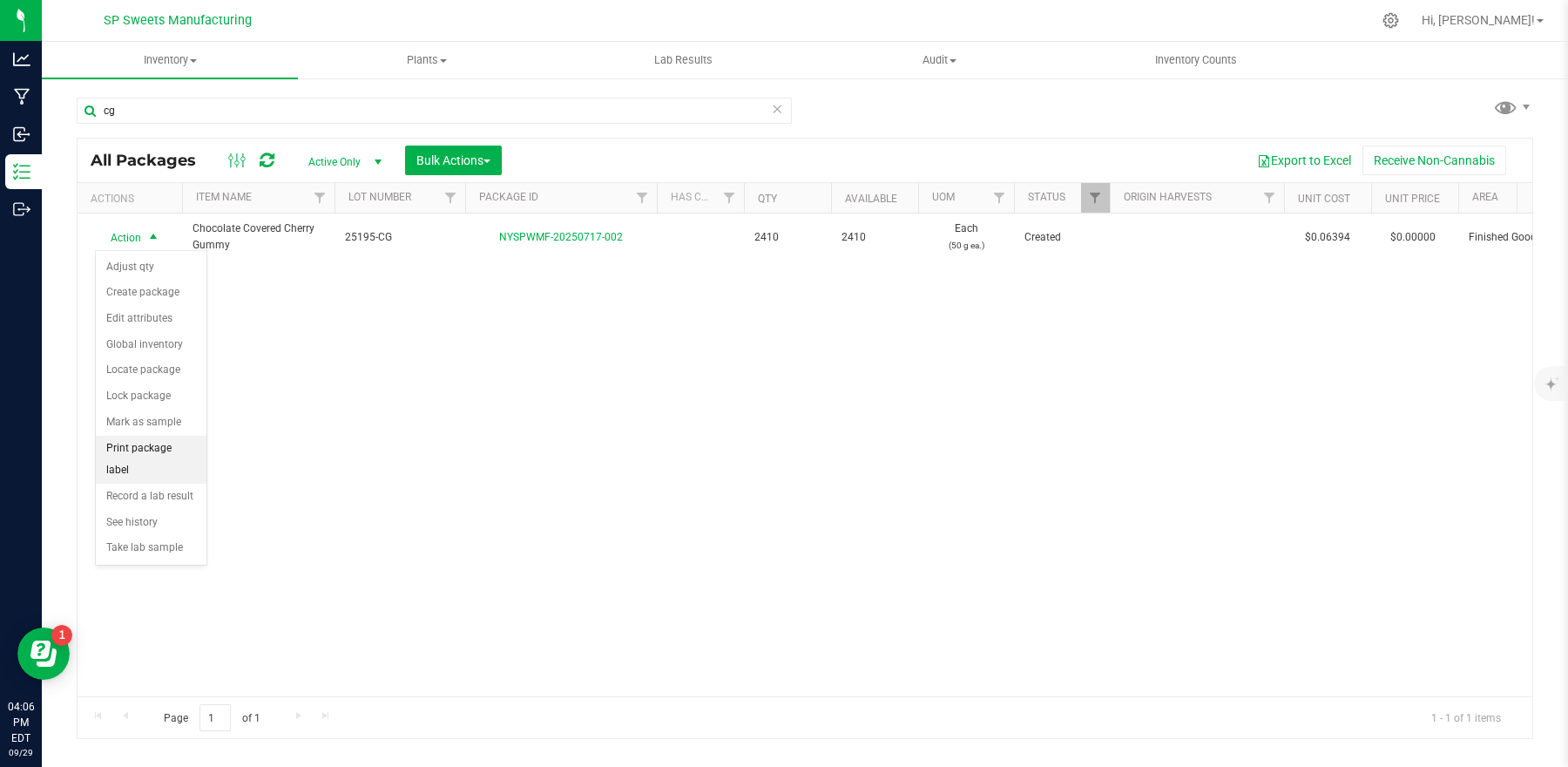
click at [135, 448] on li "Print package label" at bounding box center [151, 459] width 110 height 48
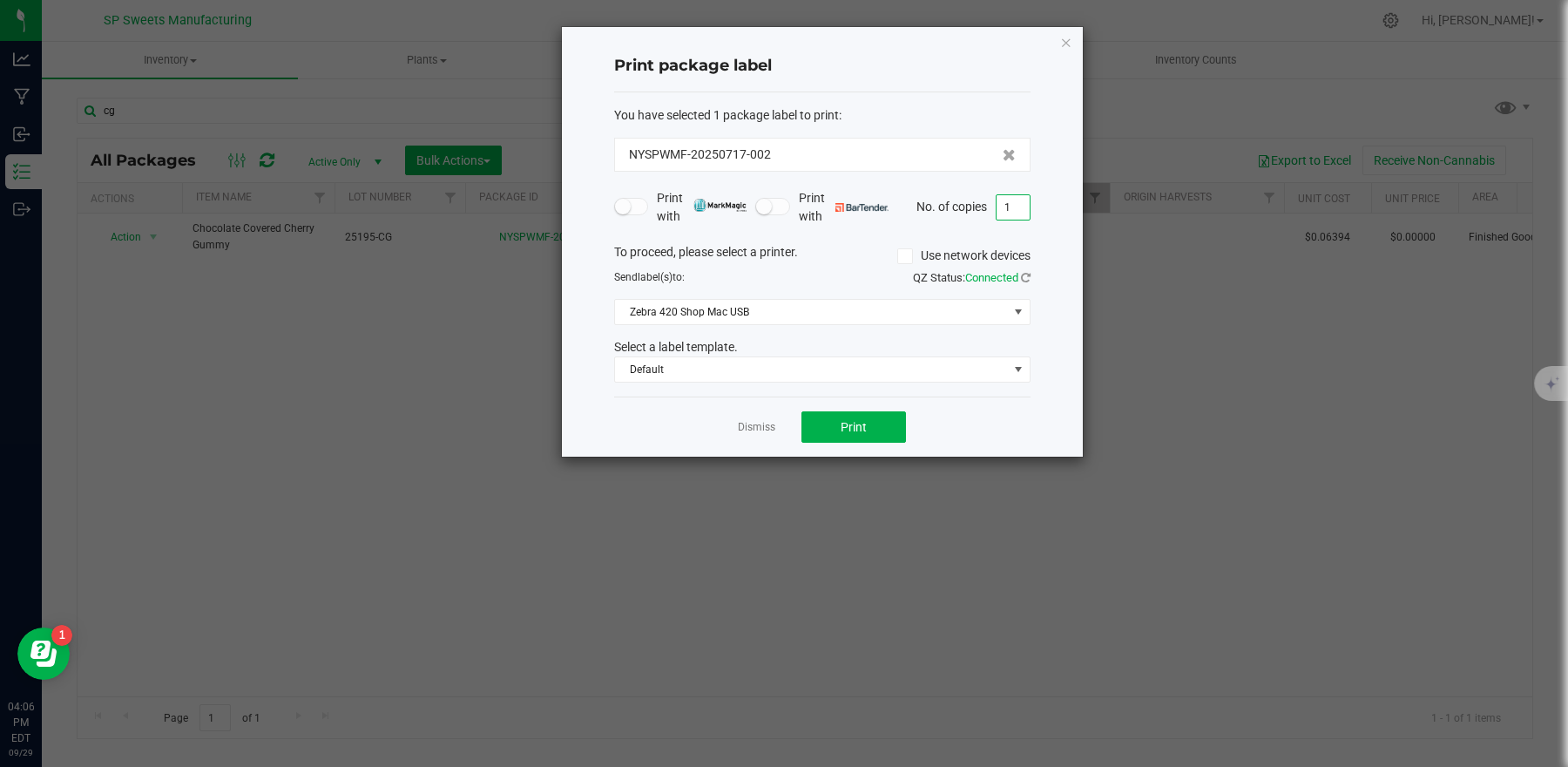
click at [1016, 203] on input "1" at bounding box center [1013, 207] width 33 height 24
type input "9"
click at [854, 423] on span "Print" at bounding box center [853, 428] width 26 height 14
